Goal: Task Accomplishment & Management: Manage account settings

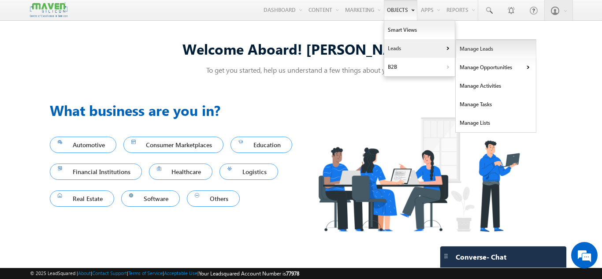
click at [469, 49] on link "Manage Leads" at bounding box center [495, 49] width 81 height 18
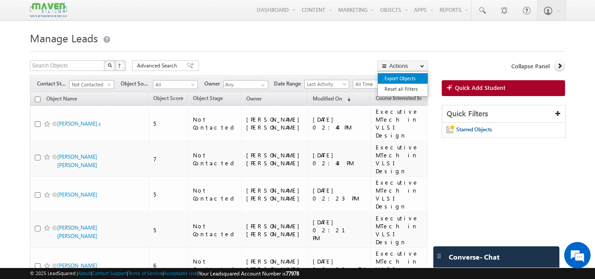
click at [403, 78] on link "Export Objects" at bounding box center [403, 78] width 50 height 11
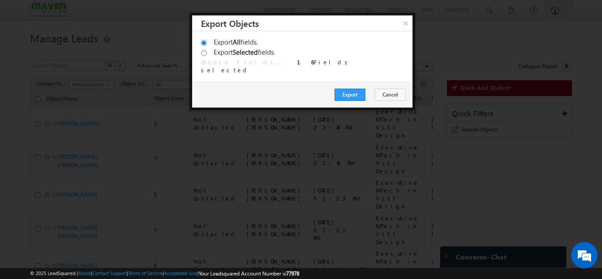
click at [401, 31] on div "Export All fields. Export Selected fields. Choose fields... 16 Fields selected …" at bounding box center [302, 56] width 220 height 51
click at [404, 22] on button "×" at bounding box center [405, 22] width 15 height 15
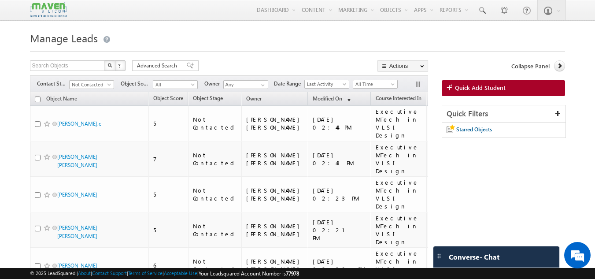
click at [40, 101] on input "checkbox" at bounding box center [38, 99] width 6 height 6
checkbox input "true"
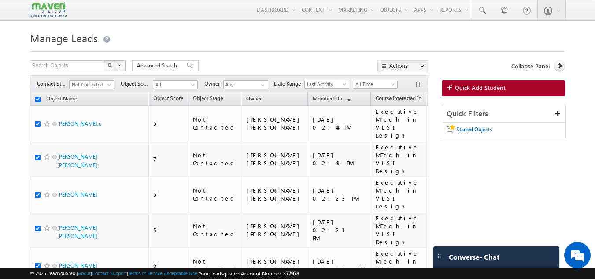
checkbox input "true"
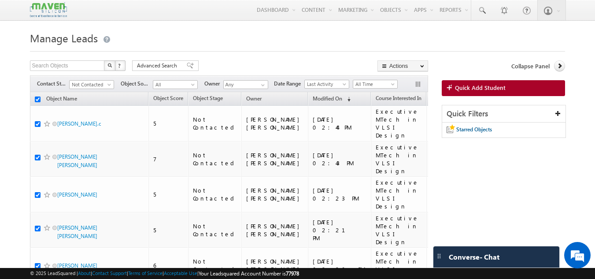
checkbox input "true"
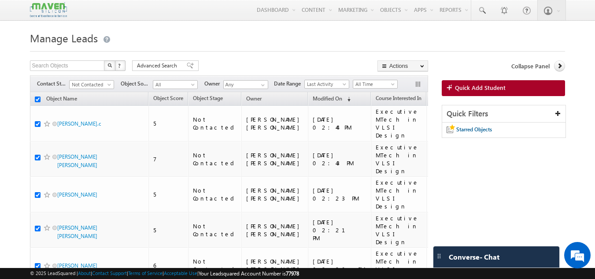
checkbox input "true"
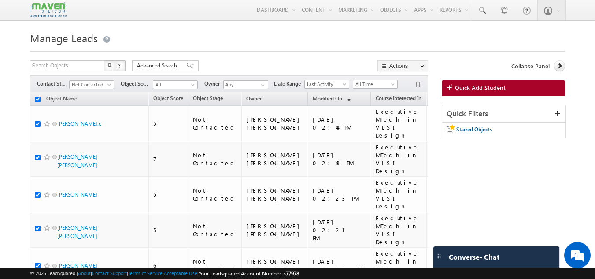
checkbox input "true"
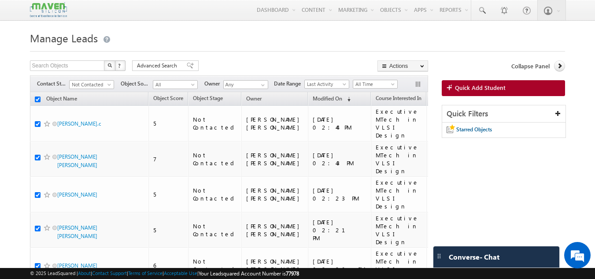
checkbox input "true"
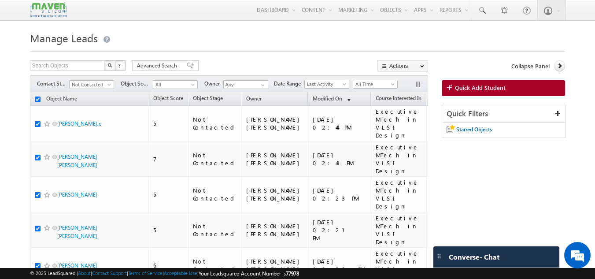
checkbox input "true"
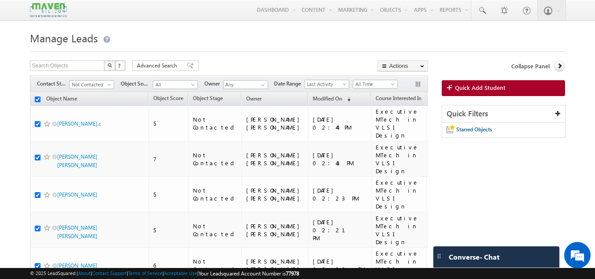
checkbox input "true"
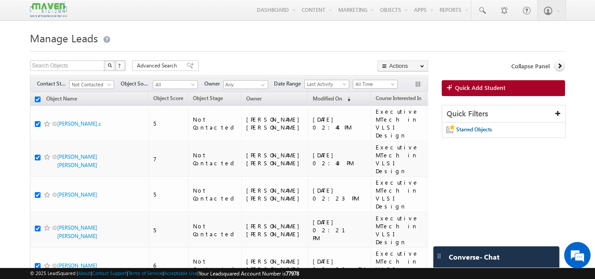
checkbox input "true"
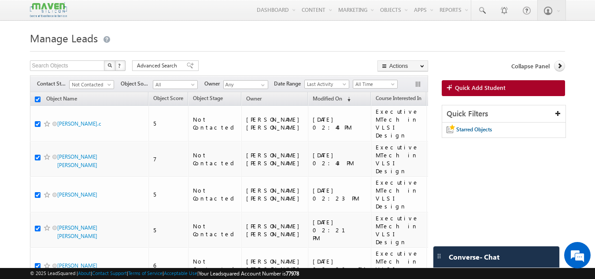
checkbox input "true"
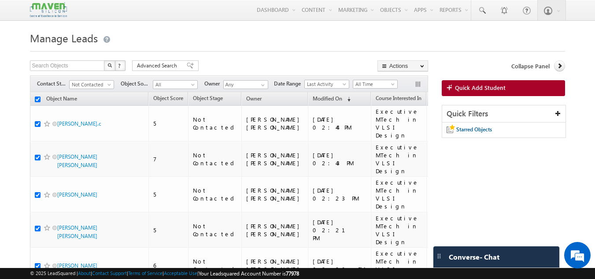
checkbox input "true"
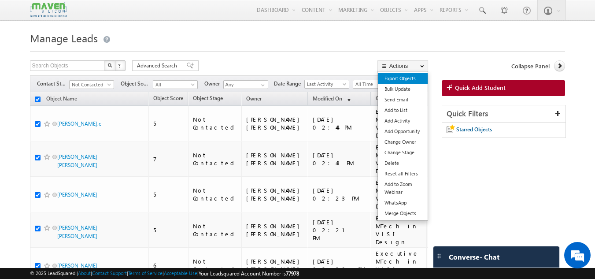
click at [397, 78] on link "Export Objects" at bounding box center [403, 78] width 50 height 11
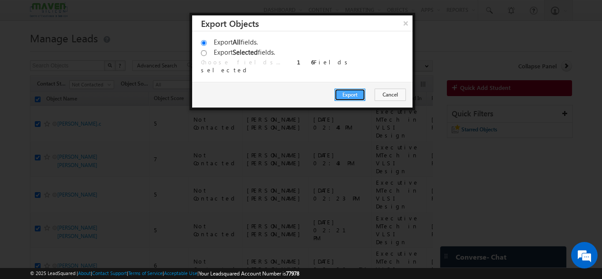
click at [357, 97] on button "Export" at bounding box center [349, 95] width 31 height 12
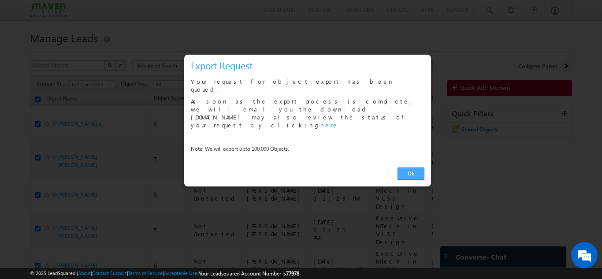
click at [408, 167] on link "Ok" at bounding box center [410, 173] width 27 height 12
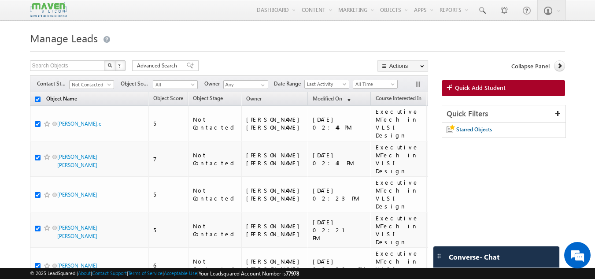
click at [43, 101] on link "Object Name" at bounding box center [62, 99] width 40 height 11
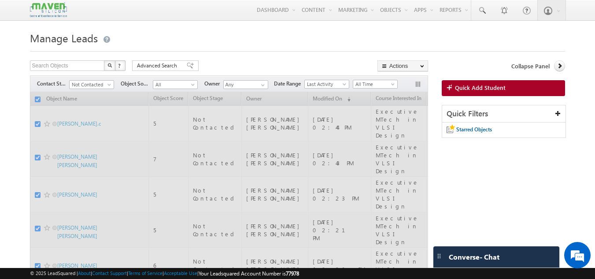
checkbox input "false"
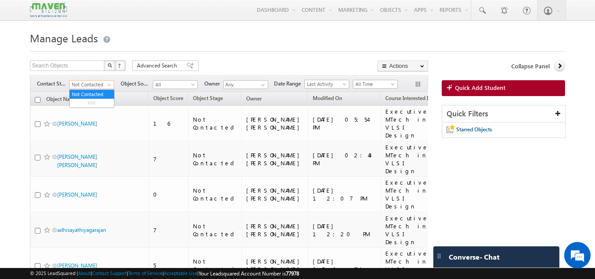
click at [91, 85] on span "Not Contacted" at bounding box center [91, 85] width 42 height 8
click at [92, 94] on link "All" at bounding box center [92, 94] width 44 height 8
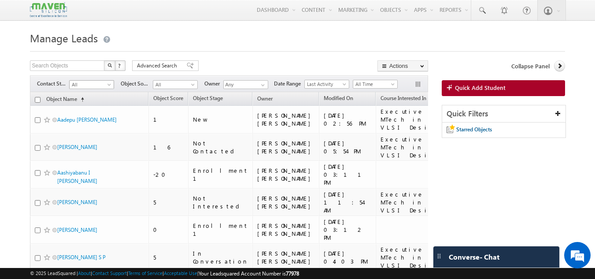
click at [93, 84] on span "All" at bounding box center [91, 85] width 42 height 8
click at [92, 98] on link "All" at bounding box center [92, 94] width 44 height 8
click at [92, 98] on th "Object Name (sorted ascending)" at bounding box center [89, 99] width 119 height 14
click at [92, 89] on span "All" at bounding box center [91, 85] width 42 height 8
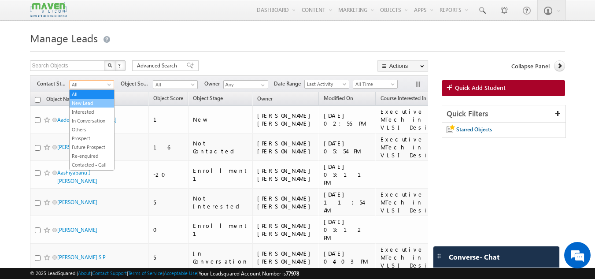
click at [92, 101] on link "New Lead" at bounding box center [92, 103] width 44 height 8
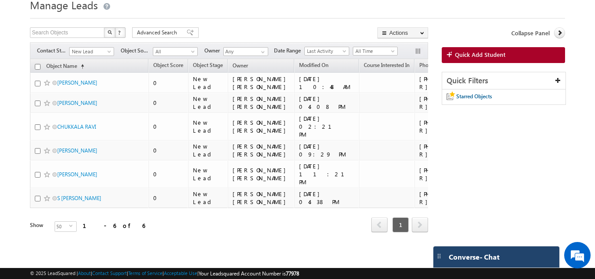
scroll to position [56, 0]
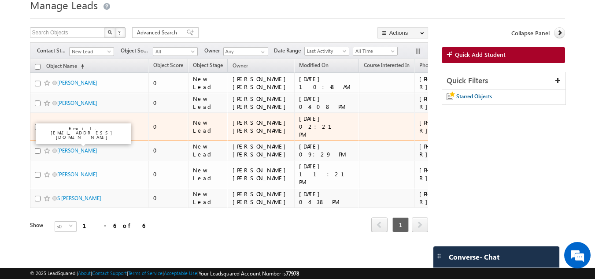
click at [70, 123] on link "CHUKKALA RAVI" at bounding box center [76, 126] width 39 height 7
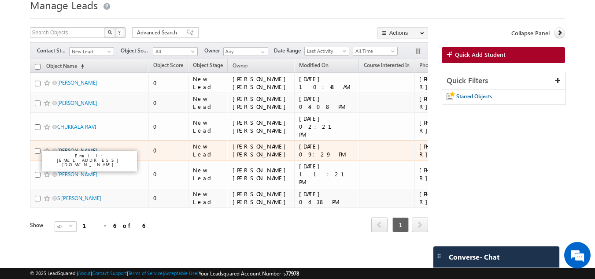
click at [74, 147] on link "[PERSON_NAME]" at bounding box center [77, 150] width 40 height 7
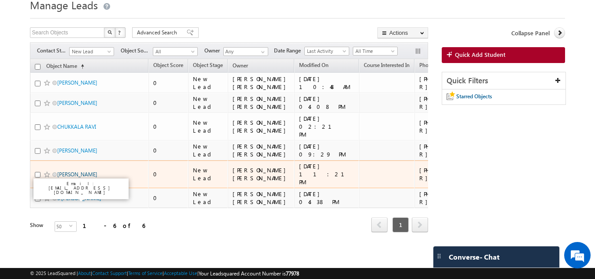
click at [73, 175] on link "[PERSON_NAME]" at bounding box center [77, 174] width 40 height 7
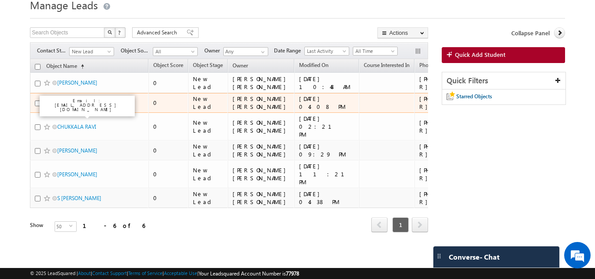
click at [74, 100] on link "[PERSON_NAME]" at bounding box center [77, 103] width 40 height 7
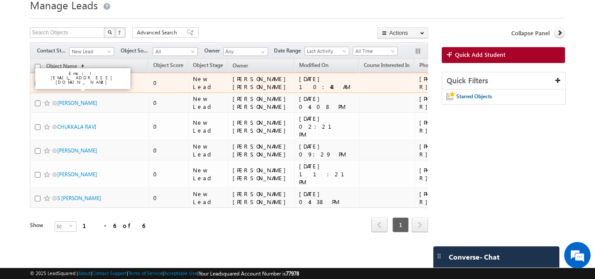
click at [79, 79] on link "[PERSON_NAME]" at bounding box center [77, 82] width 40 height 7
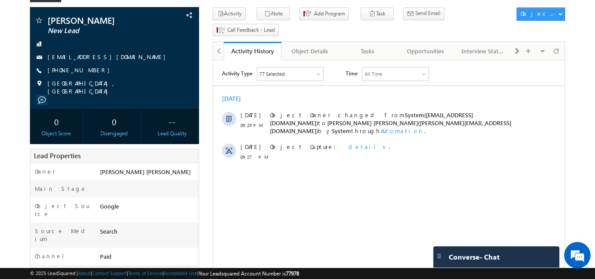
scroll to position [52, 0]
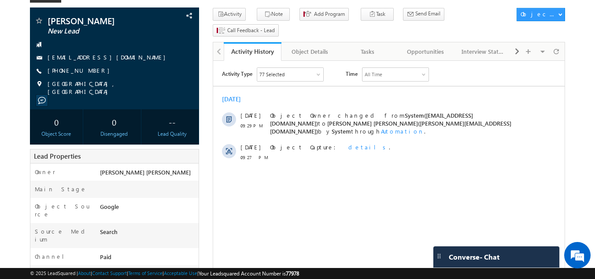
click at [578, 84] on body "Menu Gagandip Singh Saini gagan dip@m aven- silic on.co m" at bounding box center [297, 273] width 595 height 651
click at [360, 46] on div "Tasks" at bounding box center [367, 51] width 43 height 11
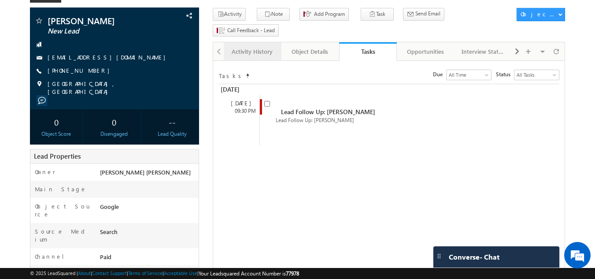
click at [247, 42] on link "Activity History" at bounding box center [253, 51] width 58 height 18
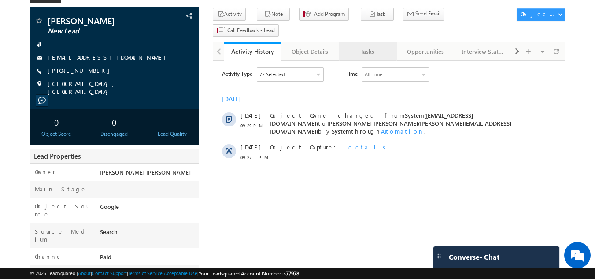
click at [363, 42] on link "Tasks" at bounding box center [368, 51] width 58 height 18
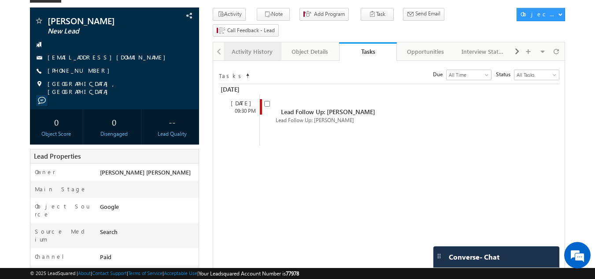
click at [261, 42] on link "Activity History" at bounding box center [253, 51] width 58 height 18
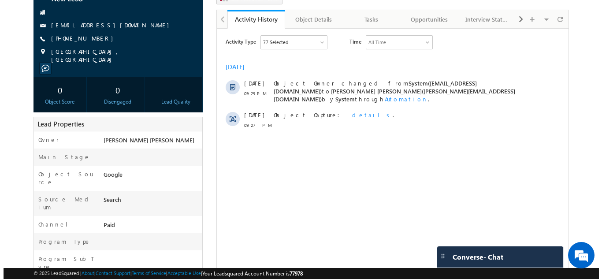
scroll to position [0, 0]
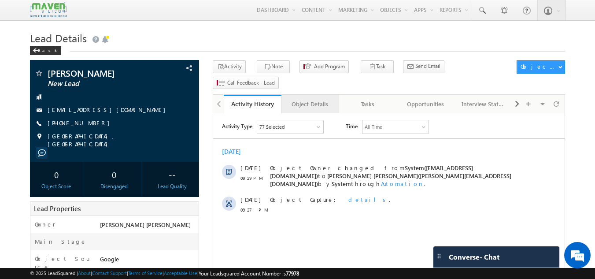
click at [310, 99] on div "Object Details" at bounding box center [309, 104] width 43 height 11
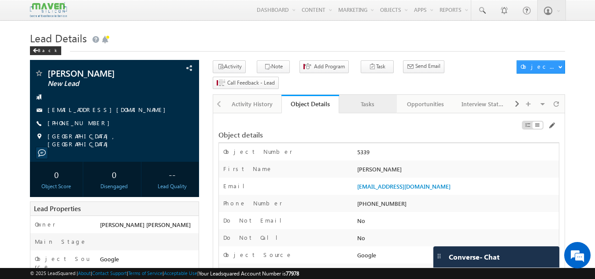
click at [371, 99] on div "Tasks" at bounding box center [367, 104] width 43 height 11
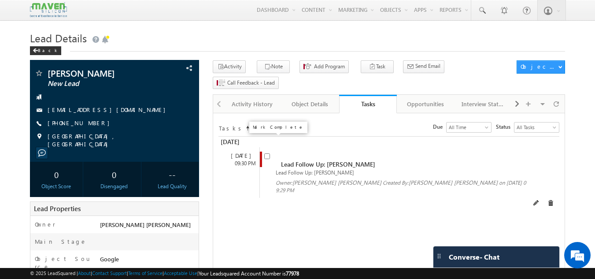
click at [268, 153] on input "checkbox" at bounding box center [267, 156] width 6 height 6
checkbox input "false"
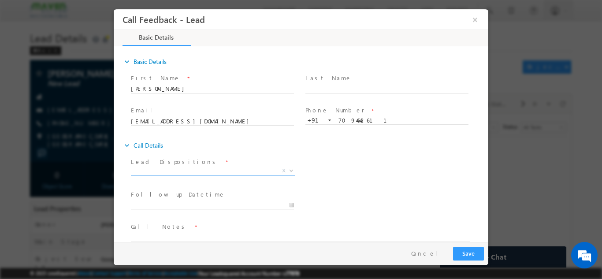
scroll to position [14, 0]
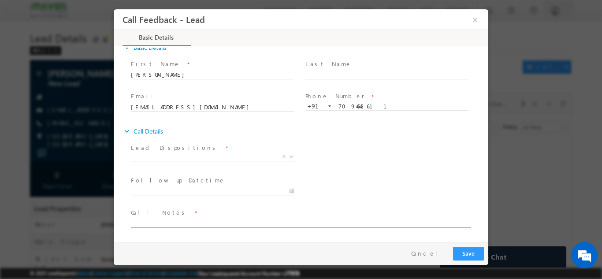
click at [144, 225] on textarea at bounding box center [300, 222] width 339 height 10
type textarea "Done be ece With 8 cgpa having recently passed out looking for esic verificatio…"
click at [259, 156] on span "X" at bounding box center [213, 156] width 164 height 9
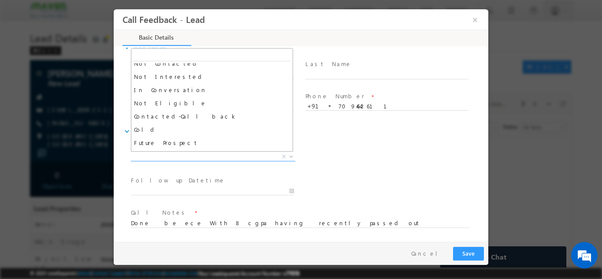
scroll to position [74, 0]
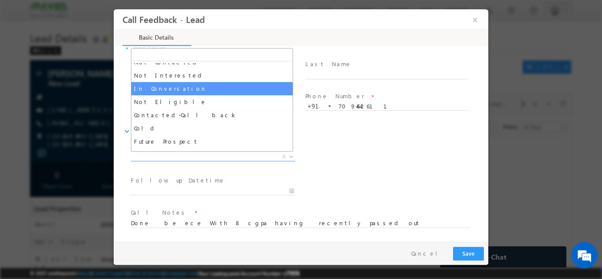
select select "In Conversation"
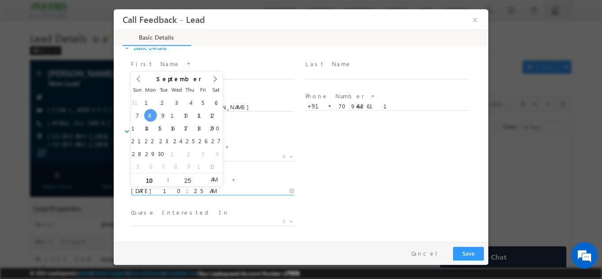
click at [209, 189] on input "08/09/2025 10:25 AM" at bounding box center [212, 190] width 163 height 9
type input "09/09/2025 10:25 AM"
drag, startPoint x: 166, startPoint y: 115, endPoint x: 357, endPoint y: 126, distance: 191.8
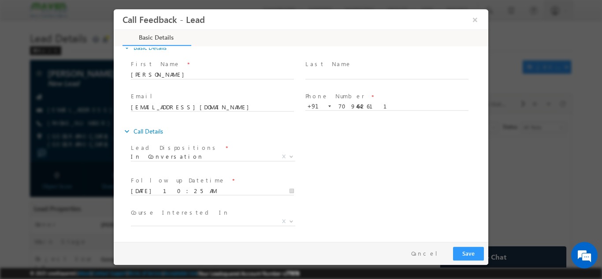
click at [357, 126] on div "expand_more Call Details" at bounding box center [305, 131] width 366 height 16
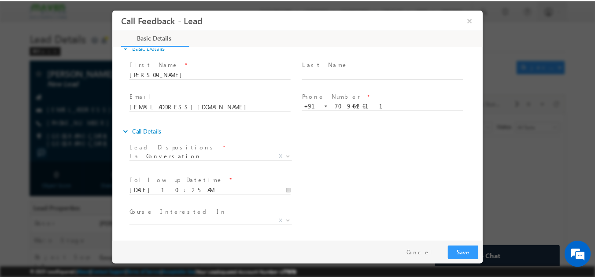
scroll to position [47, 0]
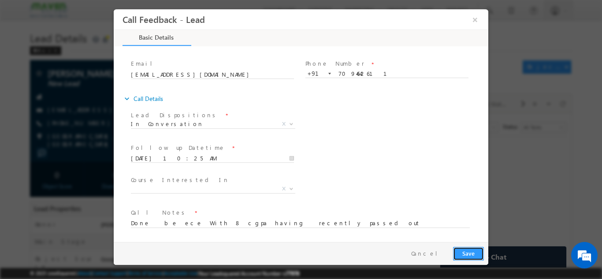
click at [466, 248] on button "Save" at bounding box center [468, 253] width 31 height 14
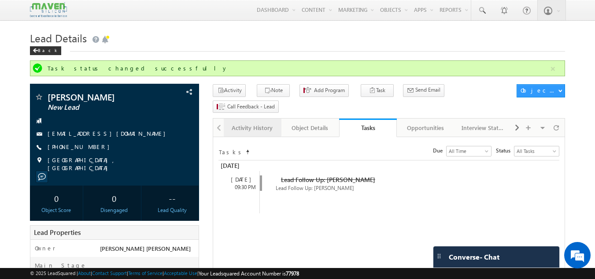
click at [241, 122] on div "Activity History" at bounding box center [252, 127] width 43 height 11
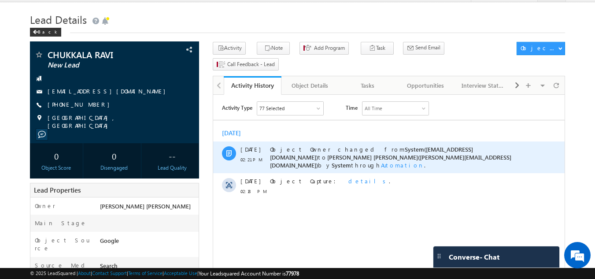
scroll to position [18, 0]
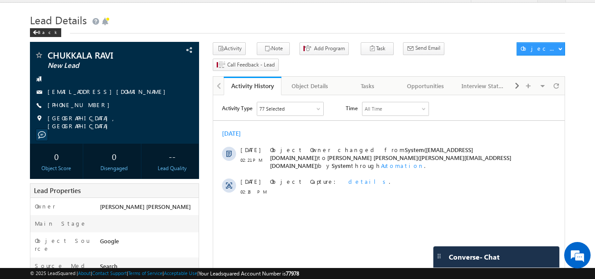
click at [383, 207] on html "Activity Type 77 Selected Select All Sales Activities 1 Sales Activity Opportun…" at bounding box center [388, 150] width 351 height 111
drag, startPoint x: 103, startPoint y: 105, endPoint x: 89, endPoint y: 111, distance: 16.2
click at [89, 111] on div "CHUKKALA RAVI New Lead chukkalaganesh439@gmail.com +91-8639978204" at bounding box center [114, 90] width 161 height 79
click at [96, 107] on div "+91-8639978204" at bounding box center [114, 105] width 161 height 9
drag, startPoint x: 96, startPoint y: 106, endPoint x: 89, endPoint y: 113, distance: 9.3
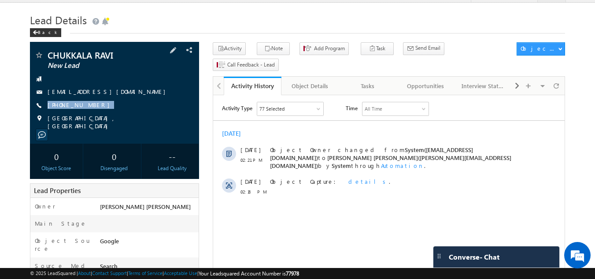
click at [89, 113] on div "CHUKKALA RAVI New Lead chukkalaganesh439@gmail.com +91-8639978204" at bounding box center [114, 90] width 161 height 79
copy div "+91-8639978204"
click at [136, 80] on div at bounding box center [114, 78] width 161 height 9
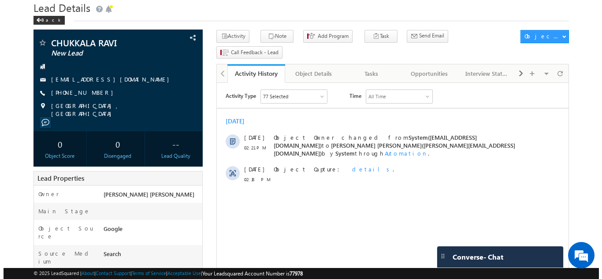
scroll to position [0, 0]
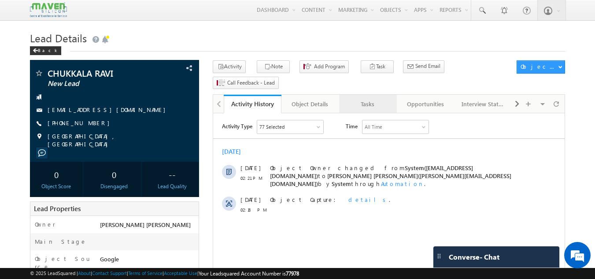
click at [363, 99] on div "Tasks" at bounding box center [367, 104] width 43 height 11
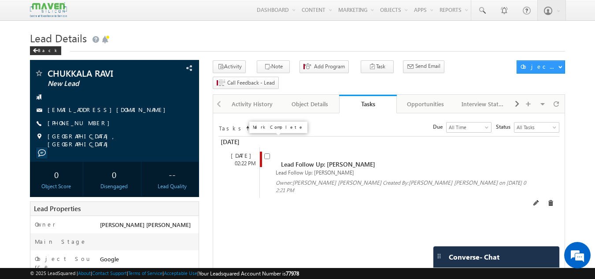
click at [267, 153] on input "checkbox" at bounding box center [267, 156] width 6 height 6
checkbox input "false"
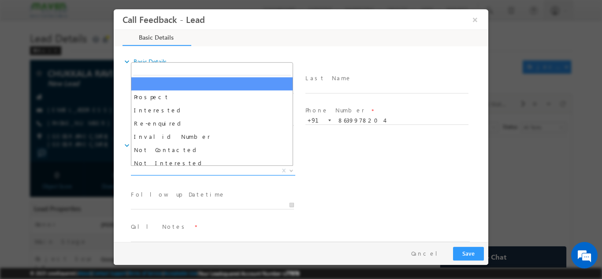
click at [228, 171] on span "X" at bounding box center [213, 170] width 164 height 9
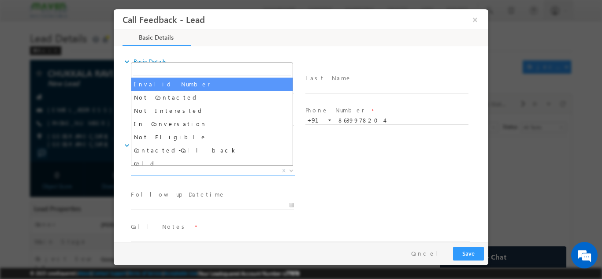
scroll to position [52, 0]
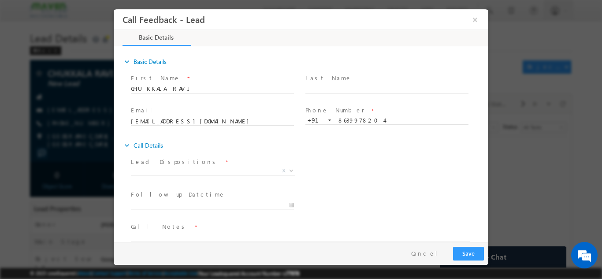
click at [363, 161] on div "Lead Dispositions * Prospect Interested Re-enquired Invalid Number Not Contacte…" at bounding box center [308, 171] width 359 height 33
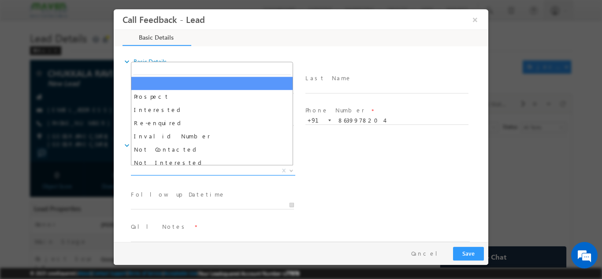
click at [233, 168] on span "X" at bounding box center [213, 170] width 164 height 9
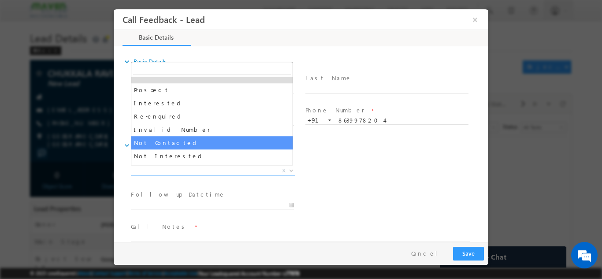
scroll to position [7, 0]
select select "Not Contacted"
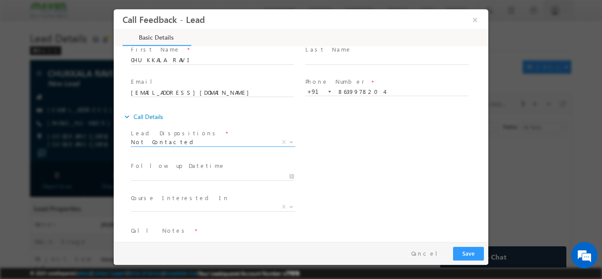
scroll to position [47, 0]
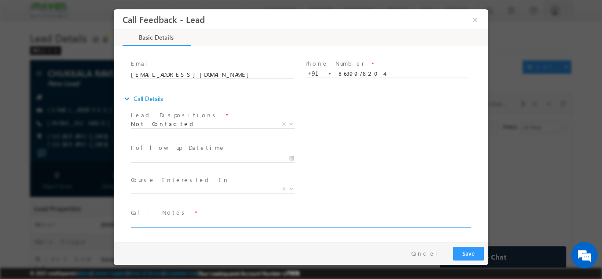
click at [151, 218] on textarea at bounding box center [300, 222] width 339 height 10
click at [566, 44] on div at bounding box center [301, 139] width 602 height 279
click at [240, 218] on textarea "Done btech ece With not elligible 2025" at bounding box center [300, 222] width 339 height 10
click at [336, 219] on textarea "Done btech ece With not elligible 2025 passed not elligible for mtech course" at bounding box center [300, 222] width 339 height 10
click at [337, 225] on textarea "Done btech ece With not elligible 2025 passed not elligible for mtech course" at bounding box center [300, 222] width 339 height 10
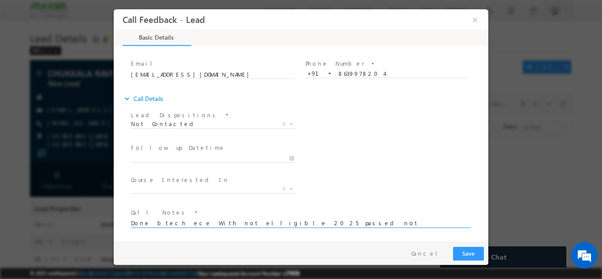
type textarea "Done btech ece With not elligible 2025 passed not elligible for mtech course no…"
click at [237, 153] on span at bounding box center [216, 158] width 171 height 10
click at [207, 130] on span at bounding box center [212, 134] width 163 height 10
click at [207, 126] on span "Not Contacted" at bounding box center [202, 123] width 143 height 8
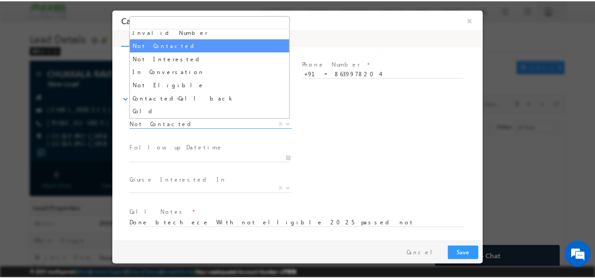
scroll to position [57, 0]
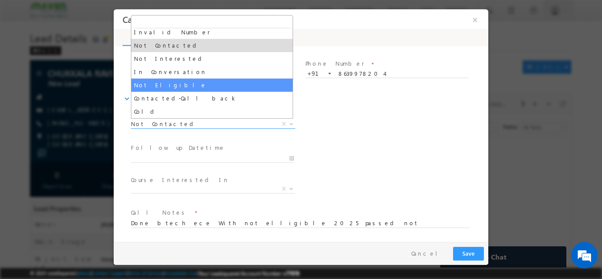
select select "Not Eligible"
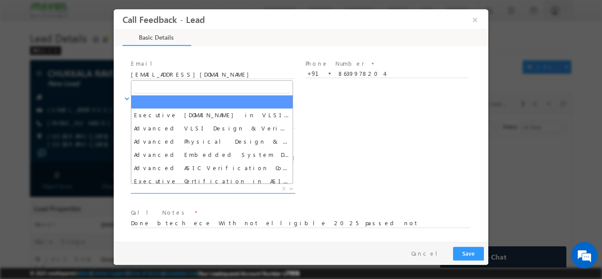
click at [178, 188] on span "X" at bounding box center [213, 188] width 164 height 9
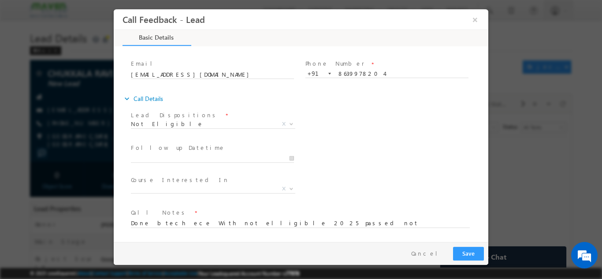
click at [354, 163] on div "Follow up Datetime * Program Type * Long Term Short Term X" at bounding box center [308, 157] width 359 height 33
click at [472, 246] on button "Save" at bounding box center [468, 253] width 31 height 14
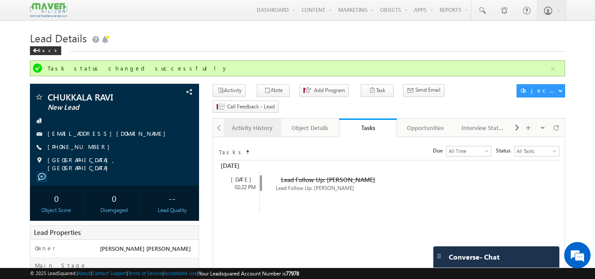
click at [244, 121] on link "Activity History" at bounding box center [253, 127] width 58 height 18
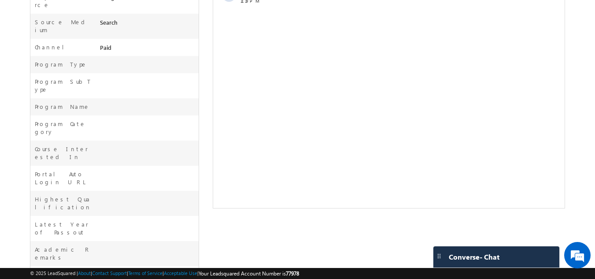
scroll to position [305, 0]
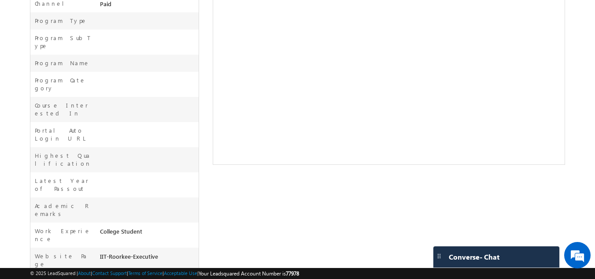
drag, startPoint x: 386, startPoint y: -126, endPoint x: 330, endPoint y: 72, distance: 205.9
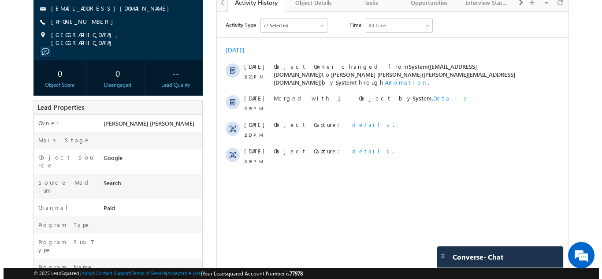
scroll to position [0, 0]
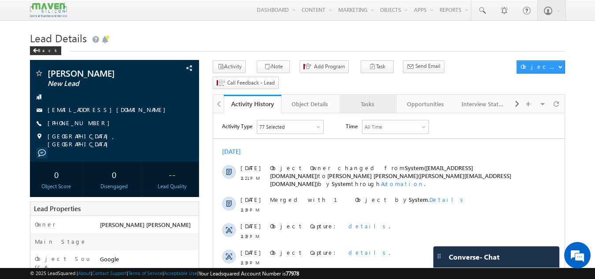
click at [369, 95] on link "Tasks" at bounding box center [368, 104] width 58 height 18
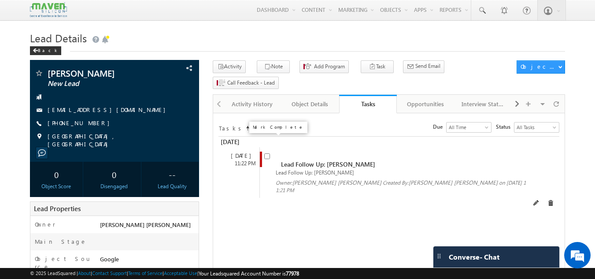
click at [266, 153] on input "checkbox" at bounding box center [267, 156] width 6 height 6
checkbox input "false"
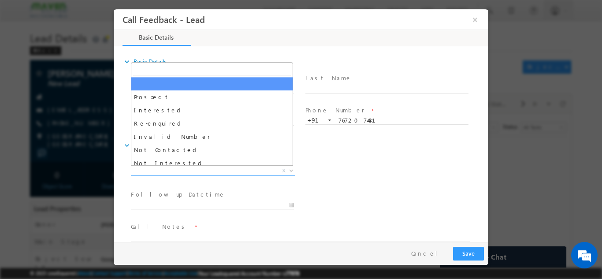
click at [230, 168] on span "X" at bounding box center [213, 170] width 164 height 9
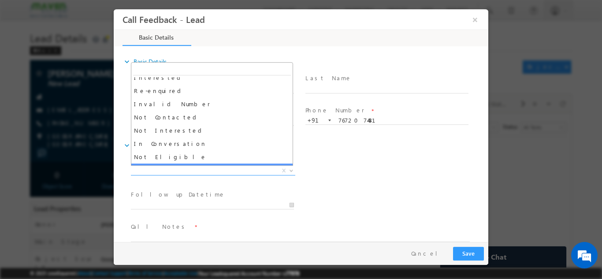
scroll to position [32, 0]
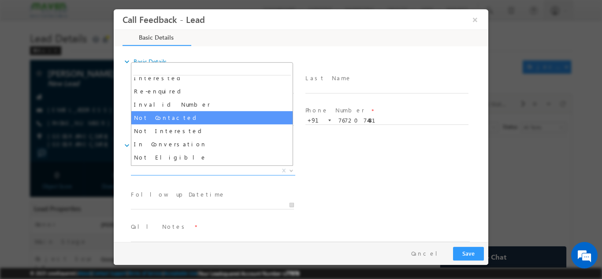
select select "Not Contacted"
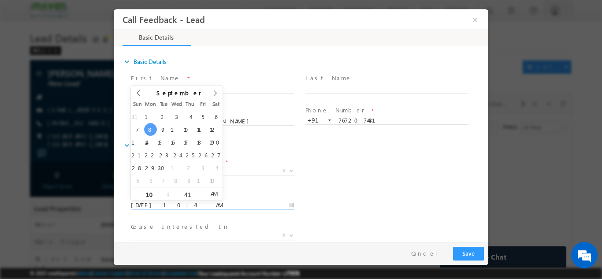
click at [185, 204] on input "[DATE] 10:41 AM" at bounding box center [212, 204] width 163 height 9
type input "[DATE] 10:41 AM"
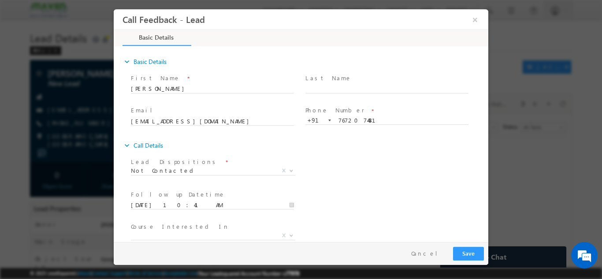
click at [400, 196] on div "Follow up Datetime * [DATE] 10:41 AM Program Type * Long Term Short Term X" at bounding box center [308, 204] width 359 height 33
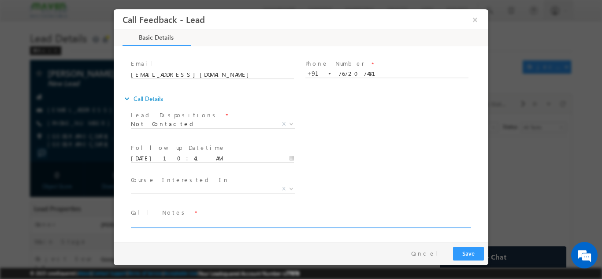
click at [163, 218] on textarea at bounding box center [300, 222] width 339 height 10
type textarea "cb later"
click at [177, 122] on span "Not Contacted" at bounding box center [202, 123] width 143 height 8
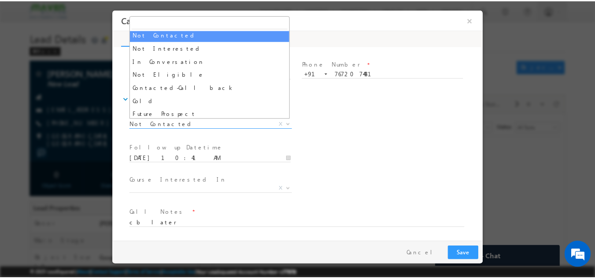
scroll to position [68, 0]
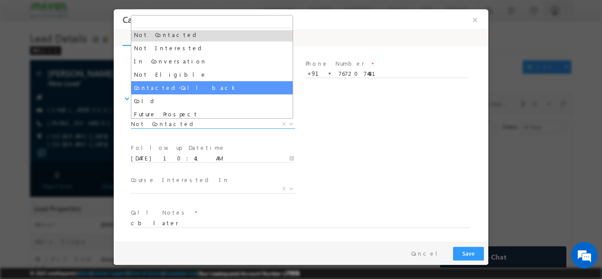
select select "Contacted-Call back"
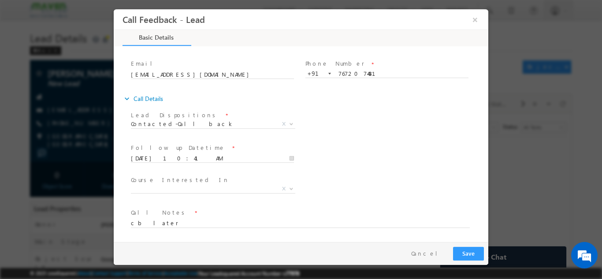
click at [346, 136] on div "Lead Dispositions * Prospect Interested Re-enquired Invalid Number Not Contacte…" at bounding box center [308, 124] width 359 height 33
click at [470, 249] on button "Save" at bounding box center [468, 253] width 31 height 14
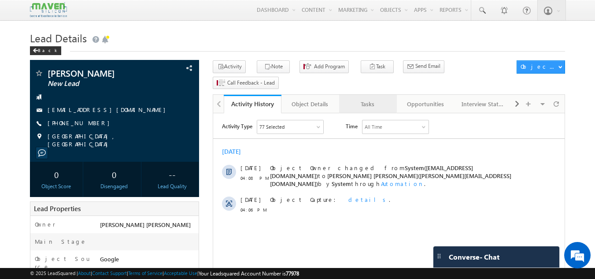
click at [361, 99] on div "Tasks" at bounding box center [367, 104] width 43 height 11
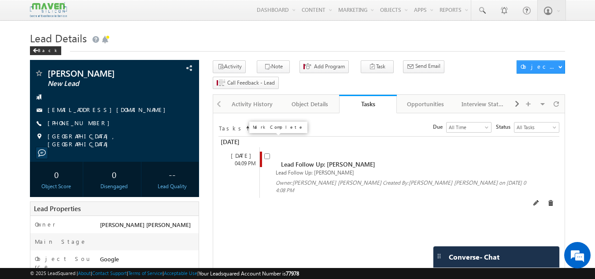
click at [267, 153] on input "checkbox" at bounding box center [267, 156] width 6 height 6
checkbox input "false"
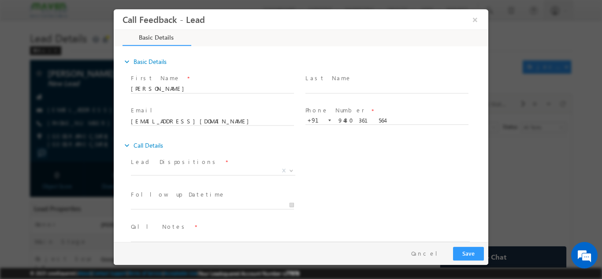
scroll to position [14, 0]
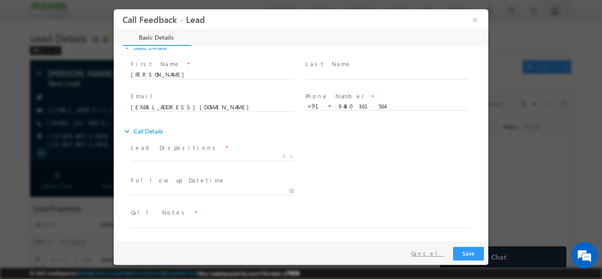
click at [428, 251] on button "Cancel" at bounding box center [427, 253] width 46 height 13
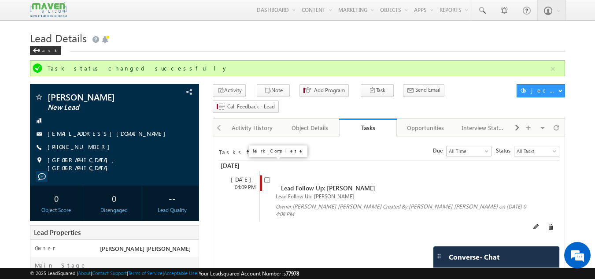
click at [267, 177] on input "checkbox" at bounding box center [267, 180] width 6 height 6
checkbox input "false"
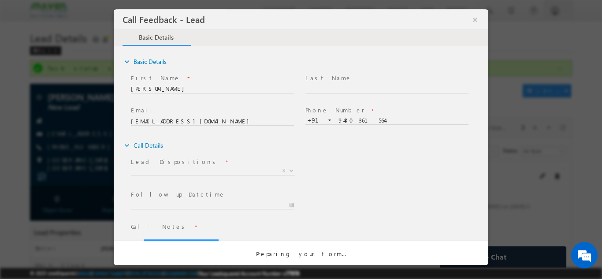
scroll to position [0, 0]
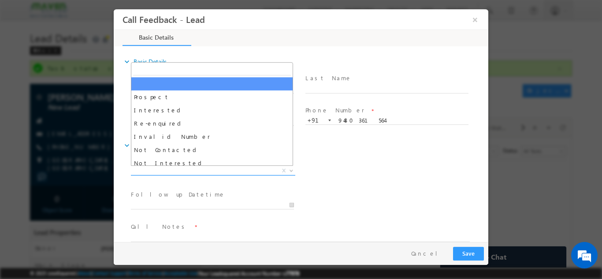
click at [242, 169] on span "X" at bounding box center [213, 170] width 164 height 9
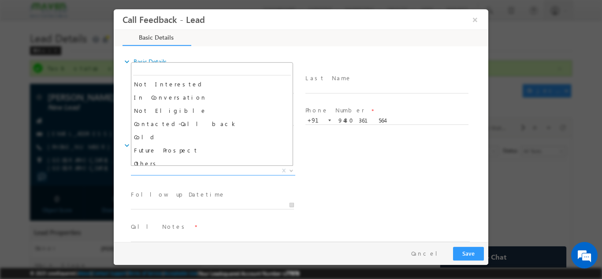
scroll to position [84, 0]
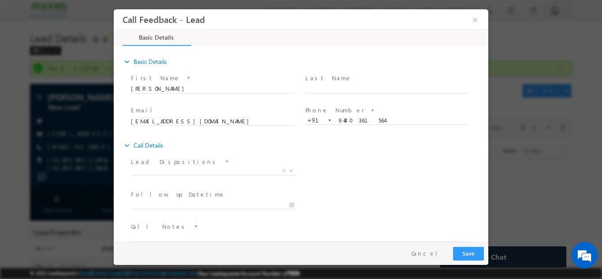
click at [204, 223] on span "Call Notes *" at bounding box center [295, 227] width 329 height 10
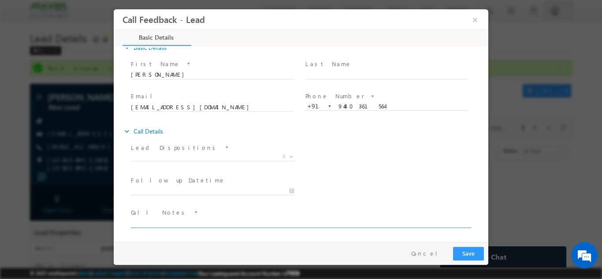
click at [204, 223] on textarea at bounding box center [300, 222] width 339 height 10
click at [160, 221] on textarea "Done" at bounding box center [300, 222] width 339 height 10
click at [159, 223] on textarea "Done Btech ece With 9.1 cgpa having 3 years" at bounding box center [300, 222] width 339 height 10
click at [247, 223] on textarea "Done Btech ece With 9.1 cgpa having 3 years" at bounding box center [300, 222] width 339 height 10
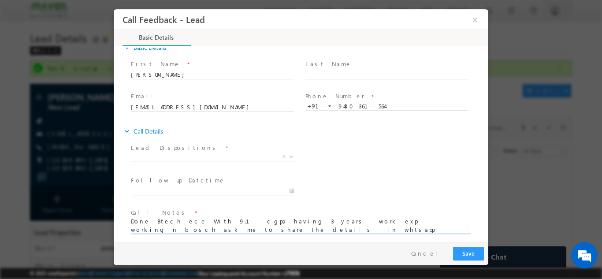
scroll to position [2, 0]
type textarea "Done Btech ece With 9.1 cgpa having 3 years work exp. working n bosch ask me to…"
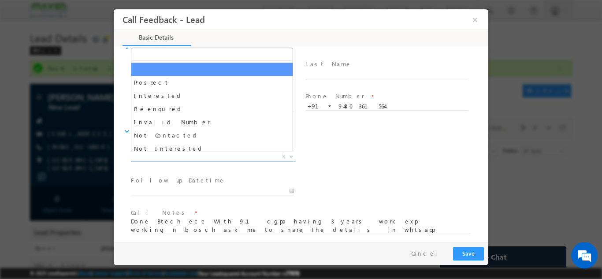
click at [239, 154] on span "X" at bounding box center [213, 156] width 164 height 9
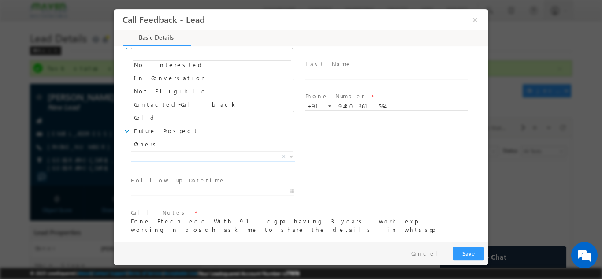
scroll to position [84, 0]
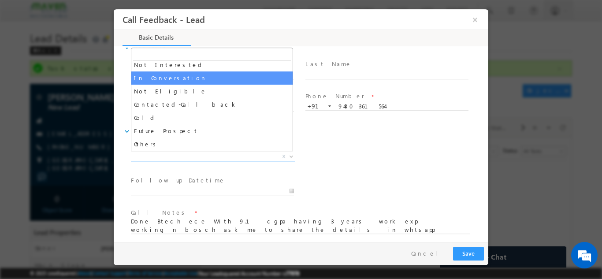
select select "In Conversation"
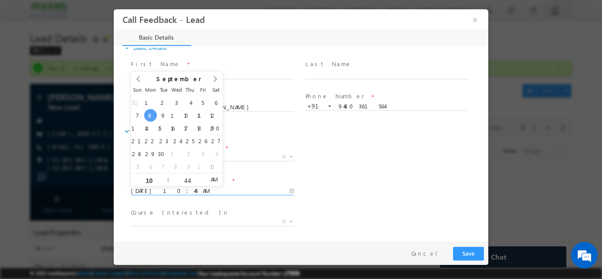
click at [193, 186] on input "08/09/2025 10:44 AM" at bounding box center [212, 190] width 163 height 9
type input "09/09/2025 10:44 AM"
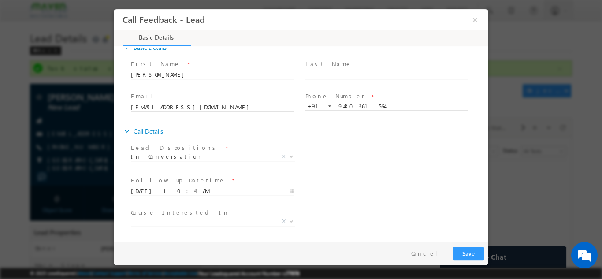
click at [307, 137] on div "expand_more Call Details" at bounding box center [305, 131] width 366 height 16
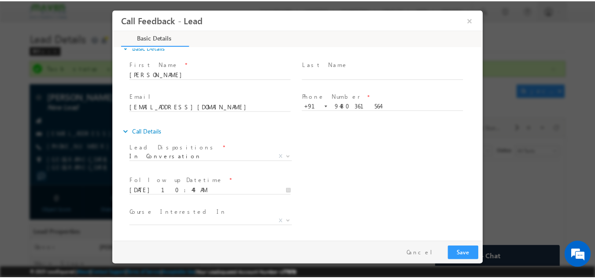
scroll to position [53, 0]
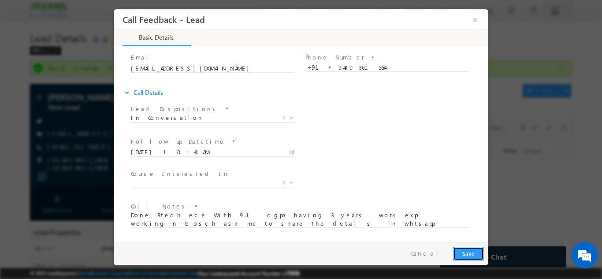
click at [466, 251] on button "Save" at bounding box center [468, 253] width 31 height 14
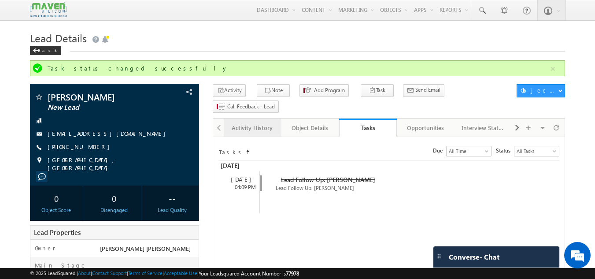
click at [253, 122] on div "Activity History" at bounding box center [252, 127] width 43 height 11
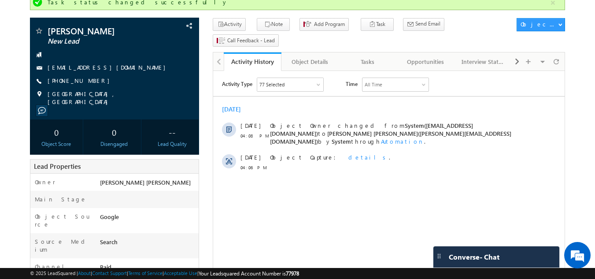
scroll to position [0, 0]
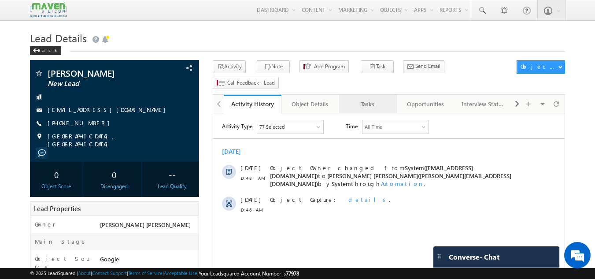
click at [369, 99] on div "Tasks" at bounding box center [367, 104] width 43 height 11
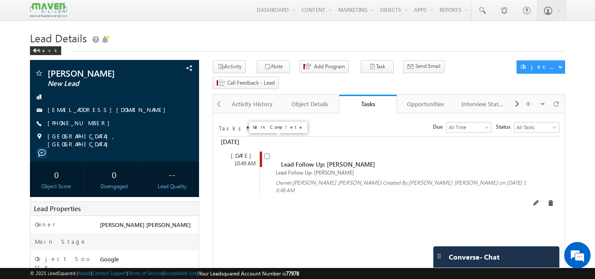
click at [270, 153] on input "checkbox" at bounding box center [267, 156] width 6 height 6
checkbox input "false"
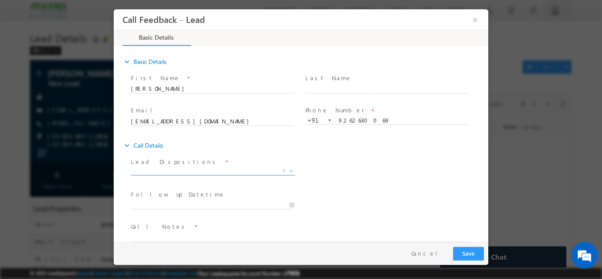
click at [207, 170] on span "X" at bounding box center [213, 170] width 164 height 9
click at [203, 173] on span "X" at bounding box center [213, 170] width 164 height 9
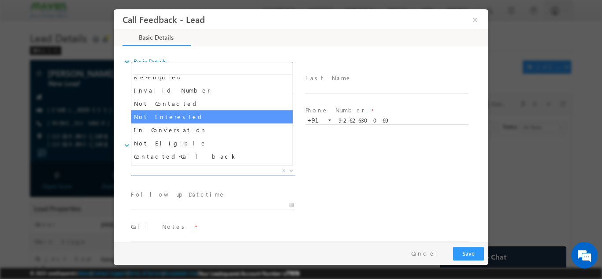
scroll to position [45, 0]
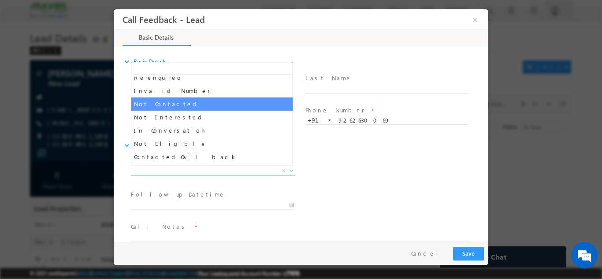
select select "Not Contacted"
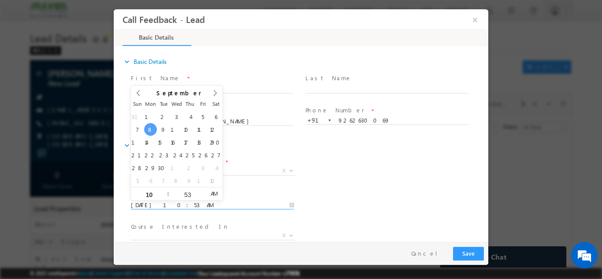
click at [197, 201] on input "[DATE] 10:53 AM" at bounding box center [212, 204] width 163 height 9
type input "[DATE] 10:53 AM"
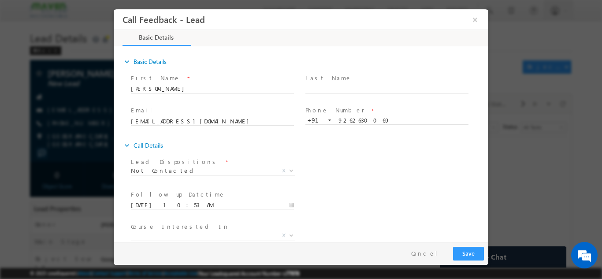
click at [355, 170] on div "Lead Dispositions * Prospect Interested Re-enquired Invalid Number Not Contacte…" at bounding box center [308, 171] width 359 height 33
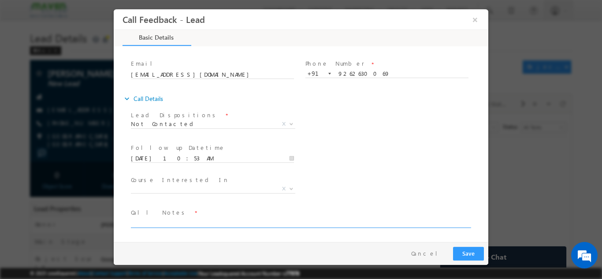
click at [266, 224] on textarea at bounding box center [300, 222] width 339 height 10
type textarea "dnp"
click at [465, 255] on button "Save" at bounding box center [468, 253] width 31 height 14
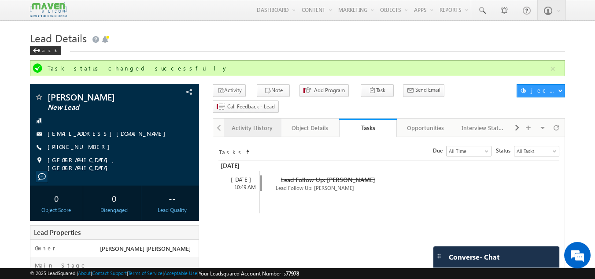
click at [247, 122] on div "Activity History" at bounding box center [252, 127] width 43 height 11
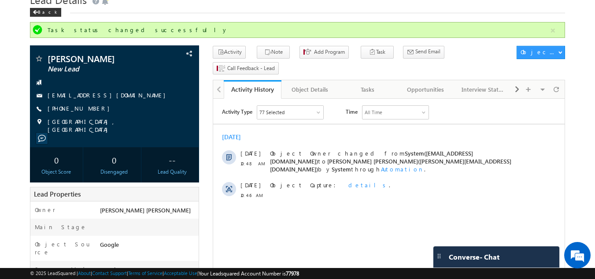
scroll to position [38, 0]
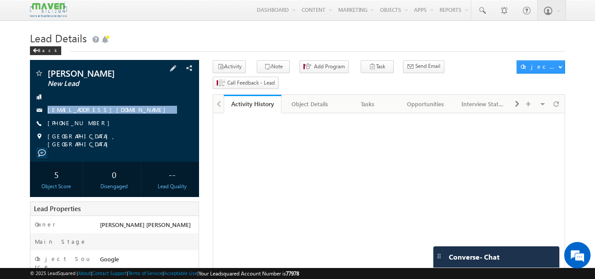
drag, startPoint x: 130, startPoint y: 102, endPoint x: 132, endPoint y: 118, distance: 15.5
click at [132, 118] on div "[PERSON_NAME] New Lead [EMAIL_ADDRESS][DOMAIN_NAME] [PHONE_NUMBER]" at bounding box center [114, 108] width 161 height 79
copy div "[EMAIL_ADDRESS][DOMAIN_NAME]"
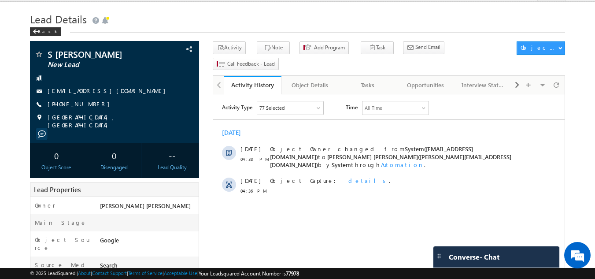
click at [262, 38] on div "Lead Details Back" at bounding box center [298, 26] width 536 height 32
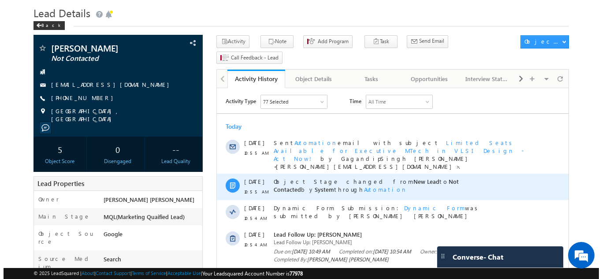
scroll to position [25, 0]
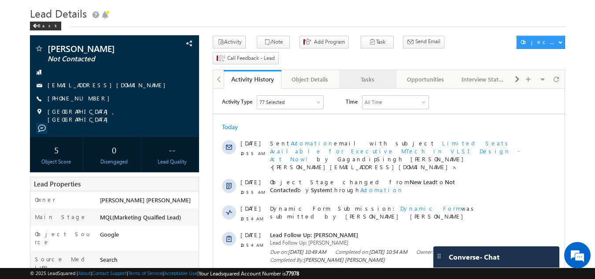
click at [361, 71] on link "Tasks" at bounding box center [368, 79] width 58 height 18
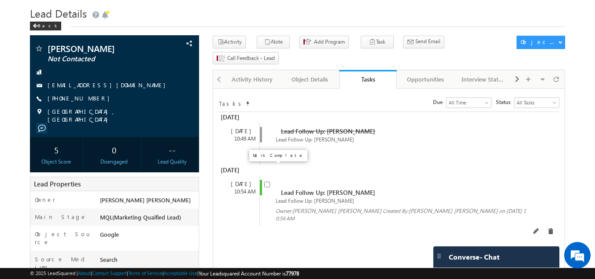
click at [268, 181] on input "checkbox" at bounding box center [267, 184] width 6 height 6
checkbox input "false"
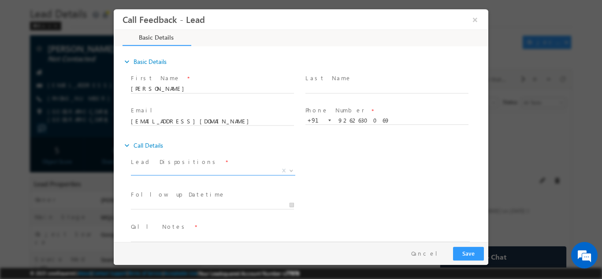
scroll to position [0, 0]
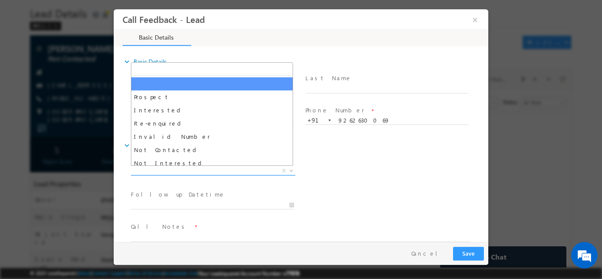
drag, startPoint x: 382, startPoint y: 181, endPoint x: 269, endPoint y: 169, distance: 113.9
click at [269, 169] on span "X" at bounding box center [213, 170] width 164 height 9
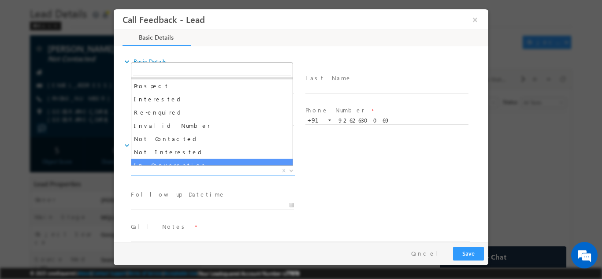
scroll to position [11, 0]
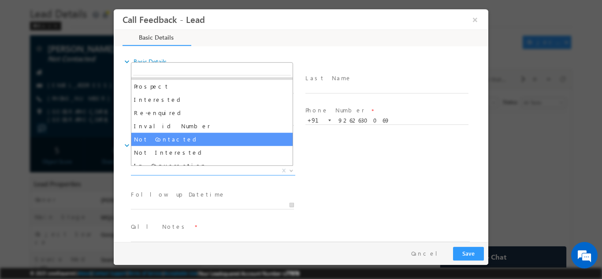
select select "Not Contacted"
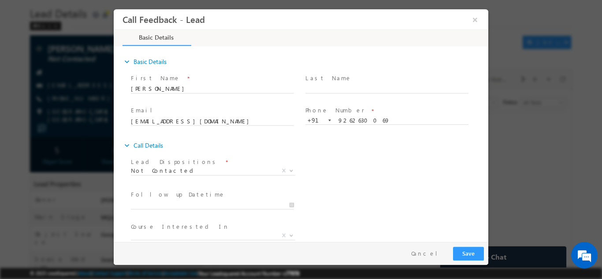
click at [180, 195] on span "Follow up Datetime *" at bounding box center [212, 194] width 163 height 10
click at [177, 206] on input "[DATE] 11:25 AM" at bounding box center [212, 204] width 163 height 9
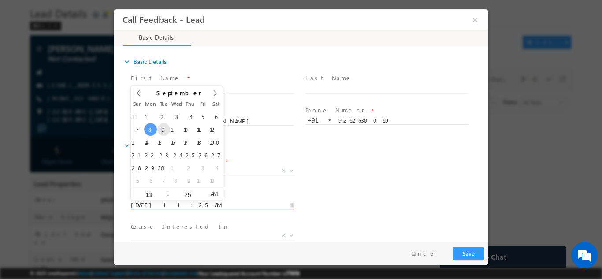
type input "[DATE] 11:25 AM"
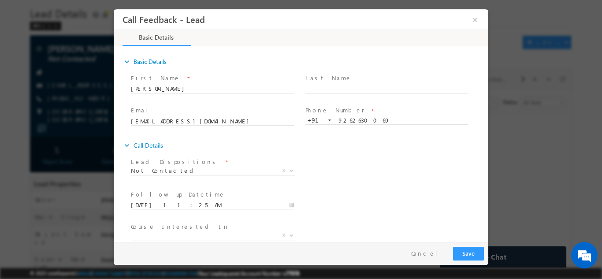
click at [391, 208] on div "Follow up Datetime * [DATE] 11:25 AM Program Type * Long Term Short Term X" at bounding box center [308, 204] width 359 height 33
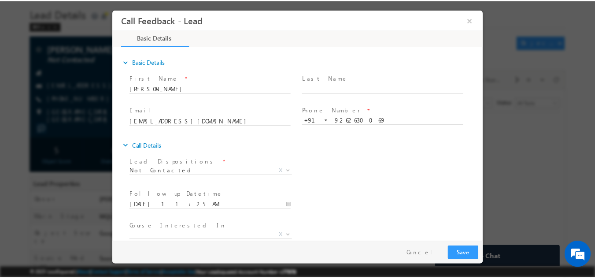
scroll to position [47, 0]
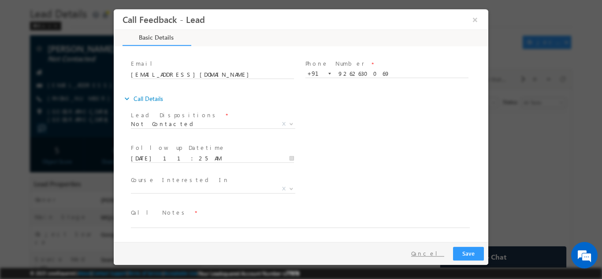
click at [433, 249] on button "Cancel" at bounding box center [427, 253] width 46 height 13
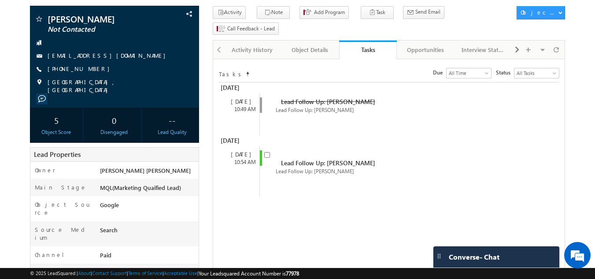
scroll to position [0, 0]
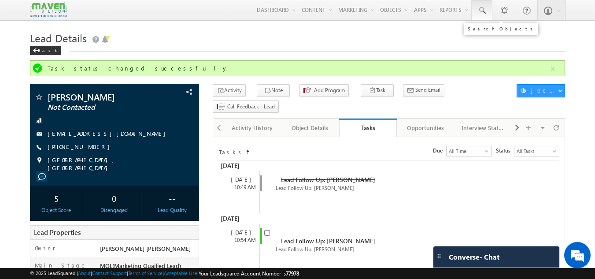
click at [481, 8] on span at bounding box center [481, 10] width 9 height 9
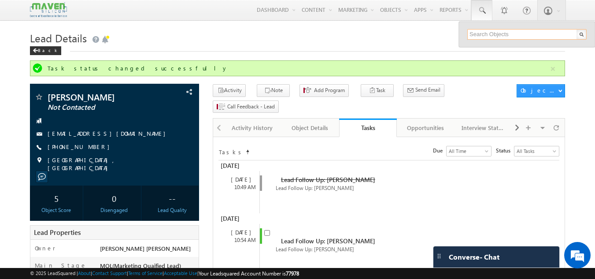
click at [485, 32] on input "text" at bounding box center [526, 34] width 119 height 11
type input "v"
paste input "7978733681"
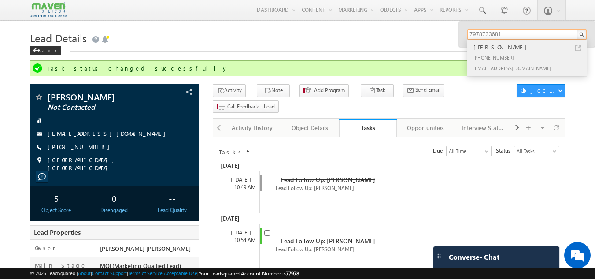
type input "7978733681"
click at [499, 51] on div "suchismita" at bounding box center [531, 47] width 118 height 10
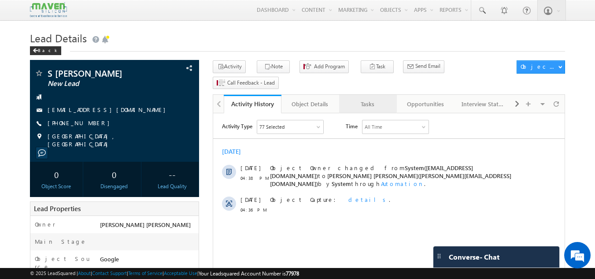
click at [360, 99] on div "Tasks" at bounding box center [367, 104] width 43 height 11
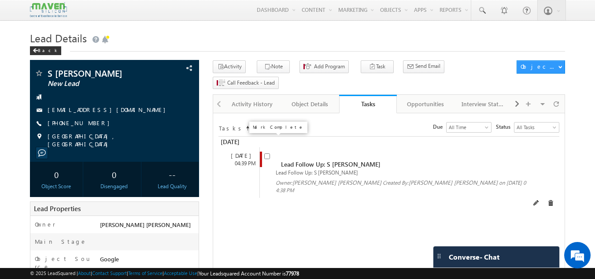
click at [269, 153] on input "checkbox" at bounding box center [267, 156] width 6 height 6
checkbox input "false"
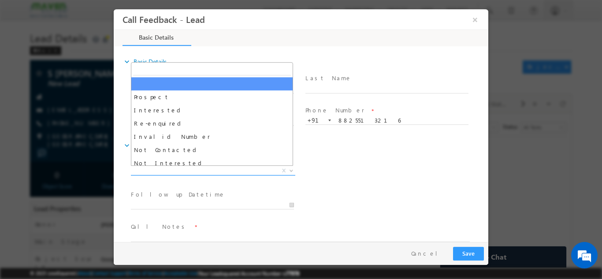
click at [230, 170] on span "X" at bounding box center [213, 170] width 164 height 9
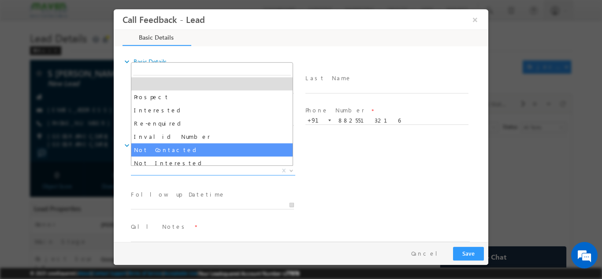
select select "Not Contacted"
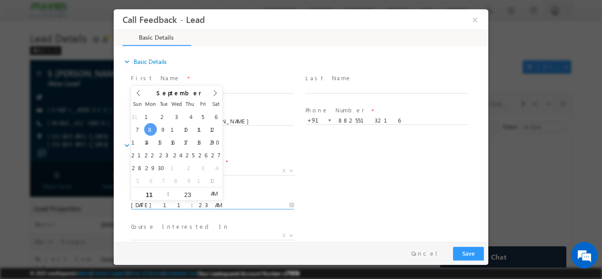
click at [196, 207] on input "08/09/2025 11:23 AM" at bounding box center [212, 204] width 163 height 9
type input "09/09/2025 11:23 AM"
click at [369, 192] on div "Follow up Datetime * 09/09/2025 11:23 AM Program Type * Long Term Short Term X" at bounding box center [308, 204] width 359 height 33
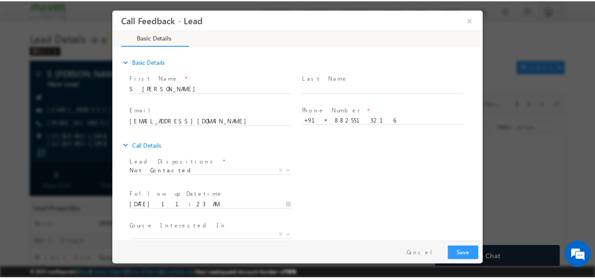
scroll to position [47, 0]
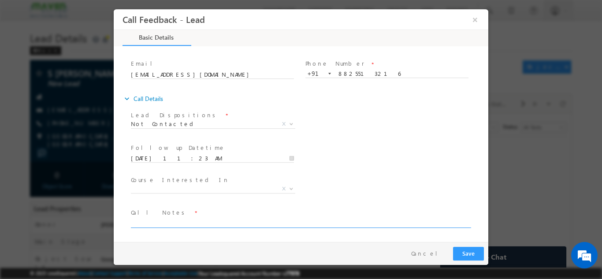
click at [214, 226] on textarea at bounding box center [300, 222] width 339 height 10
type textarea "dnp"
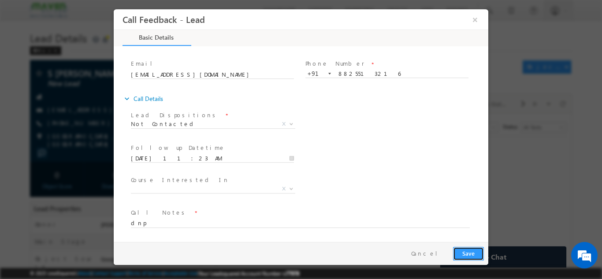
click at [465, 251] on button "Save" at bounding box center [468, 253] width 31 height 14
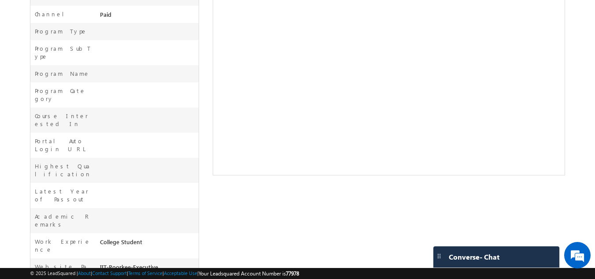
scroll to position [0, 0]
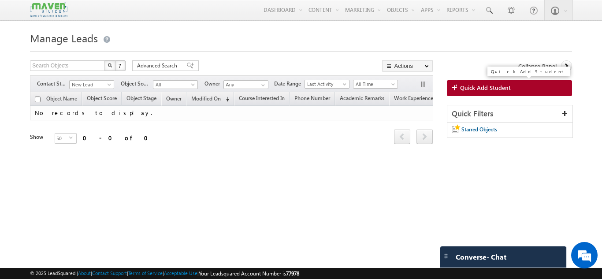
click at [488, 89] on span "Quick Add Student" at bounding box center [485, 88] width 51 height 8
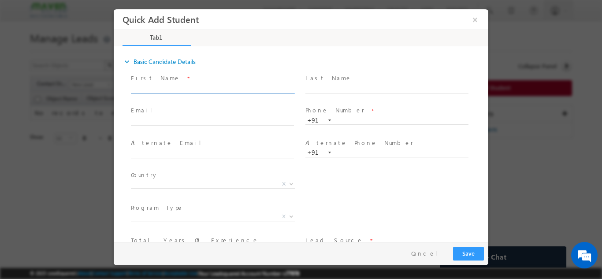
click at [219, 87] on input "text" at bounding box center [212, 88] width 163 height 9
paste input "[PERSON_NAME]"
type input "[PERSON_NAME]"
click at [208, 117] on input "text" at bounding box center [212, 121] width 163 height 9
paste input "[EMAIL_ADDRESS][DOMAIN_NAME]"
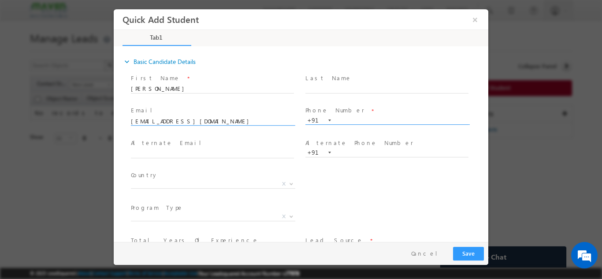
type input "[EMAIL_ADDRESS][DOMAIN_NAME]"
click at [345, 120] on input "text" at bounding box center [386, 120] width 163 height 9
click at [369, 116] on input "text" at bounding box center [386, 120] width 163 height 9
paste input "9908628858"
type input "9908628858"
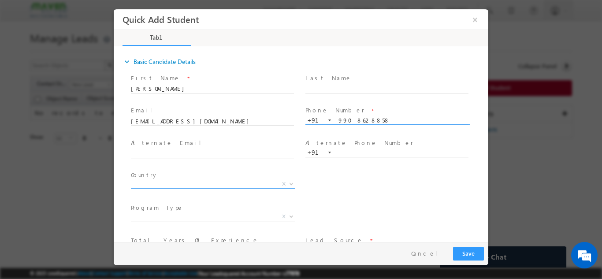
click at [212, 186] on span "X" at bounding box center [213, 183] width 164 height 9
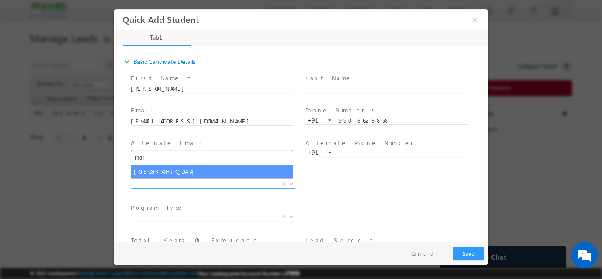
type input "indi"
select select "[GEOGRAPHIC_DATA]"
select select
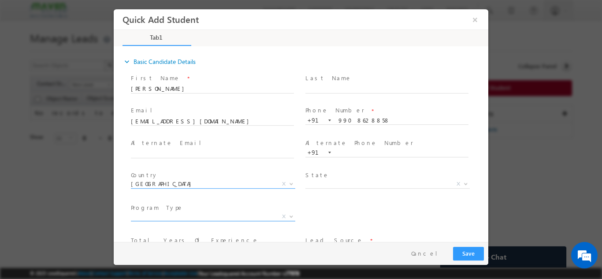
click at [165, 217] on span "X" at bounding box center [213, 216] width 164 height 9
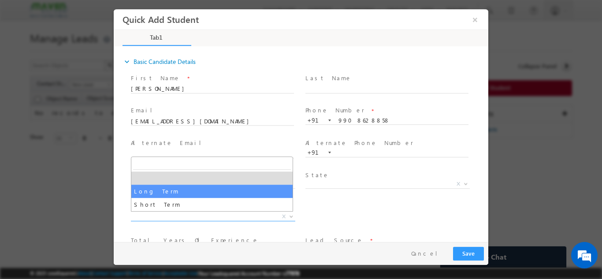
select select "Long Term"
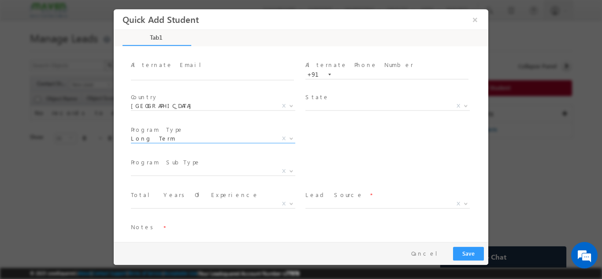
scroll to position [93, 0]
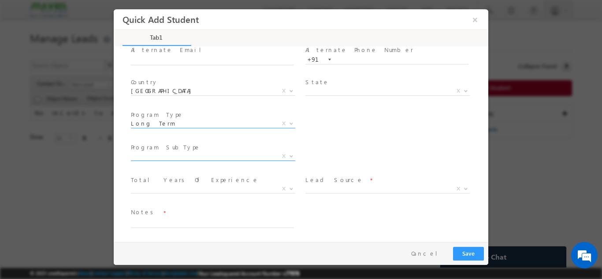
click at [190, 156] on span "X" at bounding box center [213, 155] width 164 height 9
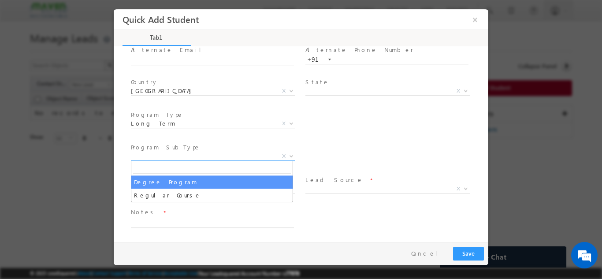
select select "Degree Program"
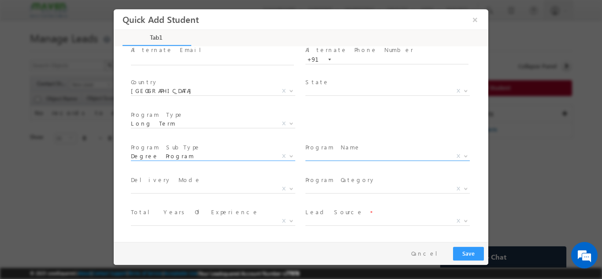
click at [324, 156] on span "X" at bounding box center [387, 155] width 164 height 9
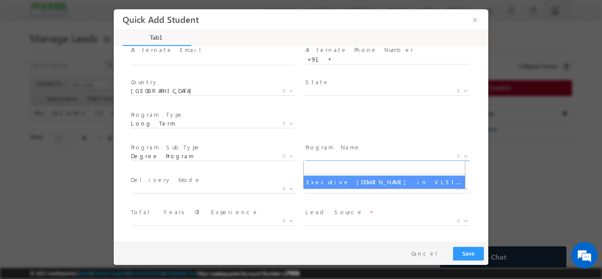
select select "Executive M.Tech in VLSI Design"
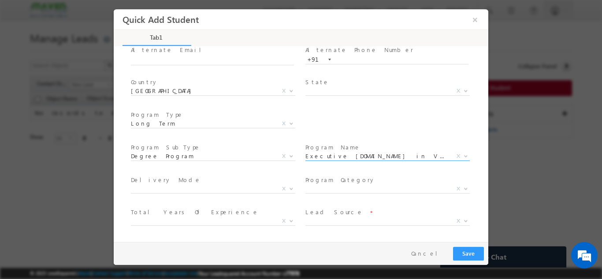
scroll to position [125, 0]
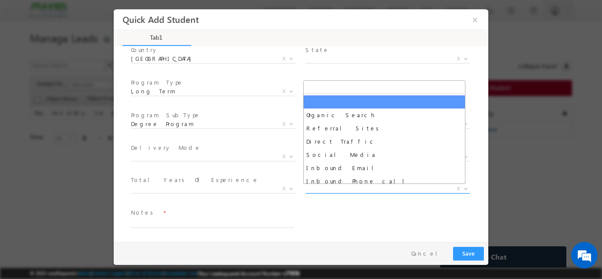
click at [326, 188] on span "X" at bounding box center [387, 188] width 164 height 9
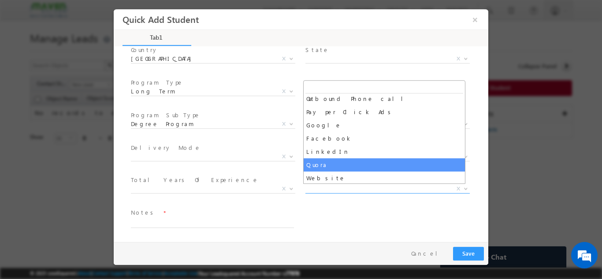
scroll to position [94, 0]
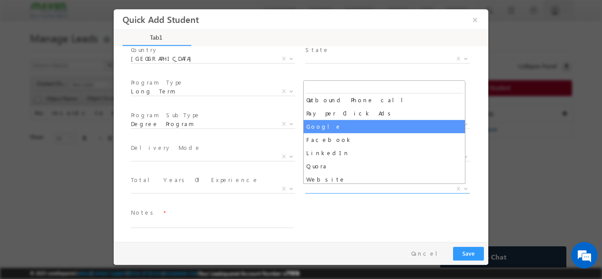
select select "Google"
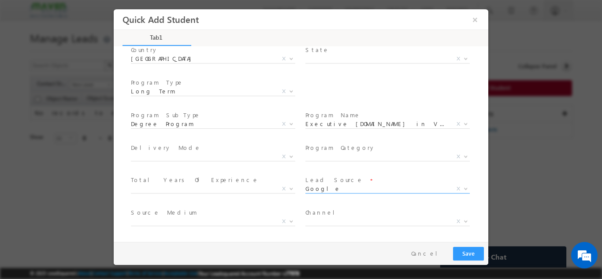
scroll to position [158, 0]
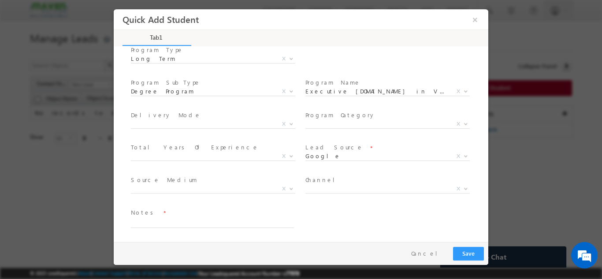
click at [216, 216] on span "Notes *" at bounding box center [212, 212] width 163 height 10
click at [211, 220] on textarea at bounding box center [212, 222] width 163 height 10
type textarea "dnp"
click at [463, 249] on button "Save" at bounding box center [468, 253] width 31 height 14
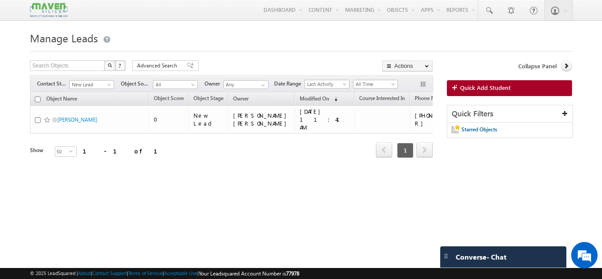
click at [131, 196] on div "Manage Leads Search Objects X ? 1 results found Advanced Search Advanced Search…" at bounding box center [300, 139] width 541 height 220
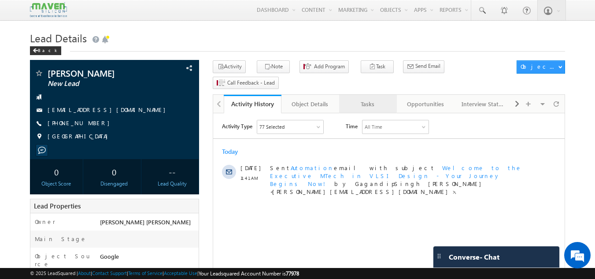
click at [363, 96] on link "Tasks" at bounding box center [368, 104] width 58 height 18
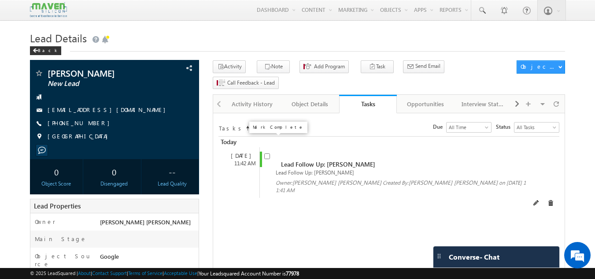
click at [268, 153] on input "checkbox" at bounding box center [267, 156] width 6 height 6
checkbox input "false"
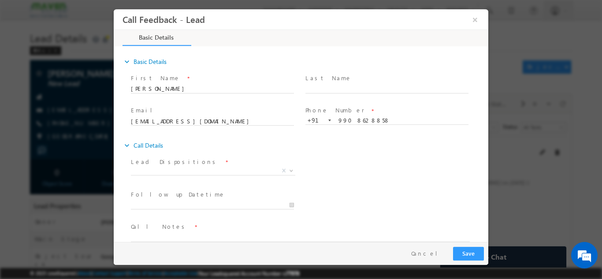
scroll to position [14, 0]
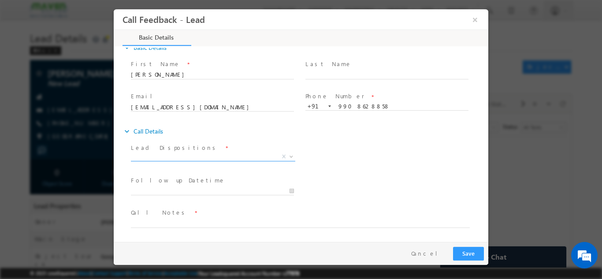
click at [237, 159] on span "X" at bounding box center [213, 156] width 164 height 9
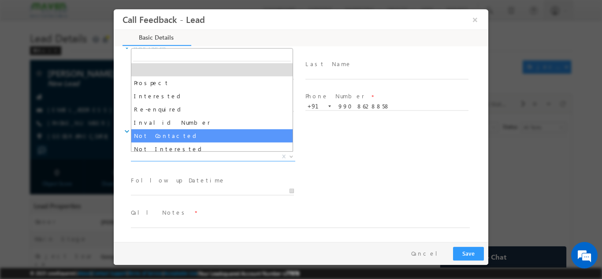
select select "Not Contacted"
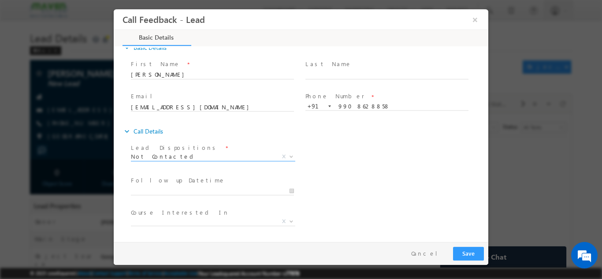
scroll to position [0, 0]
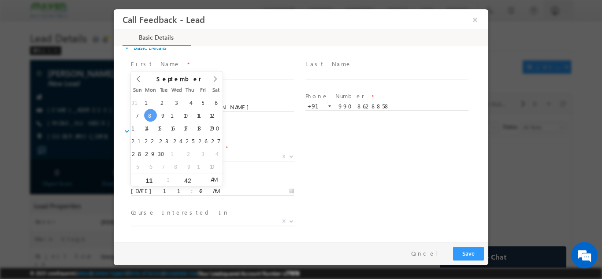
click at [228, 194] on input "08/09/2025 11:42 AM" at bounding box center [212, 190] width 163 height 9
type input "09/09/2025 11:42 AM"
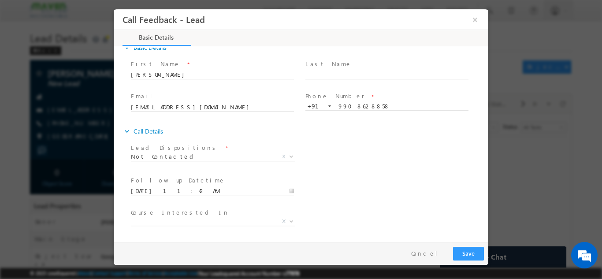
click at [312, 134] on div "expand_more Call Details" at bounding box center [305, 131] width 366 height 16
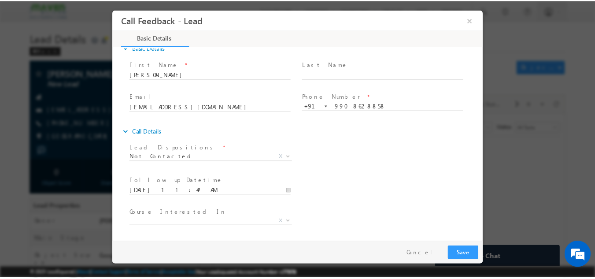
scroll to position [47, 0]
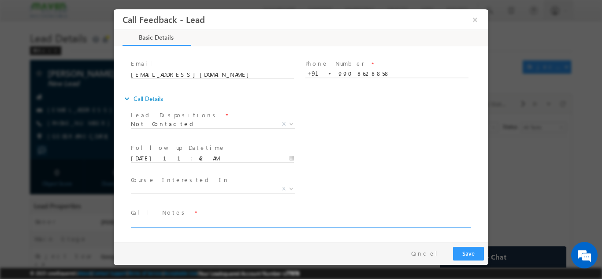
click at [211, 224] on textarea at bounding box center [300, 222] width 339 height 10
type textarea "dnp"
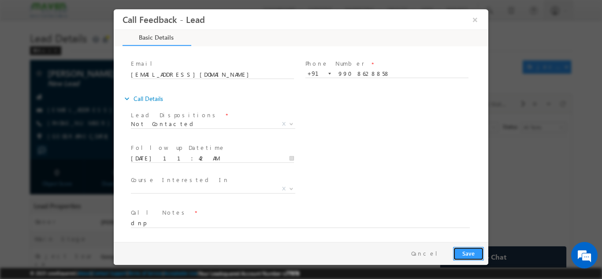
click at [470, 250] on button "Save" at bounding box center [468, 253] width 31 height 14
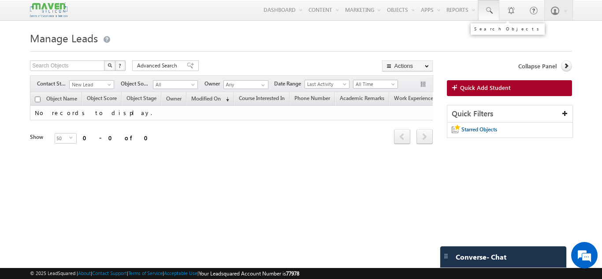
click at [489, 8] on span at bounding box center [488, 10] width 9 height 9
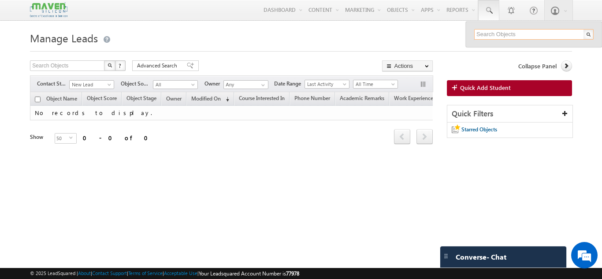
click at [491, 35] on input "text" at bounding box center [533, 34] width 119 height 11
paste input "7981111364"
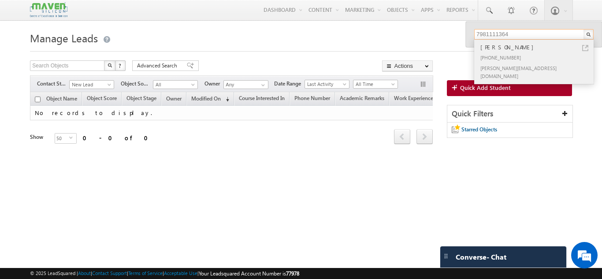
type input "7981111364"
click at [494, 65] on div "[PERSON_NAME][EMAIL_ADDRESS][DOMAIN_NAME]" at bounding box center [537, 72] width 118 height 18
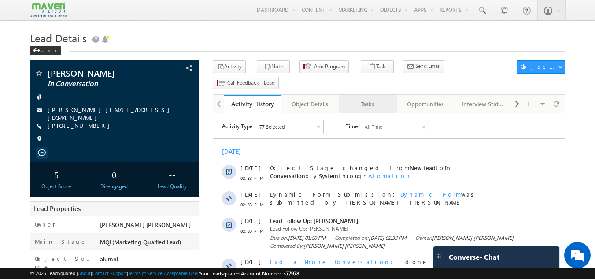
click at [382, 99] on div "Tasks" at bounding box center [367, 104] width 43 height 11
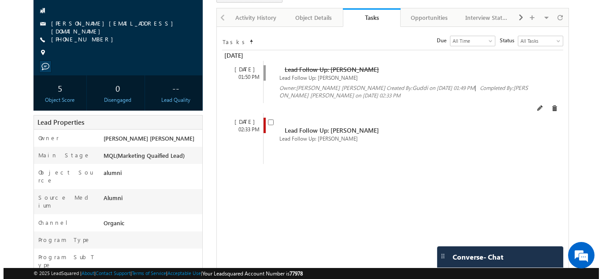
scroll to position [114, 0]
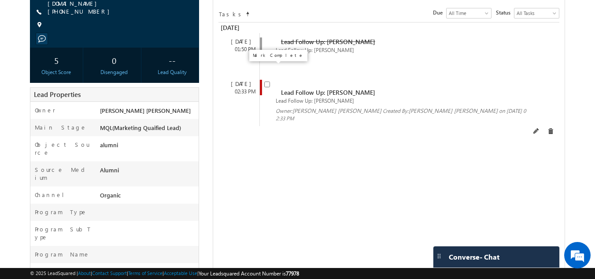
click at [266, 81] on input "checkbox" at bounding box center [267, 84] width 6 height 6
checkbox input "false"
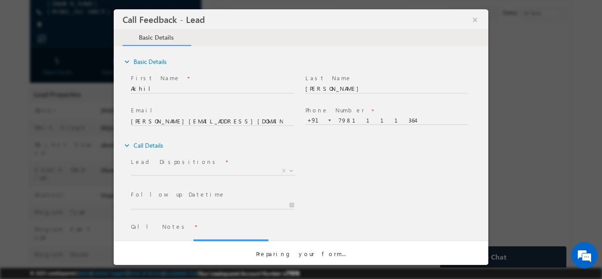
scroll to position [0, 0]
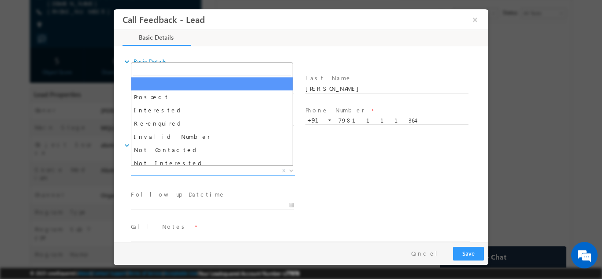
click at [266, 172] on span "X" at bounding box center [213, 170] width 164 height 9
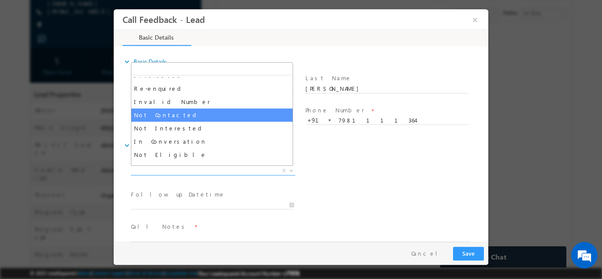
scroll to position [84, 0]
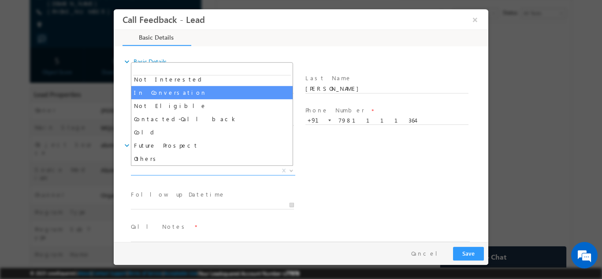
select select "In Conversation"
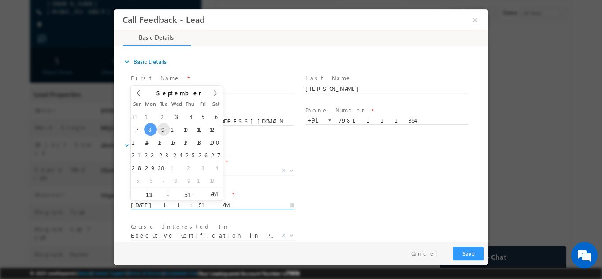
drag, startPoint x: 207, startPoint y: 206, endPoint x: 162, endPoint y: 130, distance: 88.1
click at [162, 130] on body "Call Feedback - Lead × Basic Details" at bounding box center [301, 125] width 374 height 233
type input "09/09/2025 11:51 AM"
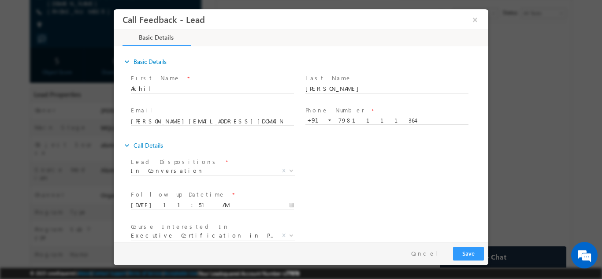
click at [340, 161] on div "Lead Dispositions * Prospect Interested Re-enquired Invalid Number Not Contacte…" at bounding box center [308, 171] width 359 height 33
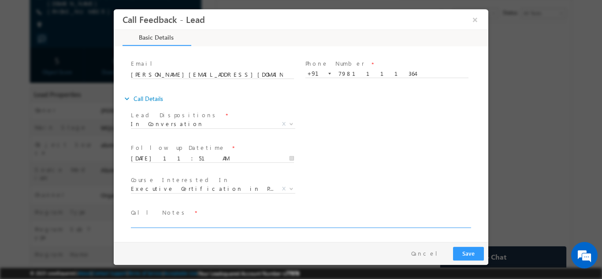
click at [245, 219] on textarea at bounding box center [300, 222] width 339 height 10
type textarea "dnp"
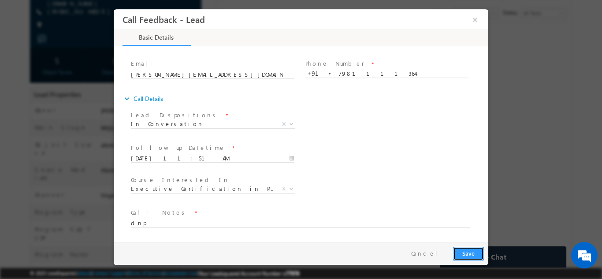
click at [478, 256] on button "Save" at bounding box center [468, 253] width 31 height 14
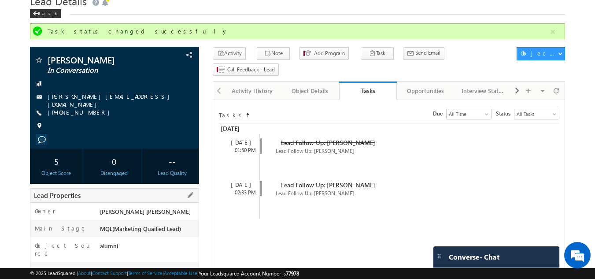
scroll to position [0, 0]
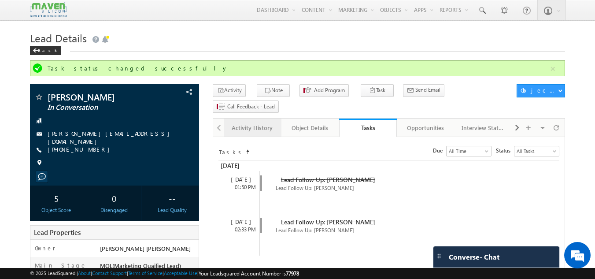
click at [240, 122] on div "Activity History" at bounding box center [252, 127] width 43 height 11
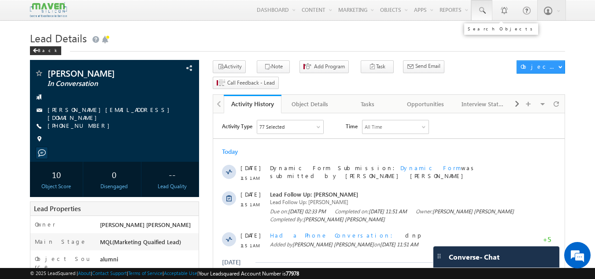
click at [482, 11] on span at bounding box center [481, 10] width 9 height 9
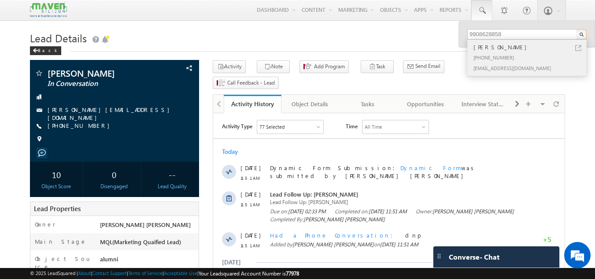
type input "9908628858"
click at [485, 44] on div "Yaswanth Kumar" at bounding box center [531, 47] width 118 height 10
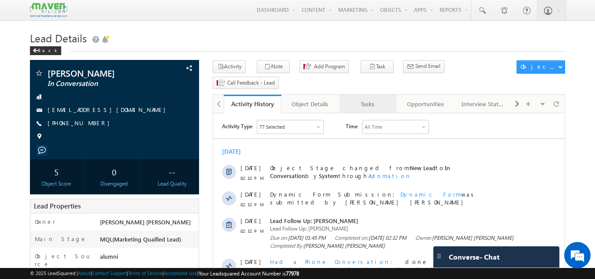
click at [380, 99] on div "Tasks" at bounding box center [367, 104] width 43 height 11
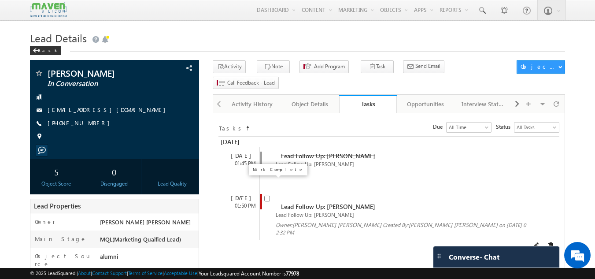
click at [265, 196] on input "checkbox" at bounding box center [267, 199] width 6 height 6
checkbox input "false"
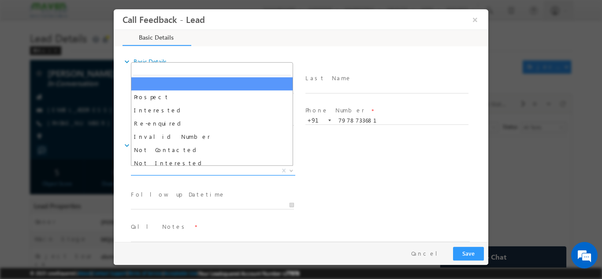
click at [222, 170] on span "X" at bounding box center [213, 170] width 164 height 9
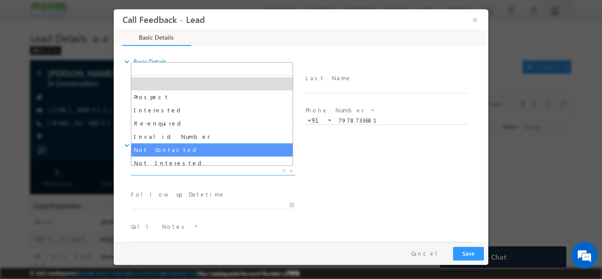
select select "Not Contacted"
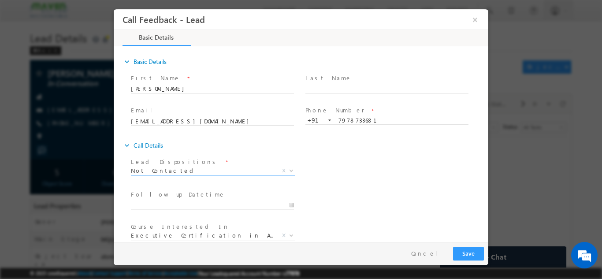
type input "08/09/2025 11:54 AM"
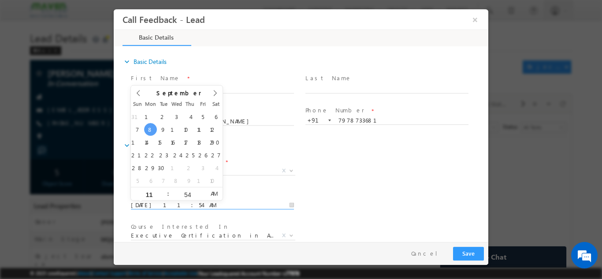
click at [214, 202] on input "08/09/2025 11:54 AM" at bounding box center [212, 204] width 163 height 9
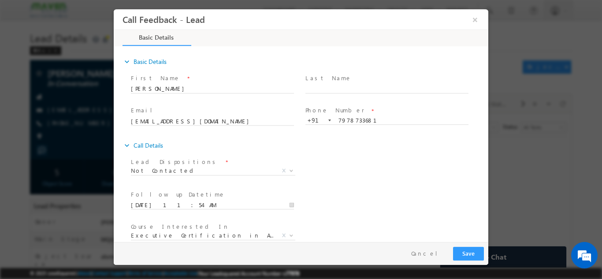
click at [314, 185] on div "Lead Dispositions * Prospect Interested Re-enquired Invalid Number Not Contacte…" at bounding box center [308, 171] width 359 height 33
click at [227, 170] on span "Not Contacted" at bounding box center [202, 170] width 143 height 8
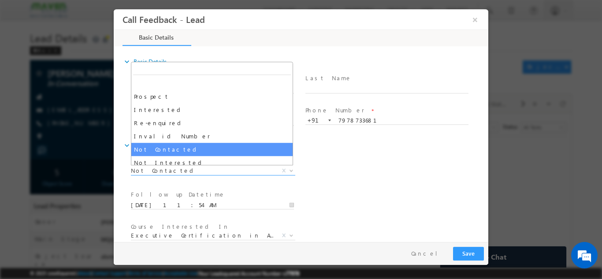
scroll to position [84, 0]
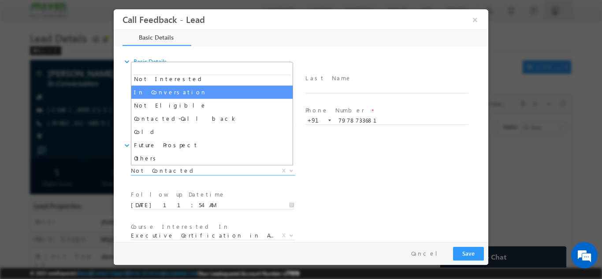
select select "In Conversation"
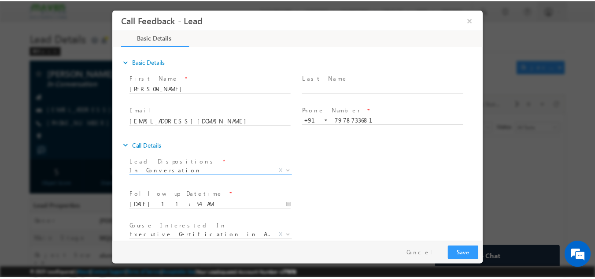
scroll to position [47, 0]
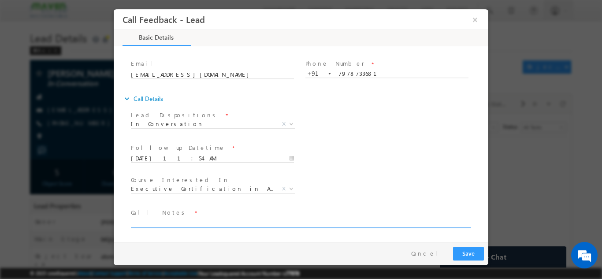
click at [264, 217] on textarea at bounding box center [300, 222] width 339 height 10
type textarea "dnp"
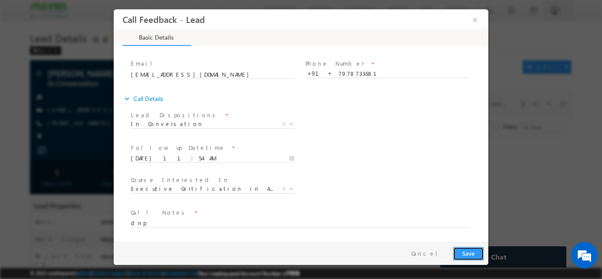
click at [474, 253] on button "Save" at bounding box center [468, 253] width 31 height 14
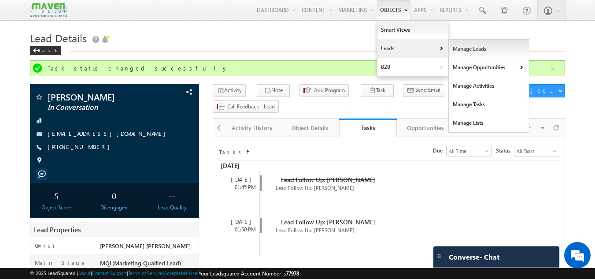
click at [456, 47] on link "Manage Leads" at bounding box center [489, 49] width 81 height 18
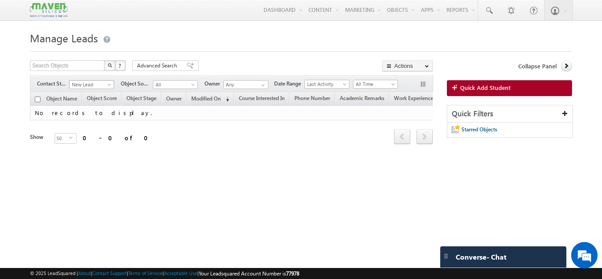
click at [90, 83] on span "New Lead" at bounding box center [91, 85] width 42 height 8
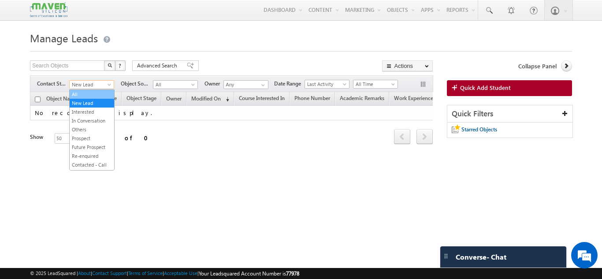
click at [89, 93] on link "All" at bounding box center [92, 94] width 44 height 8
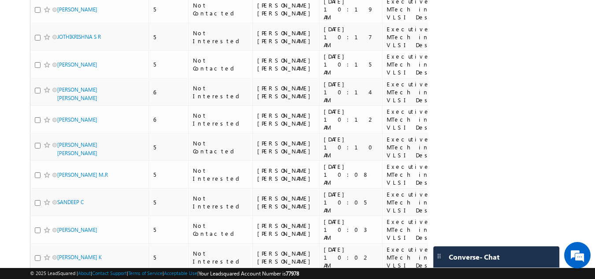
scroll to position [1281, 0]
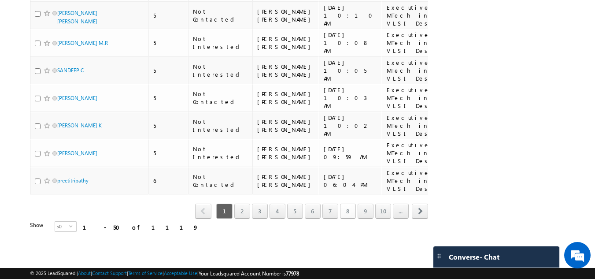
click at [344, 218] on link "8" at bounding box center [348, 210] width 16 height 15
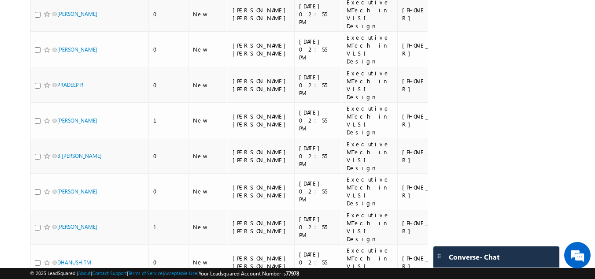
scroll to position [1128, 0]
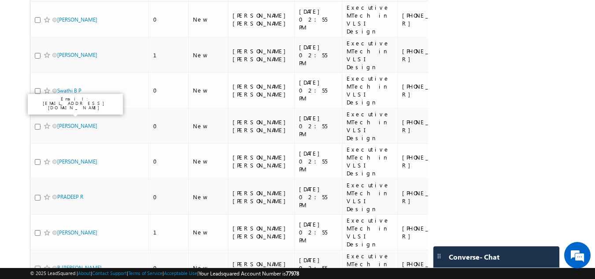
scroll to position [1025, 0]
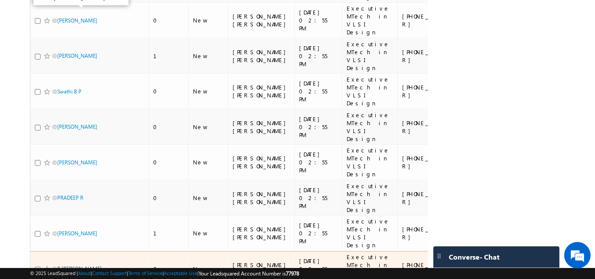
click at [70, 265] on link "B Nandakishore" at bounding box center [79, 268] width 44 height 7
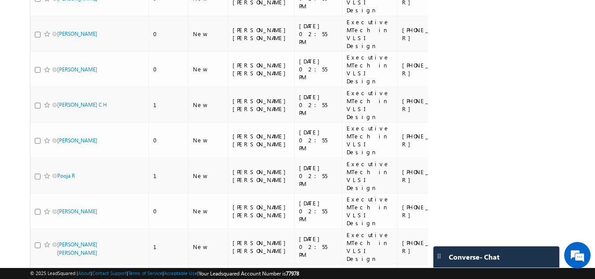
scroll to position [0, 0]
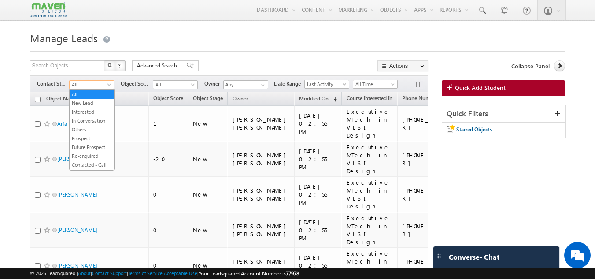
click at [97, 83] on span "All" at bounding box center [91, 85] width 42 height 8
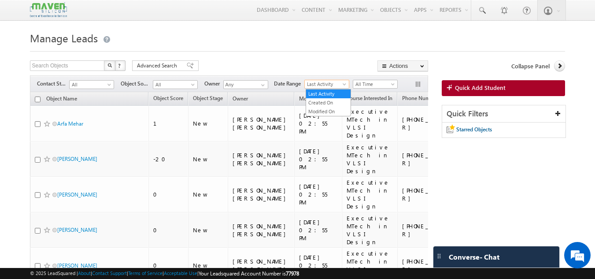
click at [318, 84] on span "Last Activity" at bounding box center [326, 84] width 42 height 8
click at [322, 104] on link "Created On" at bounding box center [328, 103] width 44 height 8
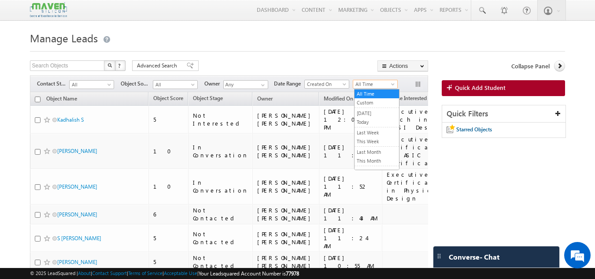
click at [366, 86] on span "All Time" at bounding box center [374, 84] width 42 height 8
click at [373, 136] on link "Last Week" at bounding box center [377, 133] width 44 height 8
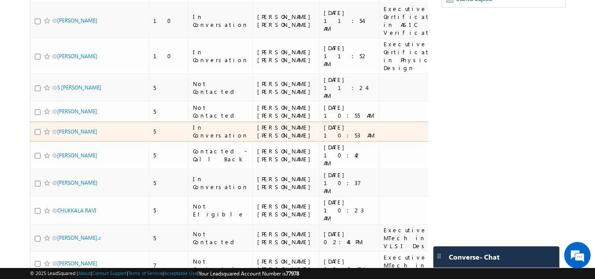
scroll to position [131, 0]
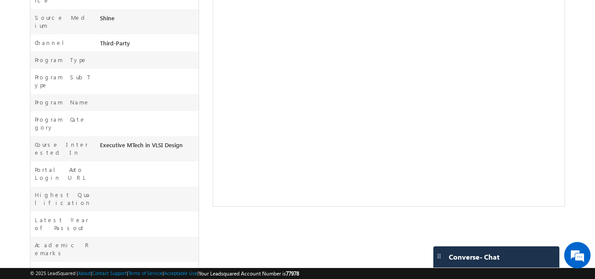
scroll to position [264, 0]
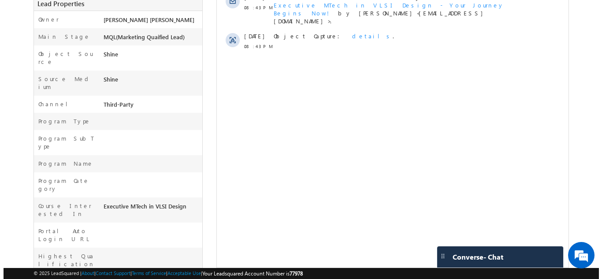
scroll to position [0, 0]
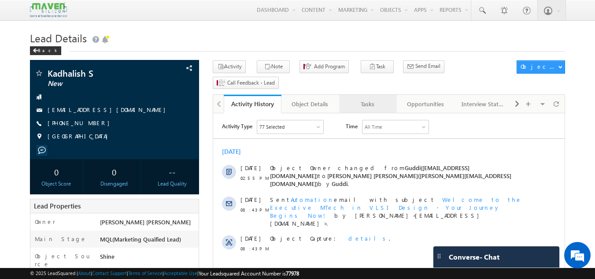
click at [370, 99] on div "Tasks" at bounding box center [367, 104] width 43 height 11
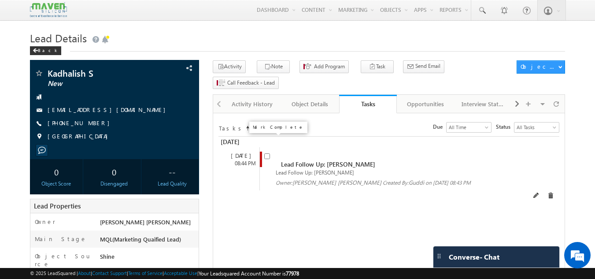
click at [266, 153] on input "checkbox" at bounding box center [267, 156] width 6 height 6
checkbox input "false"
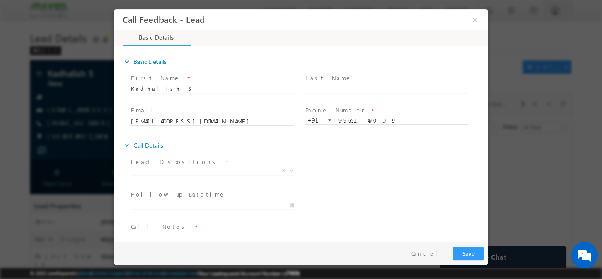
scroll to position [14, 0]
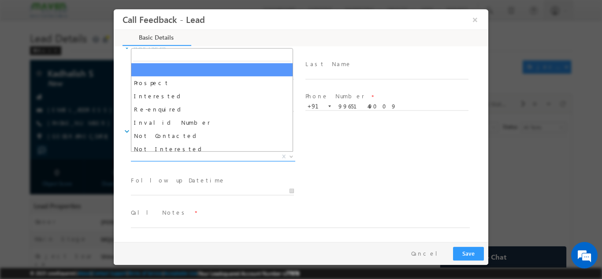
click at [259, 157] on span "X" at bounding box center [213, 156] width 164 height 9
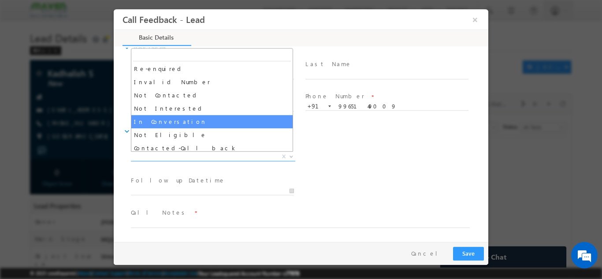
scroll to position [84, 0]
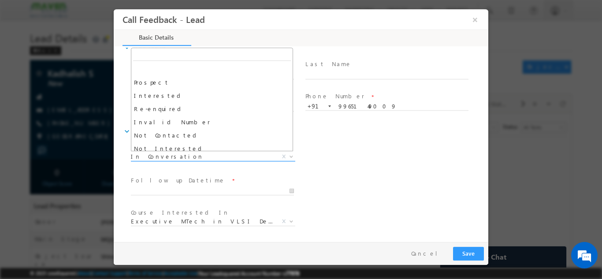
drag, startPoint x: 198, startPoint y: 155, endPoint x: 186, endPoint y: 155, distance: 12.3
click at [186, 155] on span "In Conversation" at bounding box center [202, 156] width 143 height 8
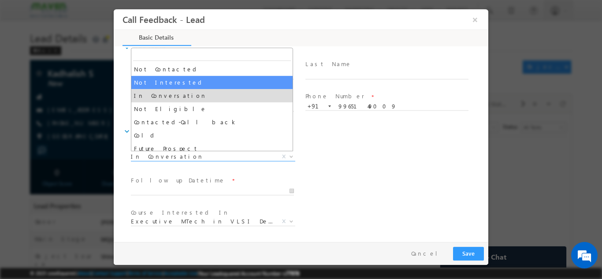
select select "Not Interested"
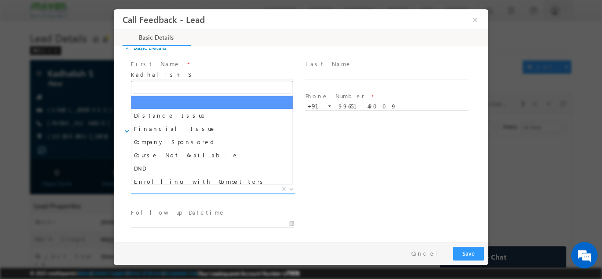
click at [218, 188] on span "X" at bounding box center [213, 189] width 164 height 9
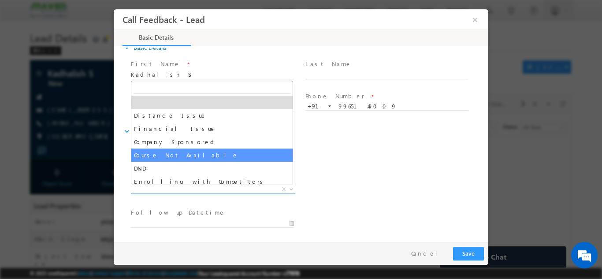
scroll to position [18, 0]
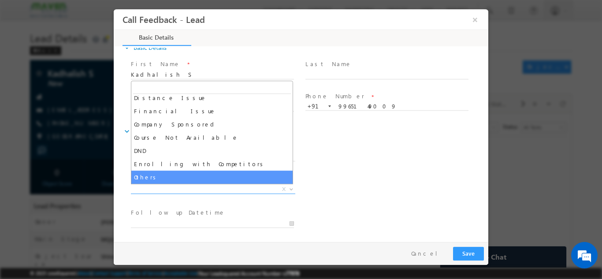
select select "Others"
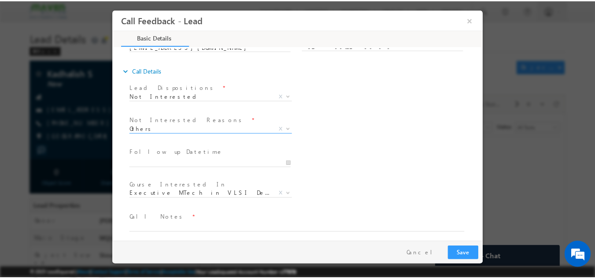
scroll to position [79, 0]
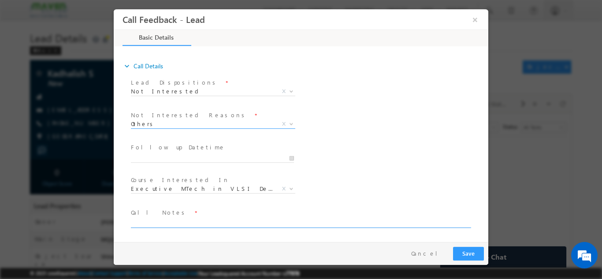
click at [188, 221] on textarea at bounding box center [300, 222] width 339 height 10
type textarea "dnp"
click at [477, 252] on button "Save" at bounding box center [468, 253] width 31 height 14
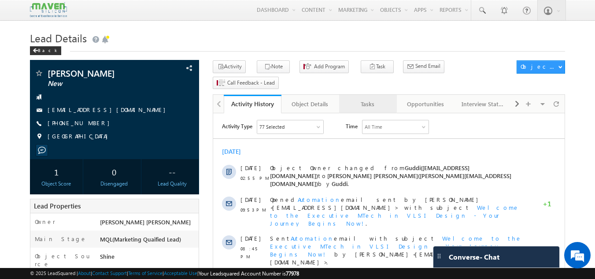
click at [388, 99] on div "Tasks" at bounding box center [367, 104] width 43 height 11
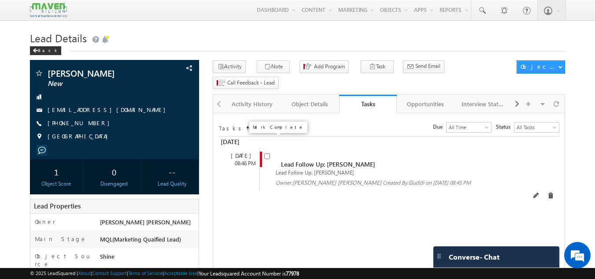
click at [266, 153] on input "checkbox" at bounding box center [267, 156] width 6 height 6
checkbox input "false"
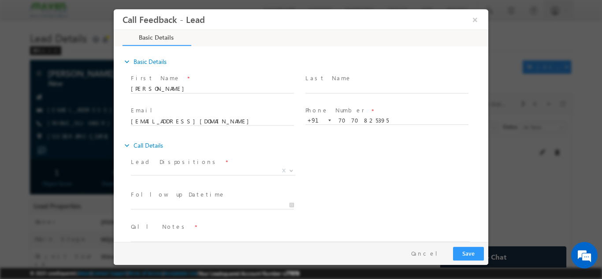
scroll to position [14, 0]
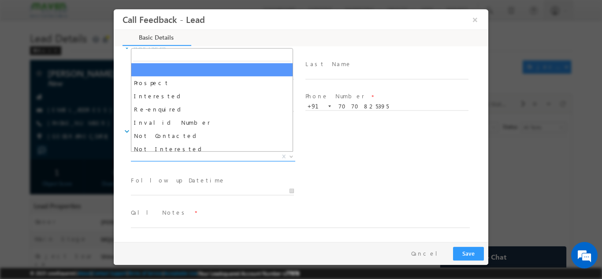
click at [245, 159] on span "X" at bounding box center [213, 156] width 164 height 9
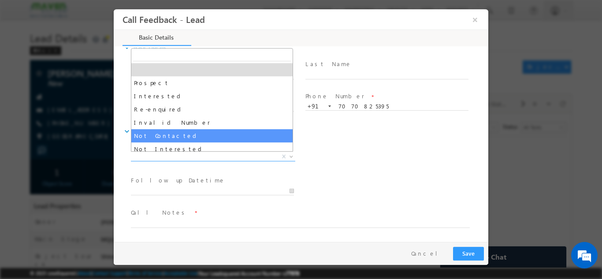
select select "Not Contacted"
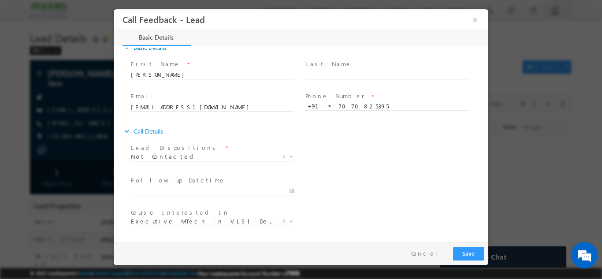
click at [242, 196] on span at bounding box center [212, 199] width 163 height 10
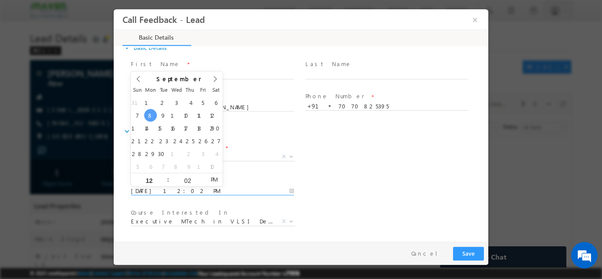
click at [240, 190] on input "[DATE] 12:02 PM" at bounding box center [212, 190] width 163 height 9
type input "[DATE] 12:02 PM"
click at [384, 167] on div "Lead Dispositions * Prospect Interested Re-enquired Invalid Number Not Contacte…" at bounding box center [308, 157] width 359 height 33
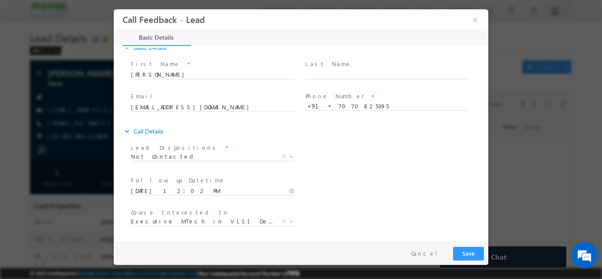
scroll to position [47, 0]
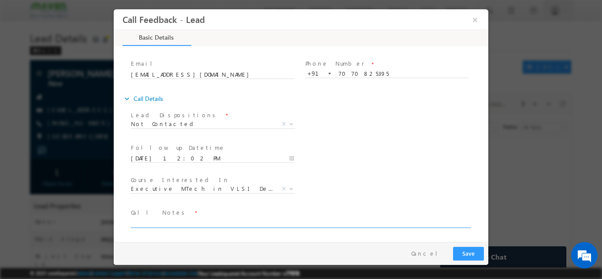
click at [198, 220] on textarea at bounding box center [300, 222] width 339 height 10
click at [198, 220] on textarea "d" at bounding box center [300, 222] width 339 height 10
type textarea "dnp"
click at [382, 122] on div "Lead Dispositions * Prospect Interested Re-enquired Invalid Number Not Contacte…" at bounding box center [308, 124] width 359 height 33
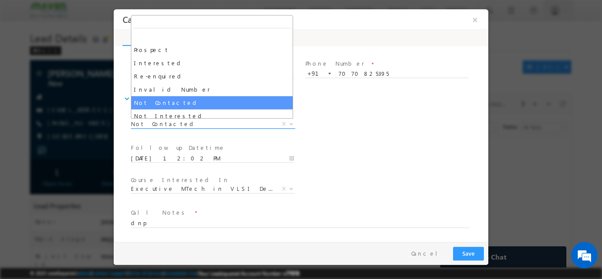
click at [202, 126] on span "Not Contacted" at bounding box center [202, 123] width 143 height 8
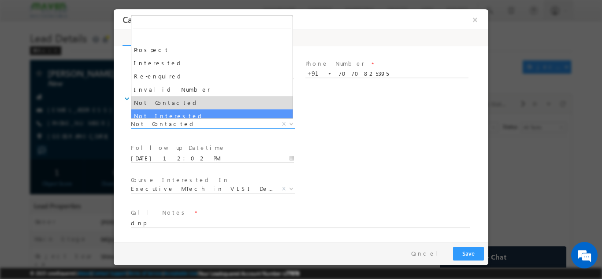
select select "Not Interested"
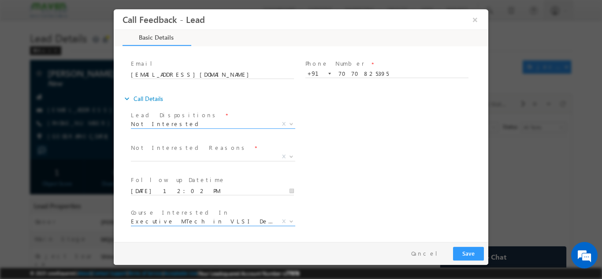
scroll to position [79, 0]
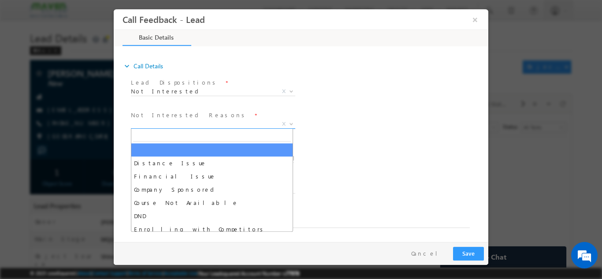
click at [208, 124] on span "X" at bounding box center [213, 123] width 164 height 9
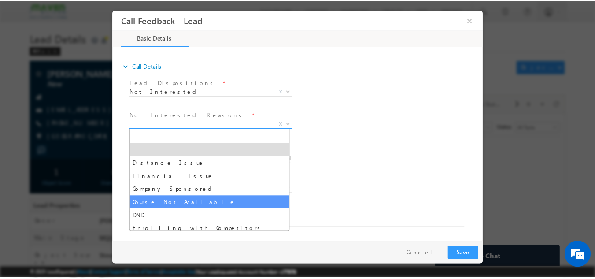
scroll to position [18, 0]
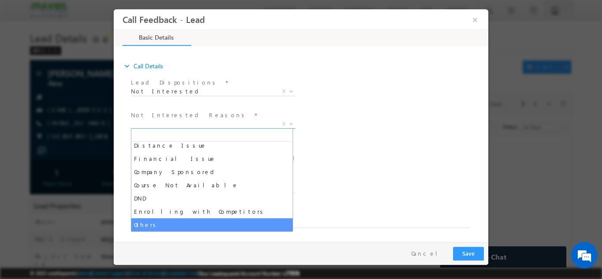
select select "Others"
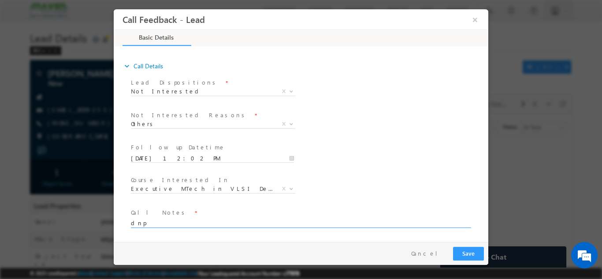
click at [145, 225] on textarea "dnp" at bounding box center [300, 222] width 339 height 10
type textarea "d"
type textarea "not interested"
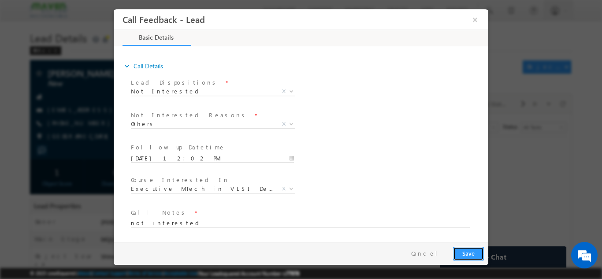
click at [467, 247] on button "Save" at bounding box center [468, 253] width 31 height 14
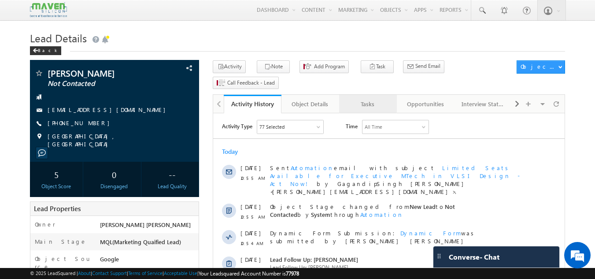
click at [376, 99] on div "Tasks" at bounding box center [367, 104] width 43 height 11
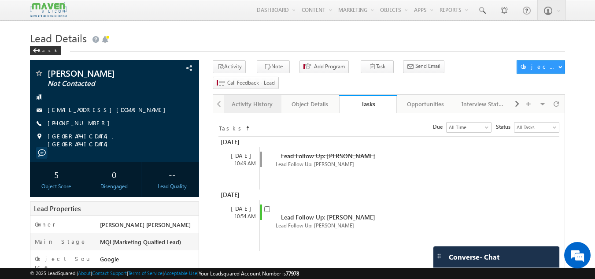
click at [253, 99] on div "Activity History" at bounding box center [252, 104] width 43 height 11
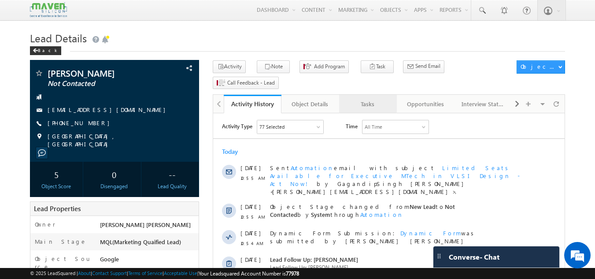
click at [375, 99] on div "Tasks" at bounding box center [367, 104] width 43 height 11
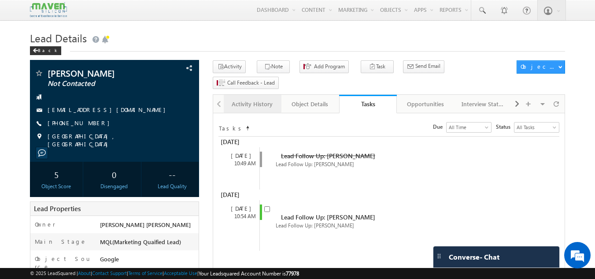
click at [265, 99] on div "Activity History" at bounding box center [252, 104] width 43 height 11
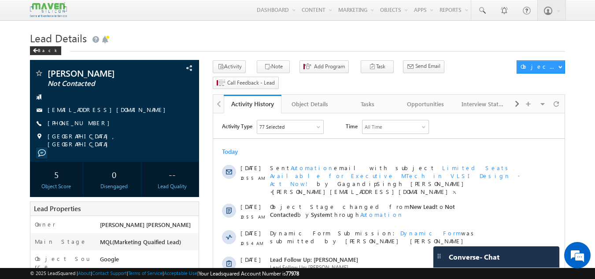
click at [163, 41] on h1 "Lead Details" at bounding box center [298, 37] width 536 height 17
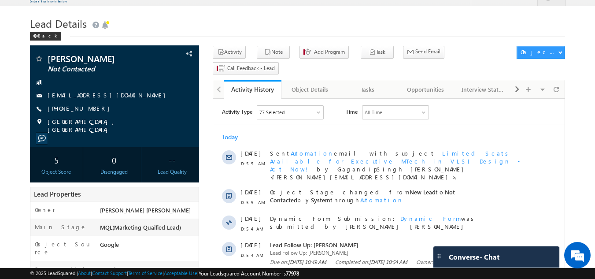
scroll to position [14, 0]
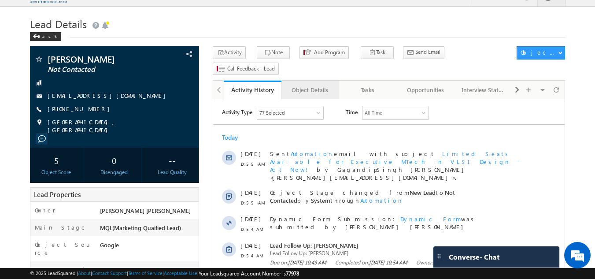
click at [318, 82] on link "Object Details" at bounding box center [310, 90] width 58 height 18
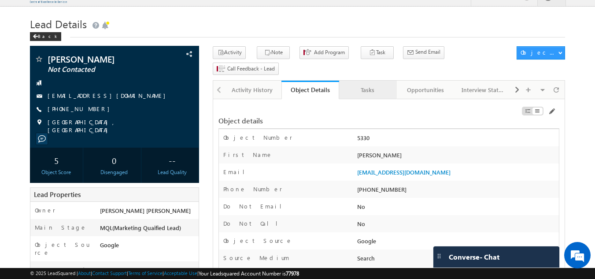
click at [371, 85] on div "Tasks" at bounding box center [367, 90] width 43 height 11
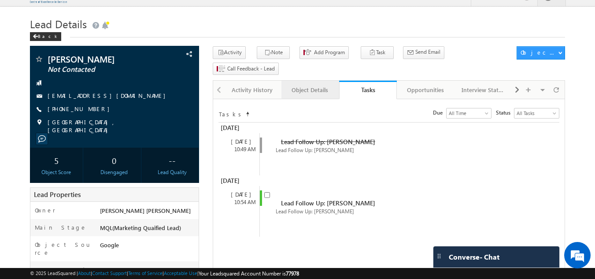
click at [308, 85] on div "Object Details" at bounding box center [309, 90] width 43 height 11
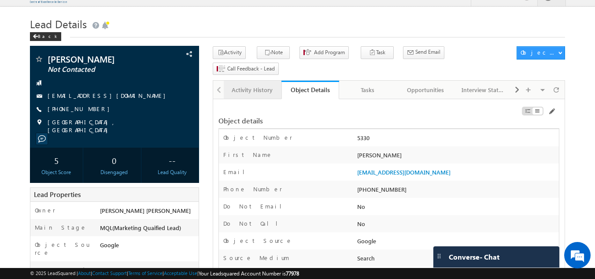
click at [253, 85] on div "Activity History" at bounding box center [252, 90] width 43 height 11
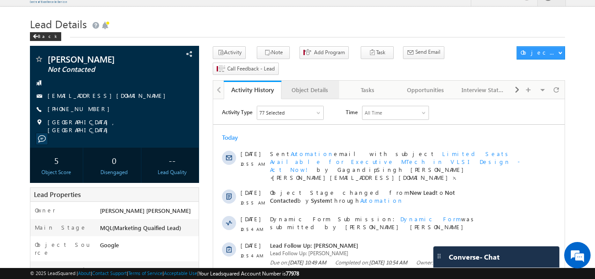
click at [310, 85] on div "Object Details" at bounding box center [309, 90] width 43 height 11
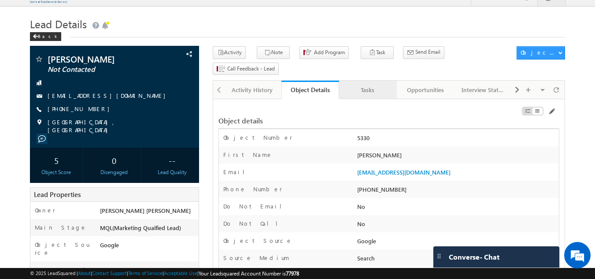
click at [370, 85] on div "Tasks" at bounding box center [367, 90] width 43 height 11
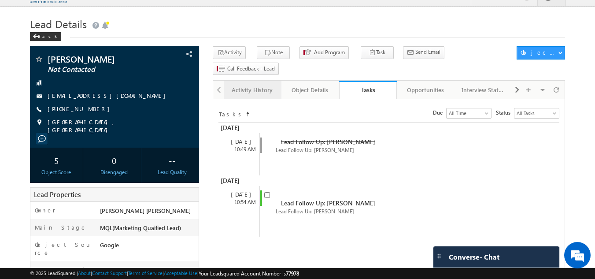
click at [255, 85] on div "Activity History" at bounding box center [252, 90] width 43 height 11
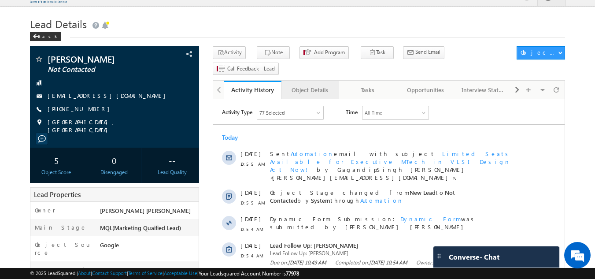
click at [309, 85] on div "Object Details" at bounding box center [309, 90] width 43 height 11
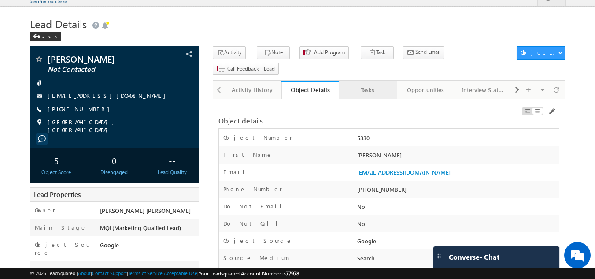
click at [372, 85] on div "Tasks" at bounding box center [367, 90] width 43 height 11
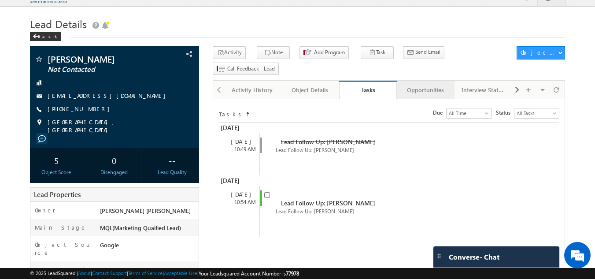
click at [428, 85] on div "Opportunities" at bounding box center [425, 90] width 43 height 11
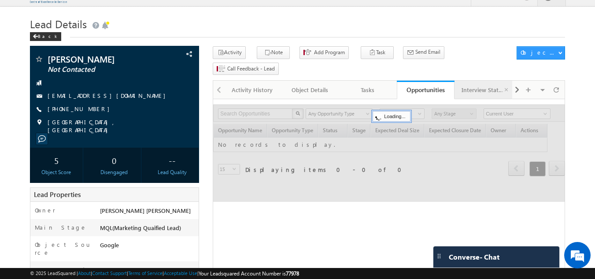
click at [488, 85] on div "Interview Status" at bounding box center [483, 90] width 43 height 11
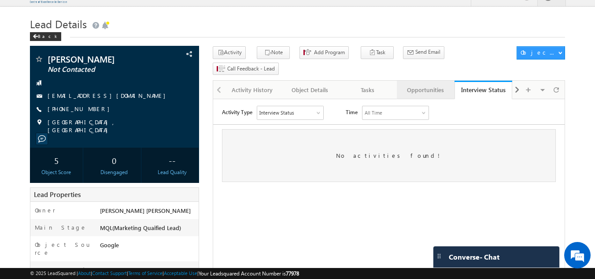
scroll to position [0, 0]
click at [368, 85] on div "Tasks" at bounding box center [367, 90] width 43 height 11
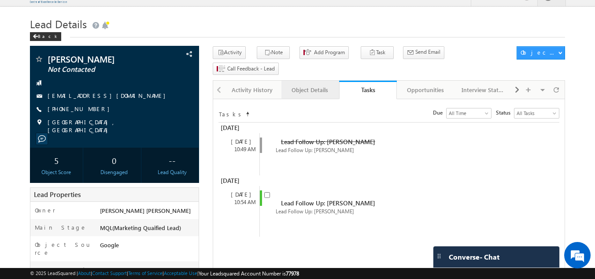
click at [311, 85] on div "Object Details" at bounding box center [309, 90] width 43 height 11
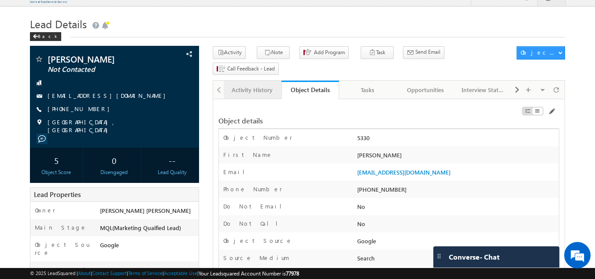
click at [252, 85] on div "Activity History" at bounding box center [252, 90] width 43 height 11
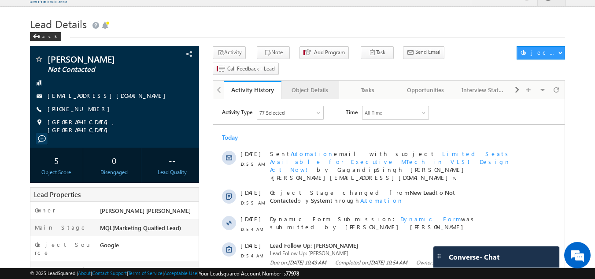
click at [310, 85] on div "Object Details" at bounding box center [309, 90] width 43 height 11
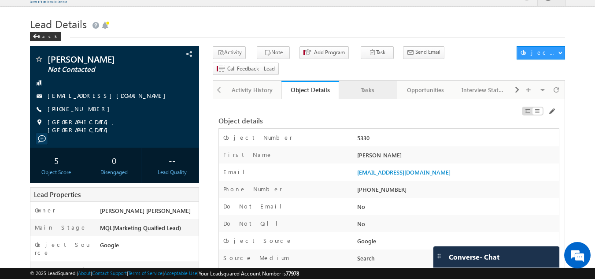
click at [367, 85] on div "Tasks" at bounding box center [367, 90] width 43 height 11
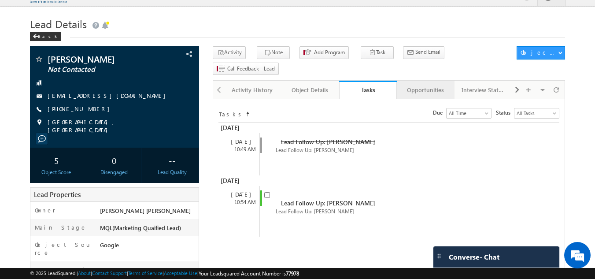
click at [425, 85] on div "Opportunities" at bounding box center [425, 90] width 43 height 11
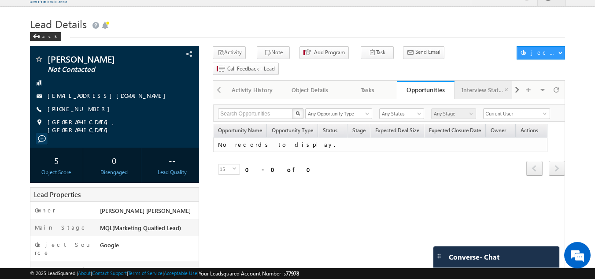
click at [489, 85] on div "Interview Status" at bounding box center [483, 90] width 43 height 11
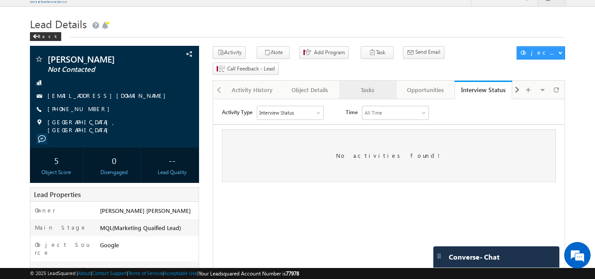
click at [367, 85] on div "Tasks" at bounding box center [367, 90] width 43 height 11
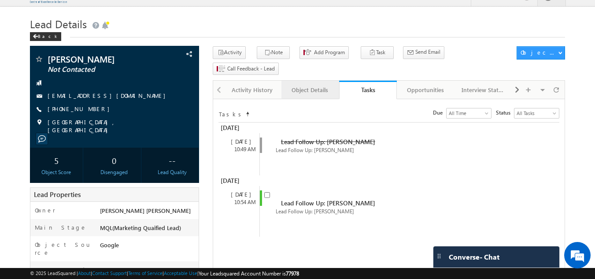
click at [310, 85] on div "Object Details" at bounding box center [309, 90] width 43 height 11
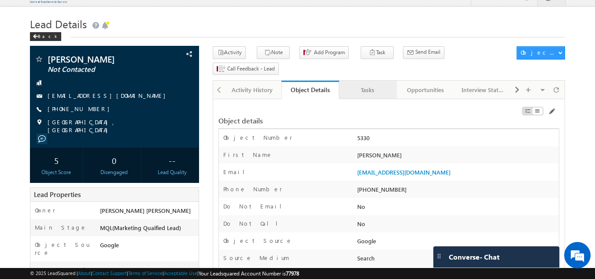
click at [369, 85] on div "Tasks" at bounding box center [367, 90] width 43 height 11
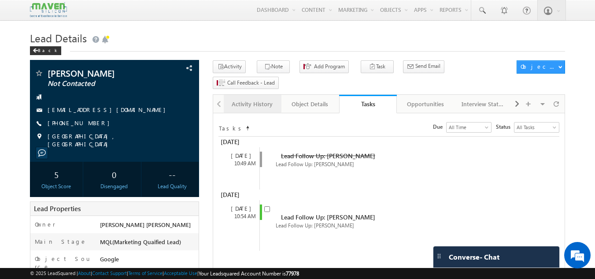
click at [260, 95] on link "Activity History" at bounding box center [253, 104] width 58 height 18
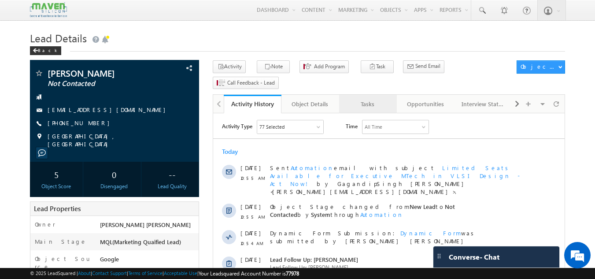
click at [374, 99] on div "Tasks" at bounding box center [367, 104] width 43 height 11
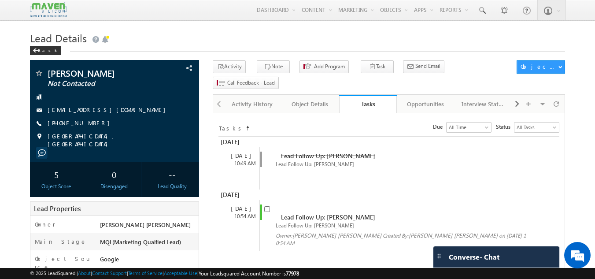
click at [267, 221] on div "Lead Follow Up: Abhishek Choubey" at bounding box center [389, 224] width 250 height 7
click at [267, 206] on input "checkbox" at bounding box center [267, 209] width 6 height 6
checkbox input "false"
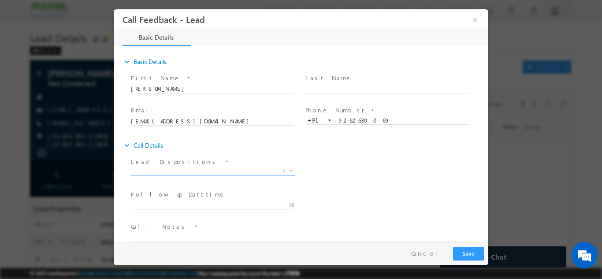
click at [228, 171] on span "X" at bounding box center [213, 170] width 164 height 9
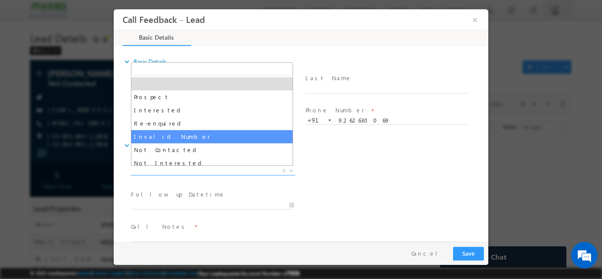
scroll to position [84, 0]
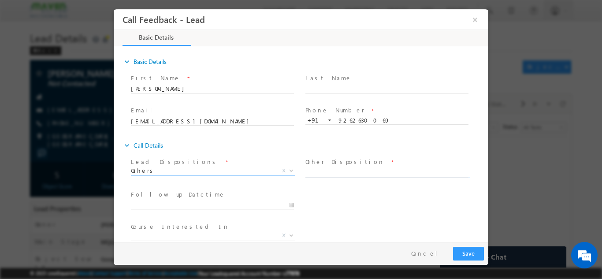
click at [339, 170] on input "text" at bounding box center [386, 172] width 163 height 9
click at [200, 169] on span "Others" at bounding box center [202, 170] width 143 height 8
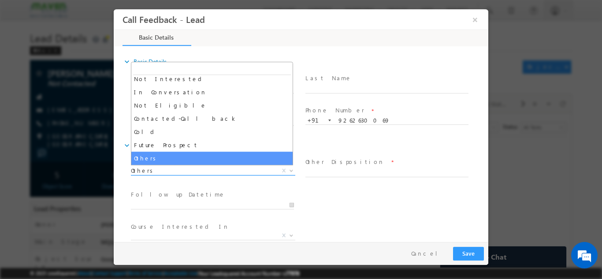
scroll to position [0, 0]
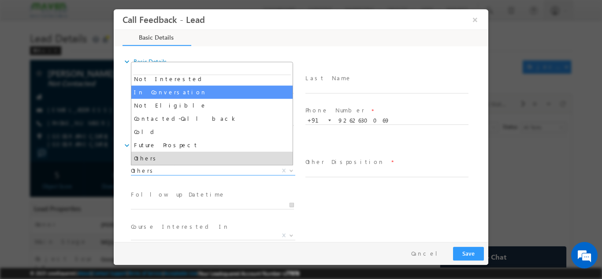
select select "In Conversation"
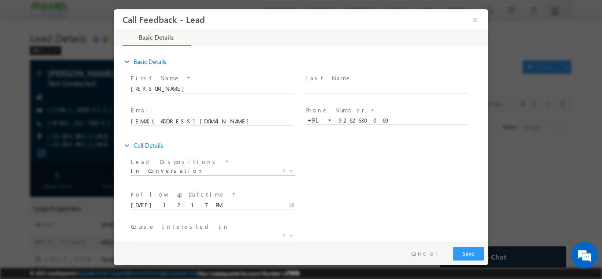
click at [246, 203] on input "08/09/2025 12:17 PM" at bounding box center [212, 204] width 163 height 9
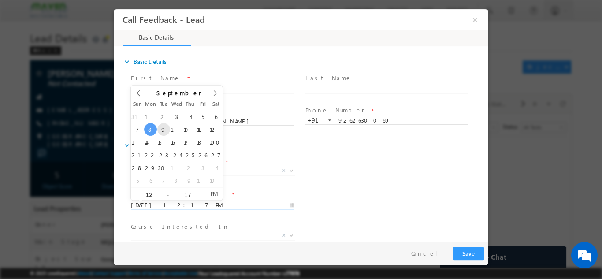
type input "09/09/2025 12:17 PM"
click at [357, 195] on div "Follow up Datetime * 09/09/2025 12:17 PM Program Type * Long Term Short Term X" at bounding box center [308, 204] width 359 height 33
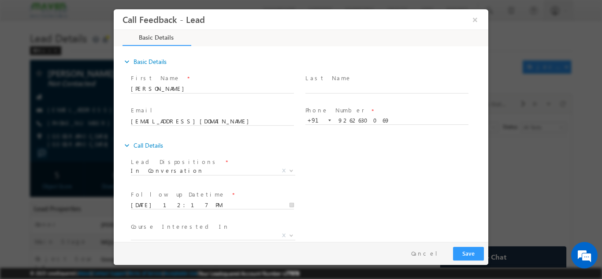
scroll to position [47, 0]
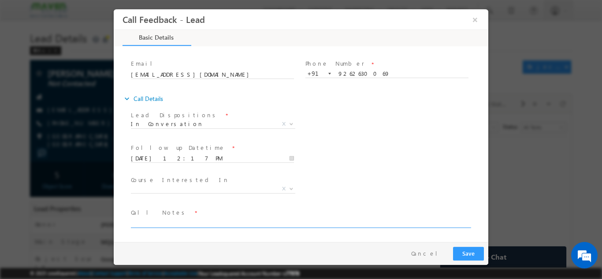
click at [185, 222] on textarea at bounding box center [300, 222] width 339 height 10
type textarea "done be not elligible for mtech only 1 years work exp."
click at [189, 123] on span "In Conversation" at bounding box center [202, 123] width 143 height 8
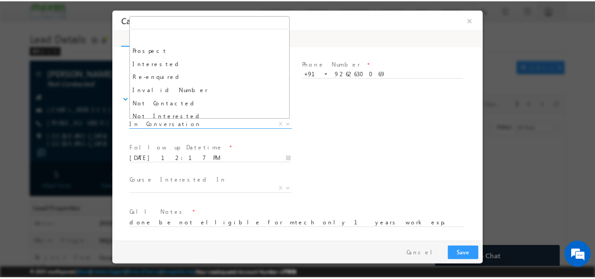
scroll to position [66, 0]
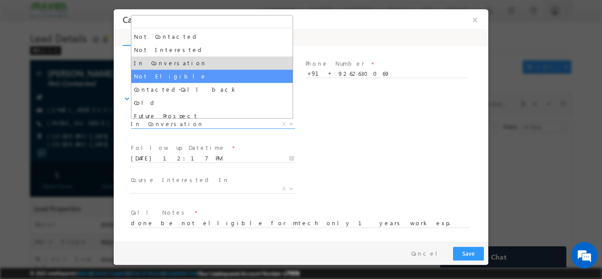
select select "Not Eligible"
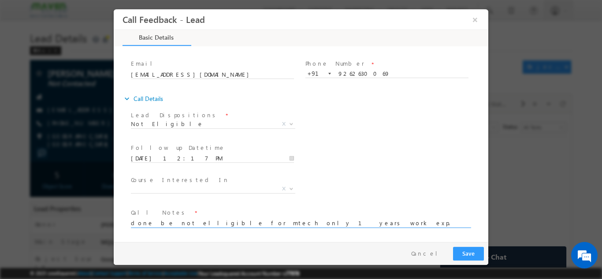
click at [281, 224] on textarea "done be not elligible for mtech only 1 years work exp." at bounding box center [300, 222] width 339 height 10
type textarea "done be not elligible for mtech only 1 years work exp. having 78 % in grad pitc…"
click at [173, 188] on span "X" at bounding box center [213, 188] width 164 height 9
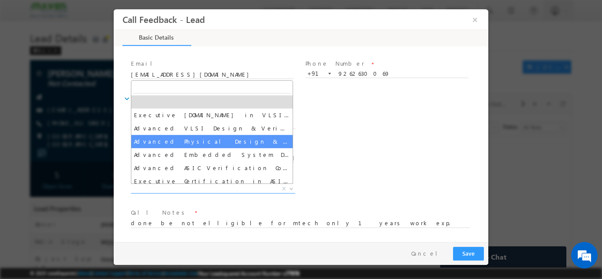
click at [382, 125] on div "Lead Dispositions * Prospect Interested Re-enquired Invalid Number Not Contacte…" at bounding box center [308, 124] width 359 height 33
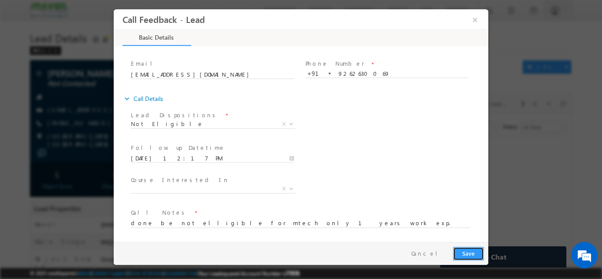
click at [468, 250] on button "Save" at bounding box center [468, 253] width 31 height 14
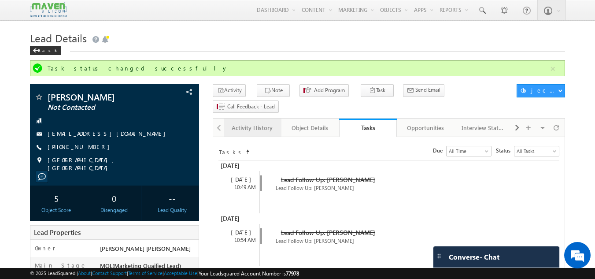
click at [253, 118] on link "Activity History" at bounding box center [253, 127] width 58 height 18
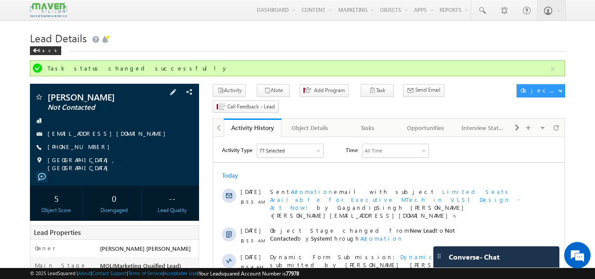
drag, startPoint x: 155, startPoint y: 119, endPoint x: 156, endPoint y: 134, distance: 15.0
click at [156, 134] on div "Abhishek Choubey Not Contacted abhishekchoubey9870@gmail.com +91-9262630069" at bounding box center [114, 131] width 161 height 79
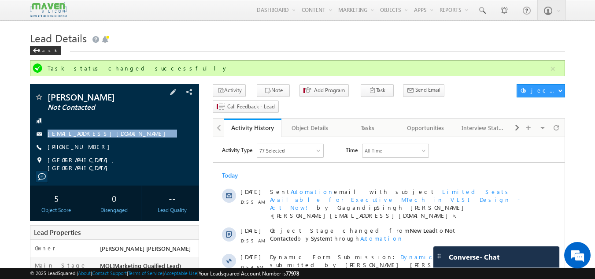
drag, startPoint x: 155, startPoint y: 120, endPoint x: 158, endPoint y: 141, distance: 21.4
click at [158, 141] on div "Abhishek Choubey Not Contacted abhishekchoubey9870@gmail.com +91-9262630069" at bounding box center [114, 131] width 161 height 79
copy div "abhishekchoubey9870@gmail.com"
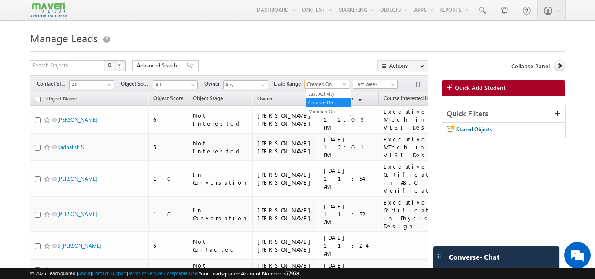
click at [333, 83] on span "Created On" at bounding box center [326, 84] width 42 height 8
click at [327, 91] on link "Last Activity" at bounding box center [328, 94] width 44 height 8
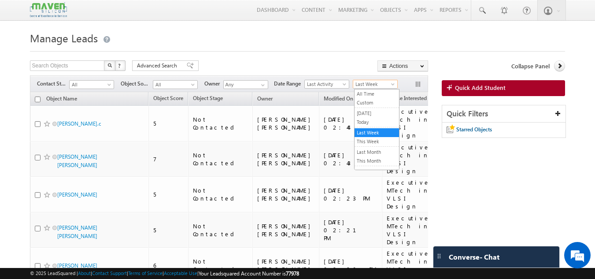
click at [372, 85] on span "Last Week" at bounding box center [374, 84] width 42 height 8
click at [366, 92] on link "All Time" at bounding box center [377, 94] width 44 height 8
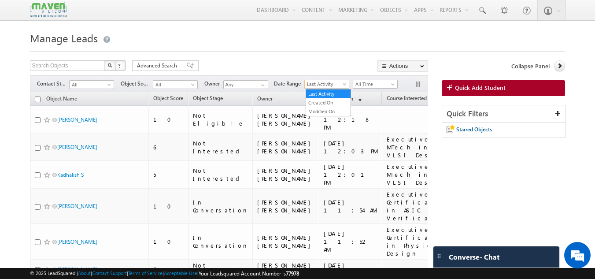
click at [326, 85] on span "Last Activity" at bounding box center [326, 84] width 42 height 8
drag, startPoint x: 321, startPoint y: 99, endPoint x: 102, endPoint y: 82, distance: 220.4
click at [102, 82] on span "All" at bounding box center [91, 85] width 42 height 8
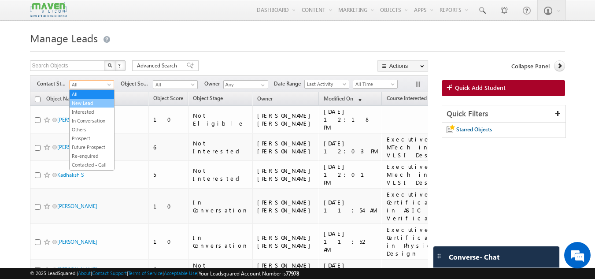
click at [96, 102] on link "New Lead" at bounding box center [92, 103] width 44 height 8
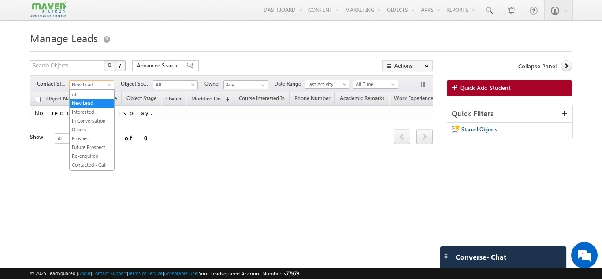
click at [94, 84] on span "New Lead" at bounding box center [91, 85] width 42 height 8
click at [85, 95] on link "All" at bounding box center [92, 94] width 44 height 8
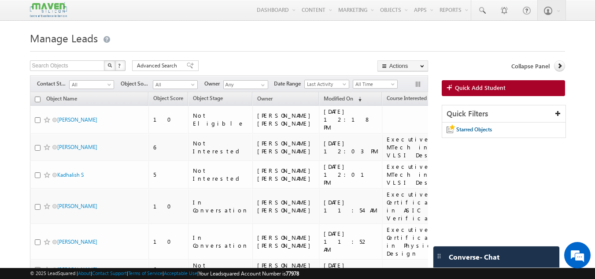
click at [245, 38] on h1 "Manage Leads" at bounding box center [298, 37] width 536 height 17
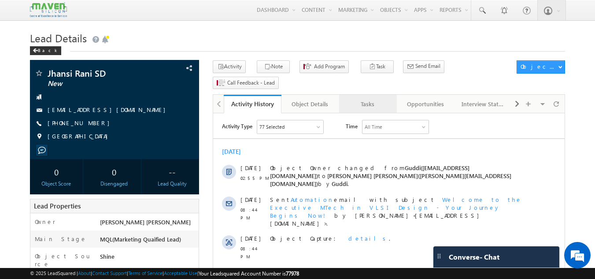
click at [364, 99] on div "Tasks" at bounding box center [367, 104] width 43 height 11
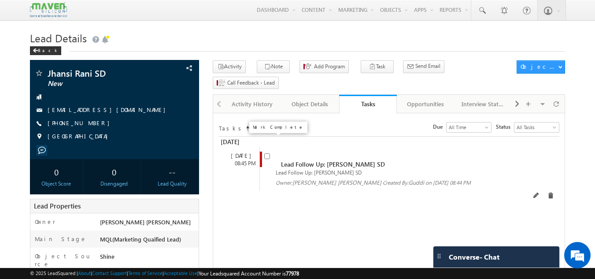
click at [268, 153] on input "checkbox" at bounding box center [267, 156] width 6 height 6
checkbox input "false"
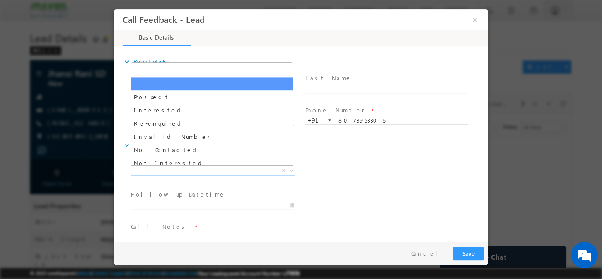
click at [196, 171] on span "X" at bounding box center [213, 170] width 164 height 9
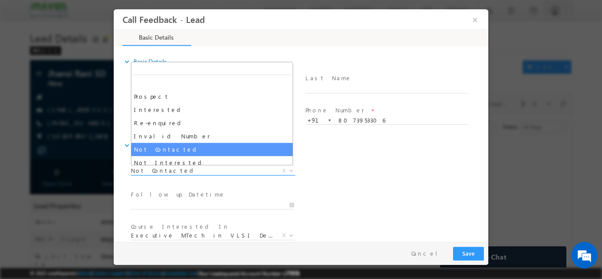
click at [227, 168] on span "Not Contacted" at bounding box center [202, 170] width 143 height 8
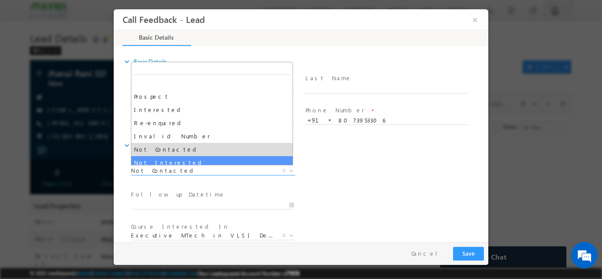
select select "Not Interested"
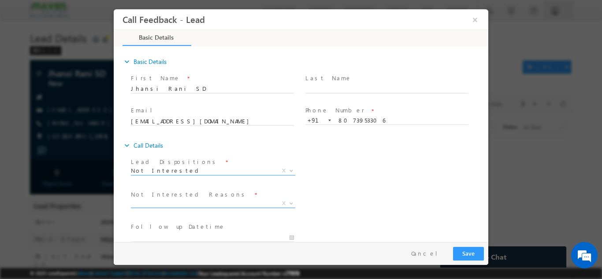
click at [233, 202] on span "X" at bounding box center [213, 203] width 164 height 9
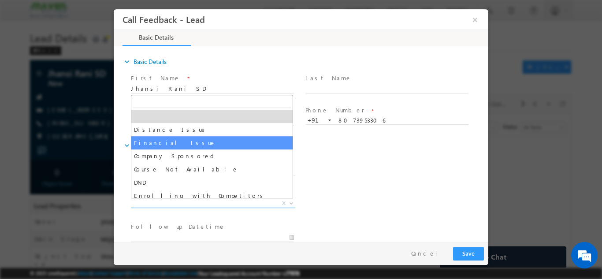
scroll to position [18, 0]
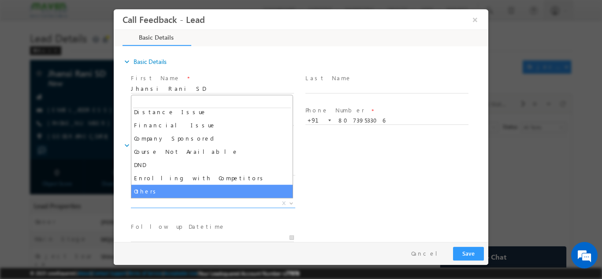
select select "Others"
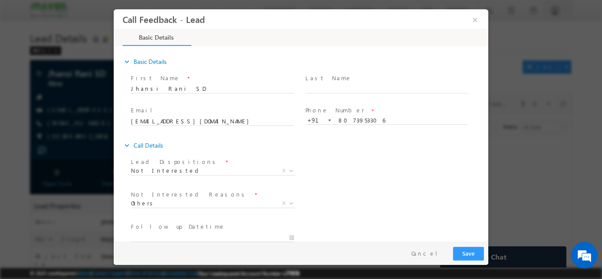
click at [349, 142] on div "expand_more Call Details" at bounding box center [305, 145] width 366 height 16
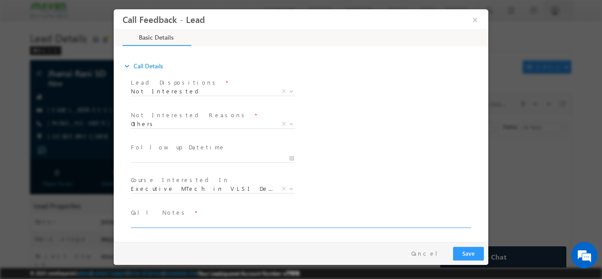
click at [172, 219] on textarea at bounding box center [300, 222] width 339 height 10
type textarea "d"
type textarea "m"
type textarea "not int."
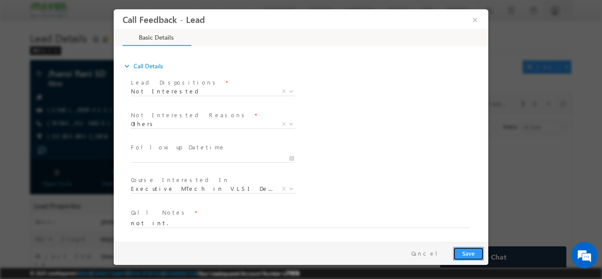
click at [472, 248] on button "Save" at bounding box center [468, 253] width 31 height 14
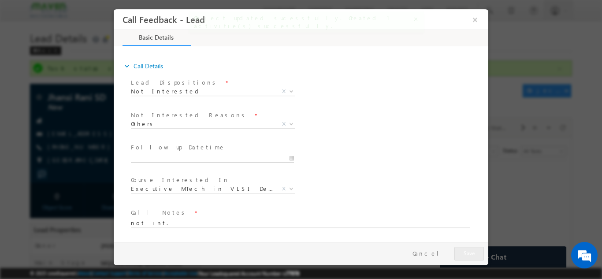
type input "08/09/2025 12:59 PM"
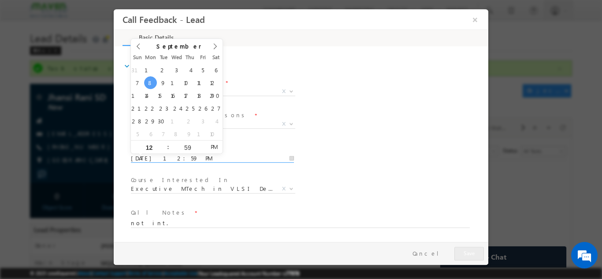
click at [241, 154] on input "08/09/2025 12:59 PM" at bounding box center [212, 158] width 163 height 9
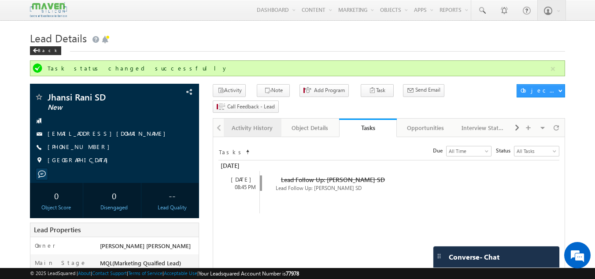
click at [259, 122] on div "Activity History" at bounding box center [252, 127] width 43 height 11
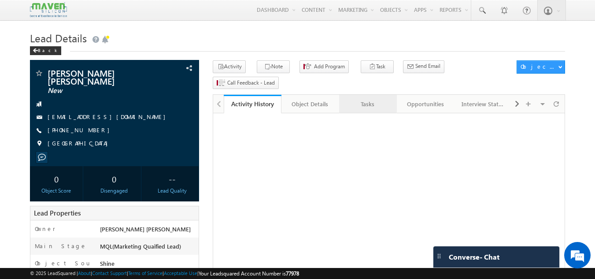
click at [364, 97] on link "Tasks" at bounding box center [368, 104] width 58 height 18
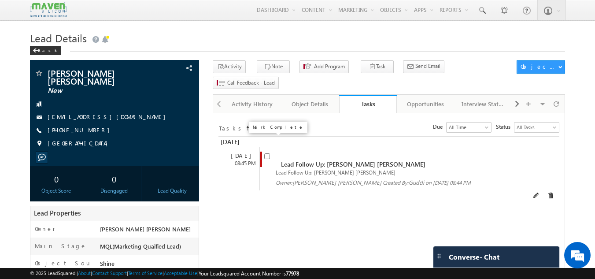
click at [268, 153] on input "checkbox" at bounding box center [267, 156] width 6 height 6
checkbox input "false"
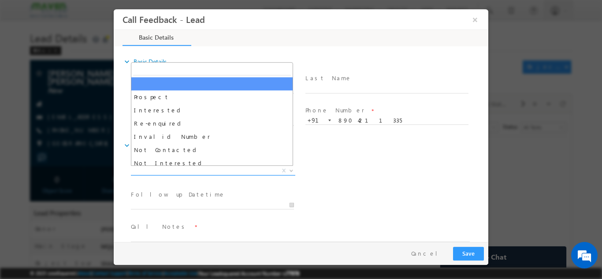
drag, startPoint x: 199, startPoint y: 170, endPoint x: 194, endPoint y: 140, distance: 30.0
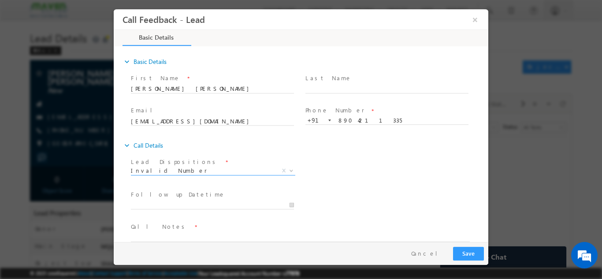
scroll to position [14, 0]
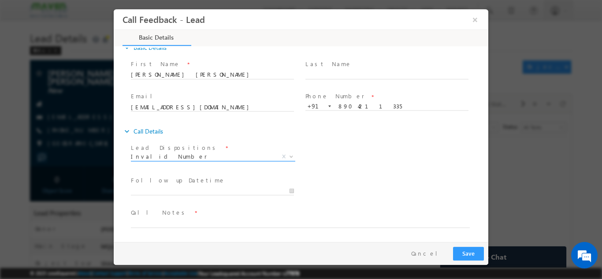
click at [190, 155] on span "Invalid Number" at bounding box center [202, 156] width 143 height 8
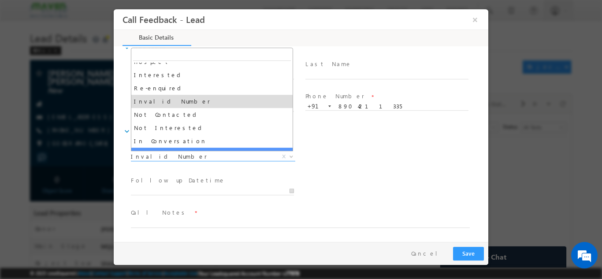
scroll to position [20, 0]
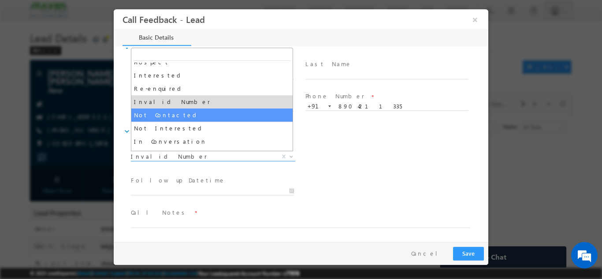
select select "Not Contacted"
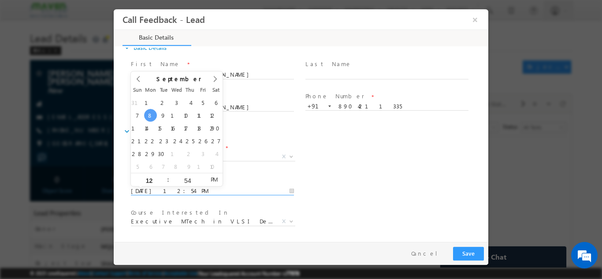
click at [188, 193] on input "08/09/2025 12:54 PM" at bounding box center [212, 190] width 163 height 9
type input "09/09/2025 12:54 PM"
drag, startPoint x: 162, startPoint y: 113, endPoint x: 323, endPoint y: 146, distance: 164.5
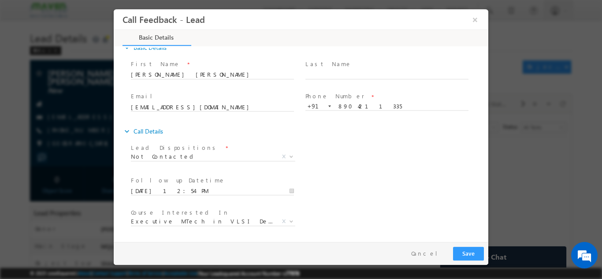
click at [323, 146] on div "Lead Dispositions * Prospect Interested Re-enquired Invalid Number Not Contacte…" at bounding box center [308, 157] width 359 height 33
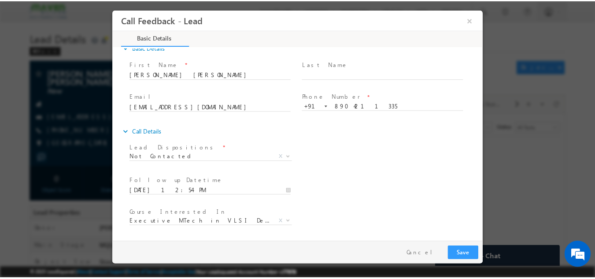
scroll to position [47, 0]
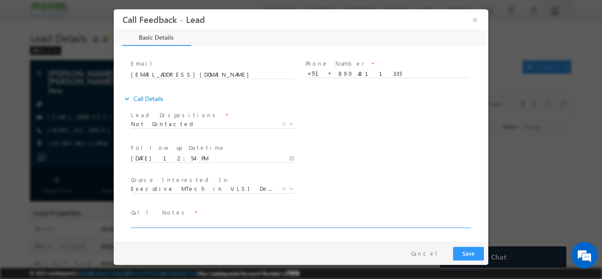
click at [250, 222] on textarea at bounding box center [300, 222] width 339 height 10
type textarea "dnp"
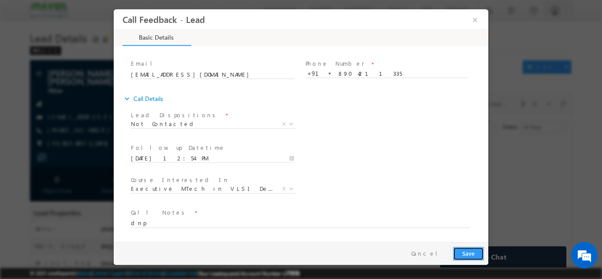
click at [470, 252] on button "Save" at bounding box center [468, 253] width 31 height 14
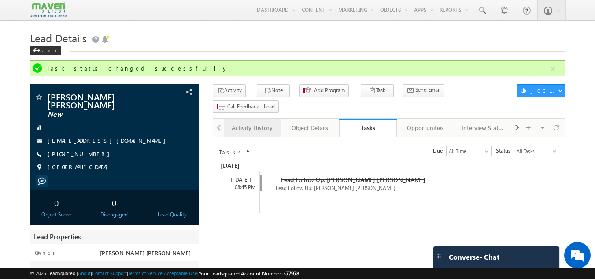
click at [253, 122] on div "Activity History" at bounding box center [252, 127] width 43 height 11
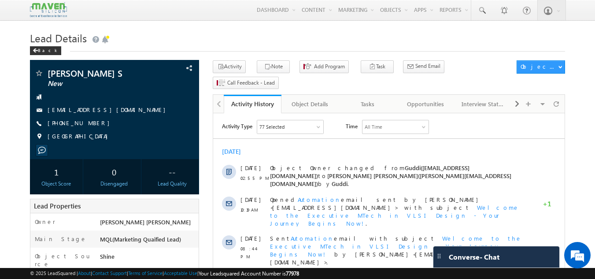
click at [236, 36] on h1 "Lead Details" at bounding box center [298, 37] width 536 height 17
click at [375, 99] on div "Tasks" at bounding box center [367, 104] width 43 height 11
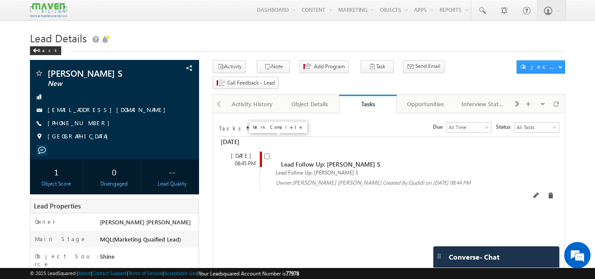
click at [269, 153] on input "checkbox" at bounding box center [267, 156] width 6 height 6
checkbox input "false"
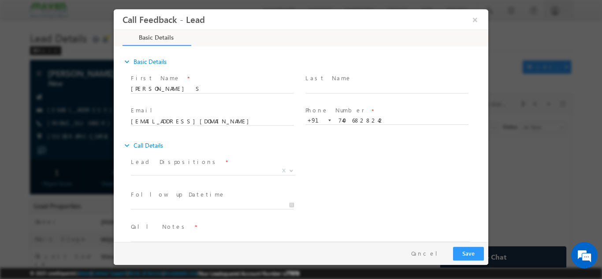
drag, startPoint x: 251, startPoint y: 169, endPoint x: 214, endPoint y: 174, distance: 36.9
click at [214, 174] on span "Prospect Interested Re-enquired Invalid Number Not Contacted Not Interested In …" at bounding box center [216, 171] width 171 height 11
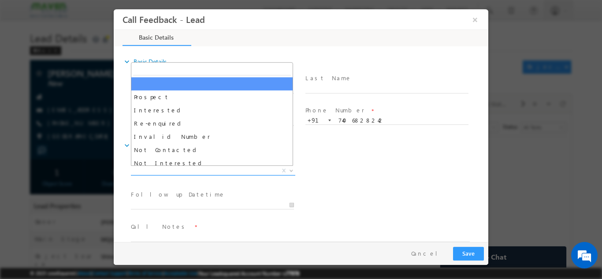
click at [214, 172] on span "X" at bounding box center [213, 170] width 164 height 9
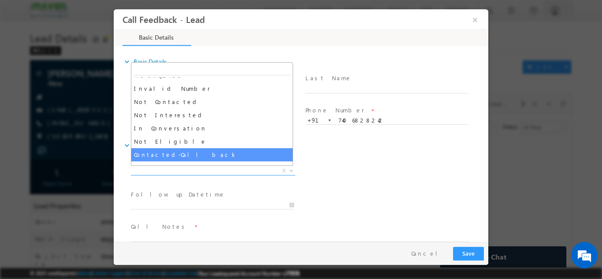
scroll to position [48, 0]
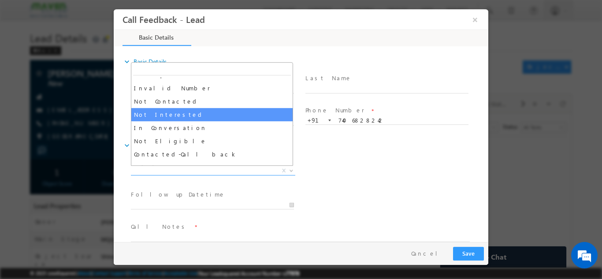
select select "Not Interested"
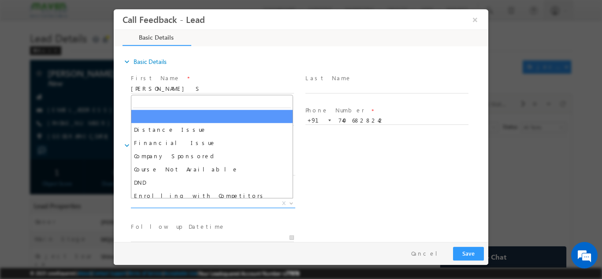
click at [201, 203] on span "X" at bounding box center [213, 203] width 164 height 9
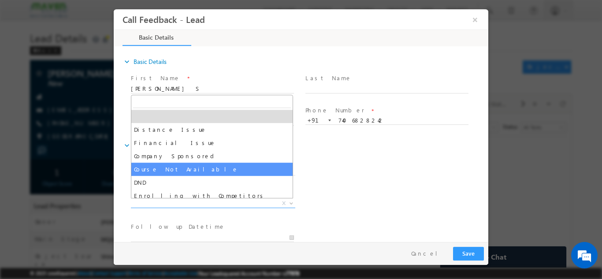
scroll to position [18, 0]
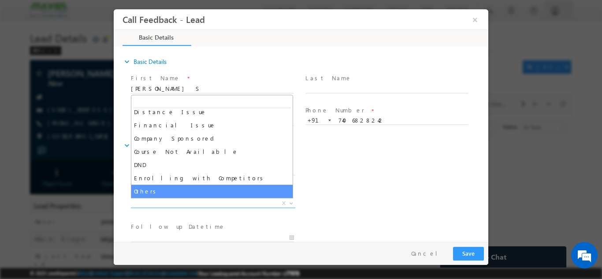
select select "Others"
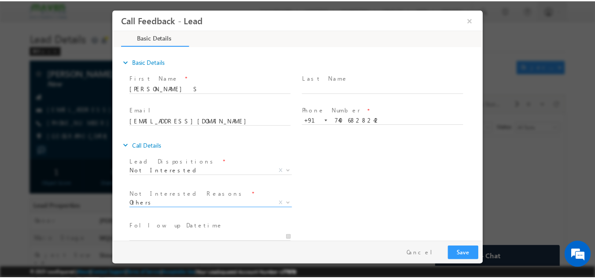
scroll to position [79, 0]
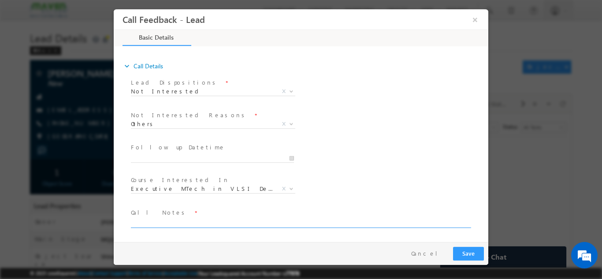
click at [280, 222] on textarea at bounding box center [300, 222] width 339 height 10
type textarea "dnp"
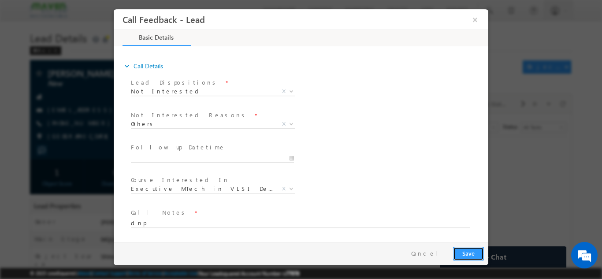
click at [464, 248] on button "Save" at bounding box center [468, 253] width 31 height 14
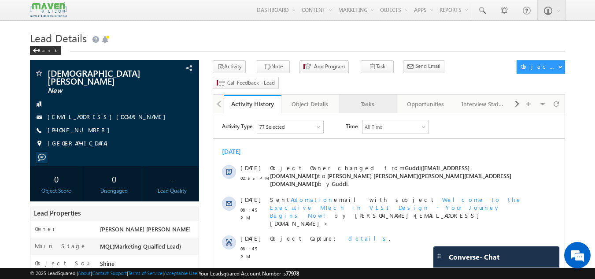
click at [377, 96] on link "Tasks" at bounding box center [368, 104] width 58 height 18
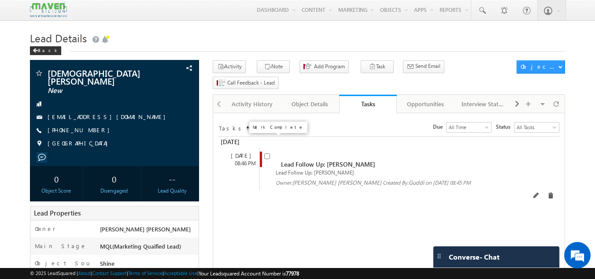
click at [267, 153] on input "checkbox" at bounding box center [267, 156] width 6 height 6
checkbox input "false"
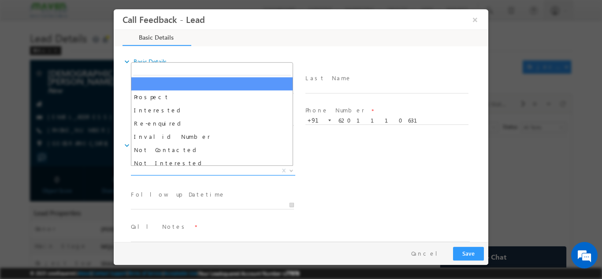
click at [243, 170] on span "X" at bounding box center [213, 170] width 164 height 9
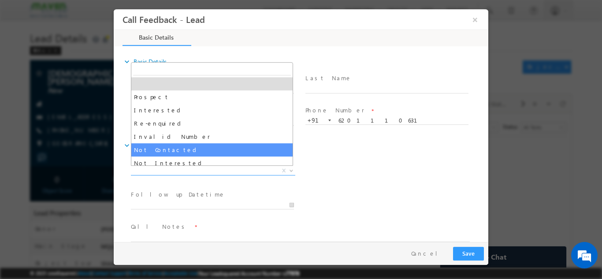
scroll to position [84, 0]
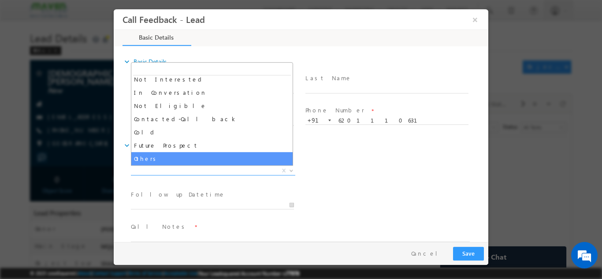
select select "Others"
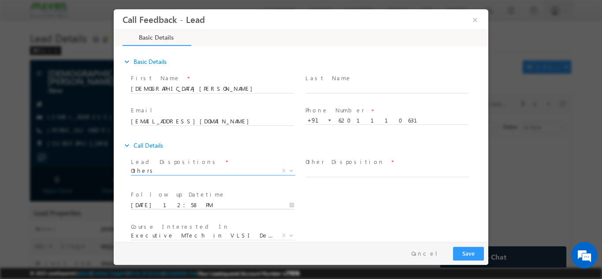
click at [173, 202] on input "[DATE] 12:58 PM" at bounding box center [212, 204] width 163 height 9
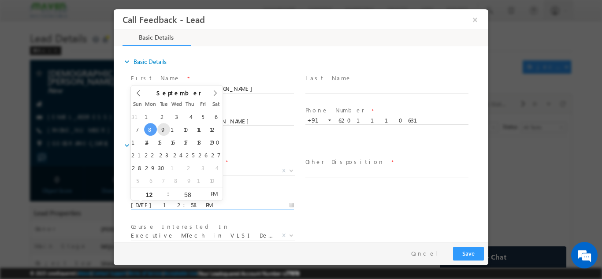
type input "[DATE] 12:58 PM"
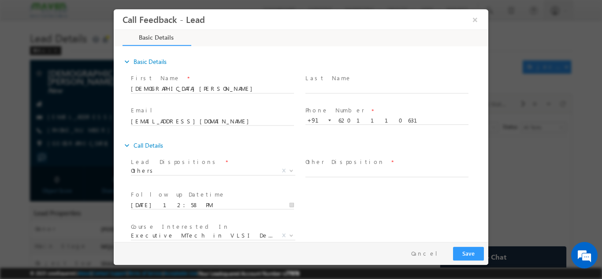
click at [326, 198] on div "Follow up Datetime * [DATE] 12:58 PM Program Type * Long Term Short Term X" at bounding box center [308, 204] width 359 height 33
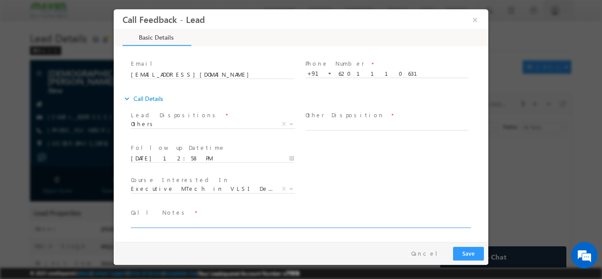
click at [277, 223] on textarea at bounding box center [300, 222] width 339 height 10
type textarea "dnp"
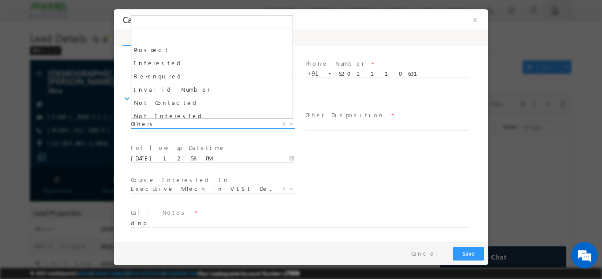
click at [257, 126] on span "Others" at bounding box center [202, 123] width 143 height 8
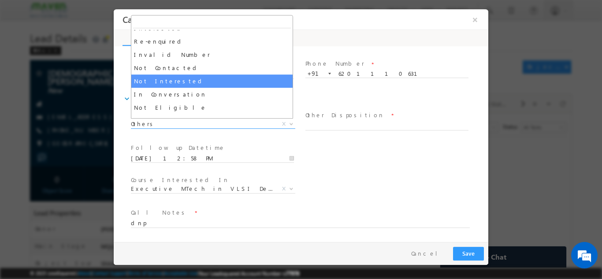
scroll to position [34, 0]
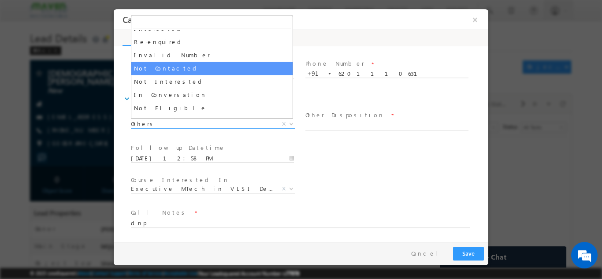
select select "Not Contacted"
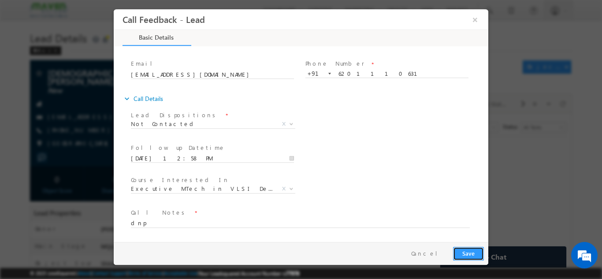
click at [458, 257] on button "Save" at bounding box center [468, 253] width 31 height 14
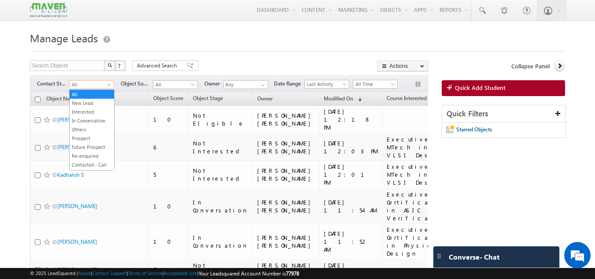
drag, startPoint x: 0, startPoint y: 0, endPoint x: 101, endPoint y: 84, distance: 131.4
click at [101, 84] on span "All" at bounding box center [91, 85] width 42 height 8
click at [97, 105] on link "New Lead" at bounding box center [92, 103] width 44 height 8
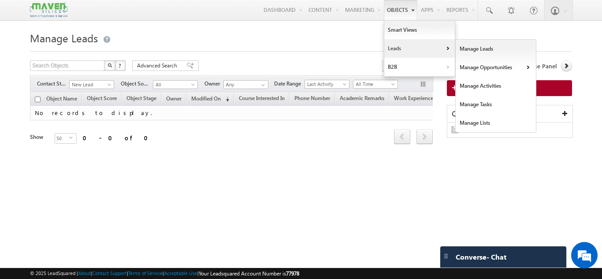
click at [387, 44] on link "Leads" at bounding box center [419, 48] width 70 height 18
click at [481, 45] on link "Manage Leads" at bounding box center [495, 49] width 81 height 18
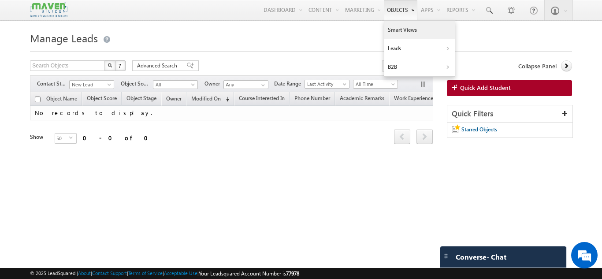
click at [388, 26] on link "Smart Views" at bounding box center [419, 30] width 70 height 18
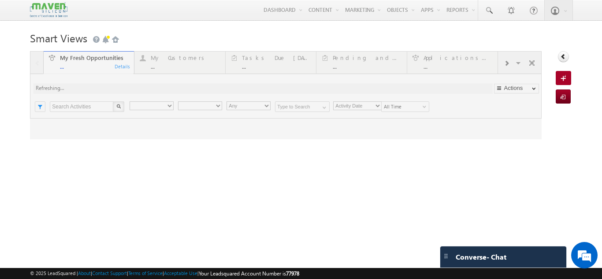
type input "Current User"
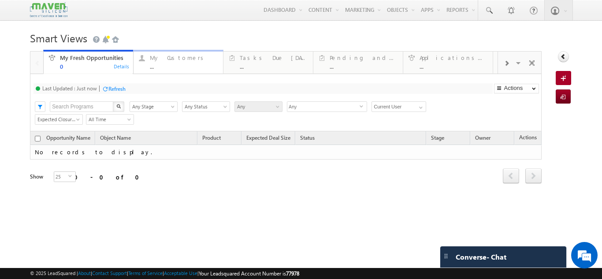
click at [182, 64] on div "..." at bounding box center [184, 66] width 68 height 7
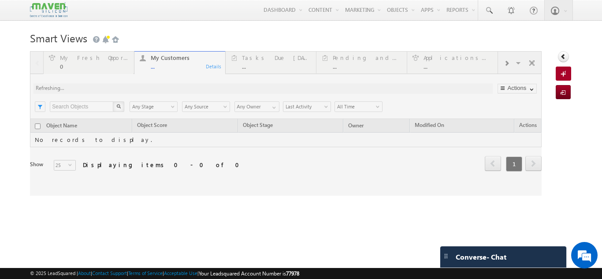
click at [506, 60] on div at bounding box center [285, 123] width 511 height 144
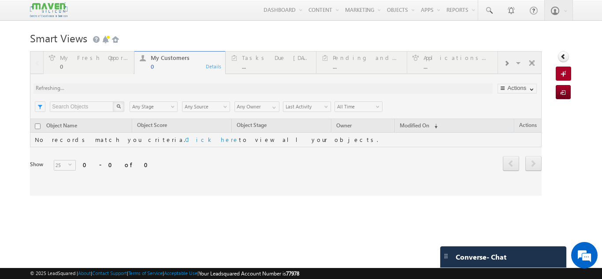
click at [506, 60] on div at bounding box center [285, 123] width 511 height 144
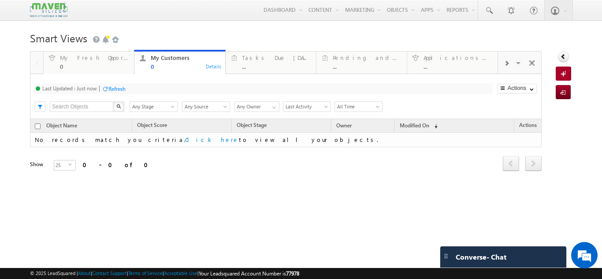
click at [506, 60] on span at bounding box center [505, 63] width 5 height 7
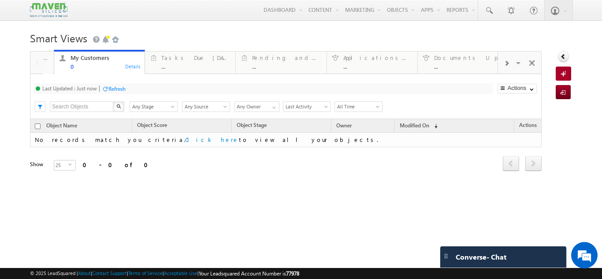
click at [506, 60] on span at bounding box center [505, 63] width 5 height 7
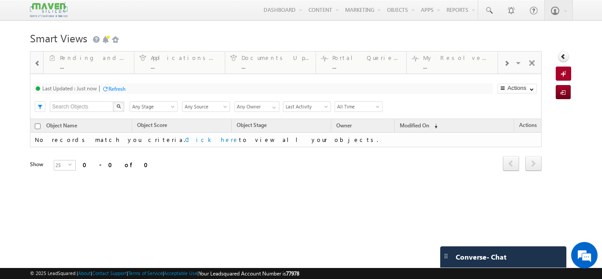
click at [506, 60] on span at bounding box center [505, 63] width 5 height 7
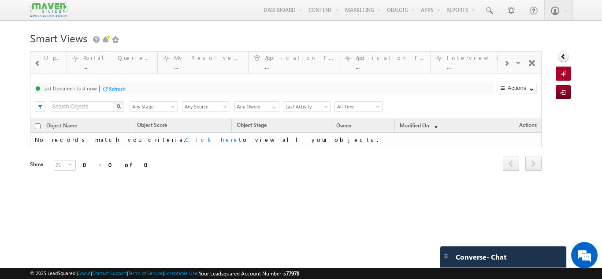
click at [506, 60] on span at bounding box center [505, 63] width 5 height 7
click at [32, 63] on div at bounding box center [37, 63] width 11 height 20
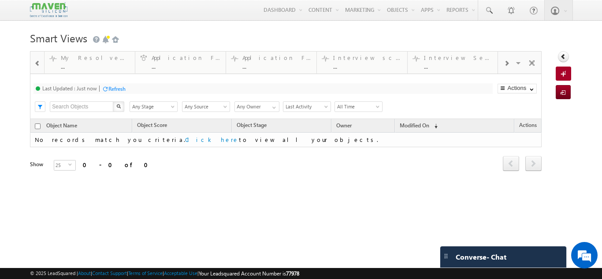
click at [32, 63] on div at bounding box center [37, 63] width 11 height 20
click at [207, 73] on link "Portal Queries Raised ... Details" at bounding box center [179, 62] width 91 height 24
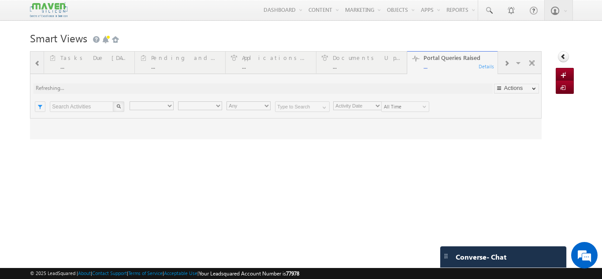
type input "Any Owner"
